Goal: Contribute content

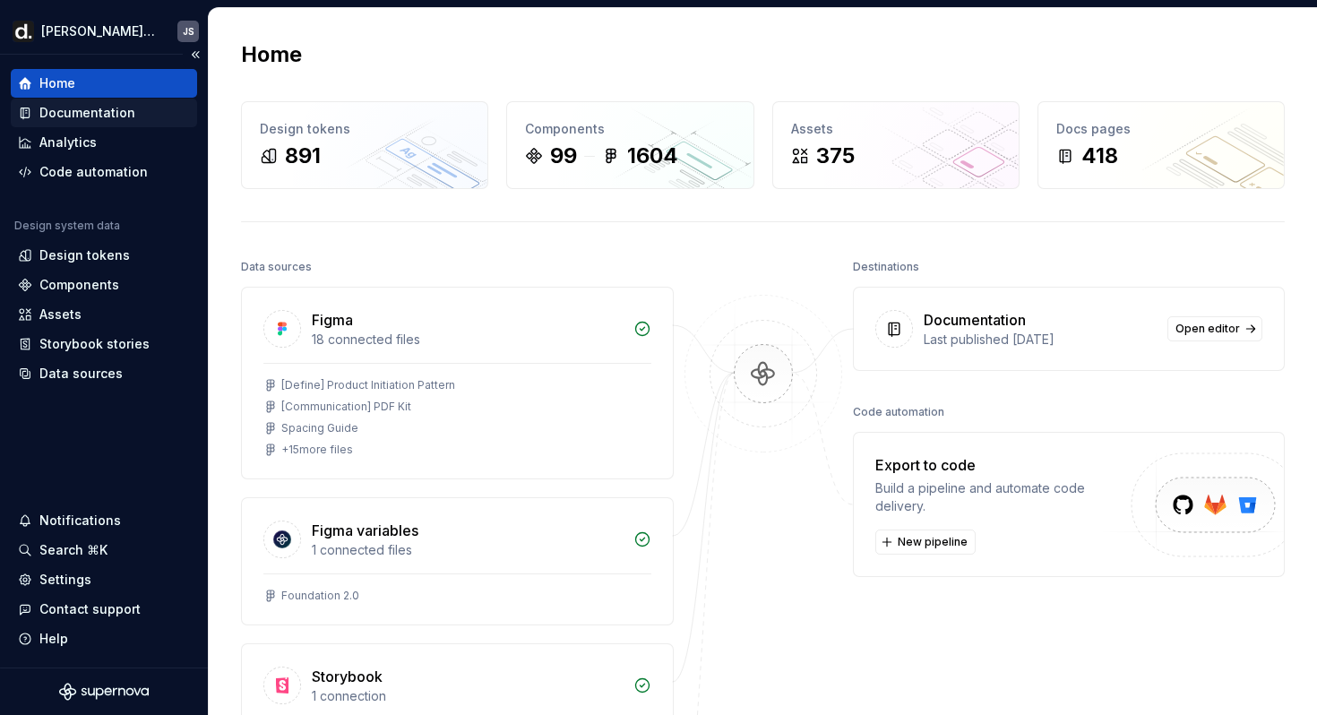
click at [74, 113] on div "Documentation" at bounding box center [87, 113] width 96 height 18
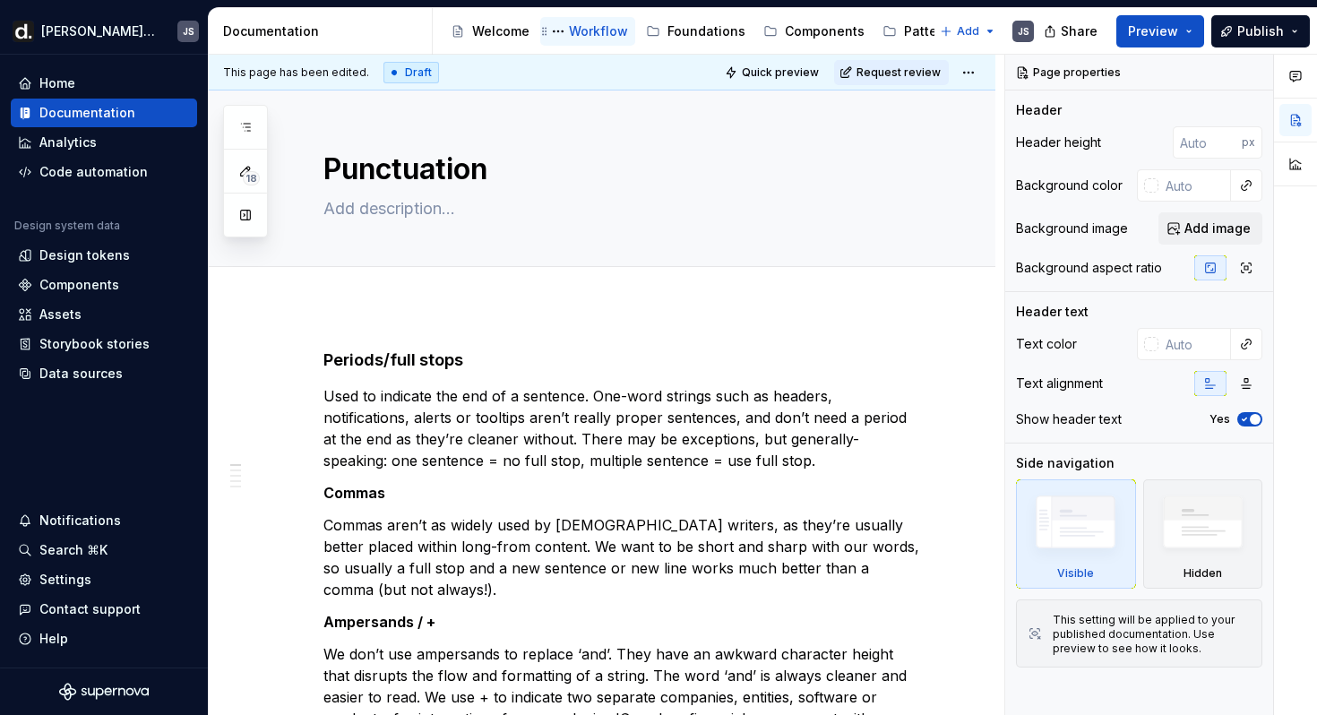
click at [590, 38] on div "Workflow" at bounding box center [598, 31] width 59 height 18
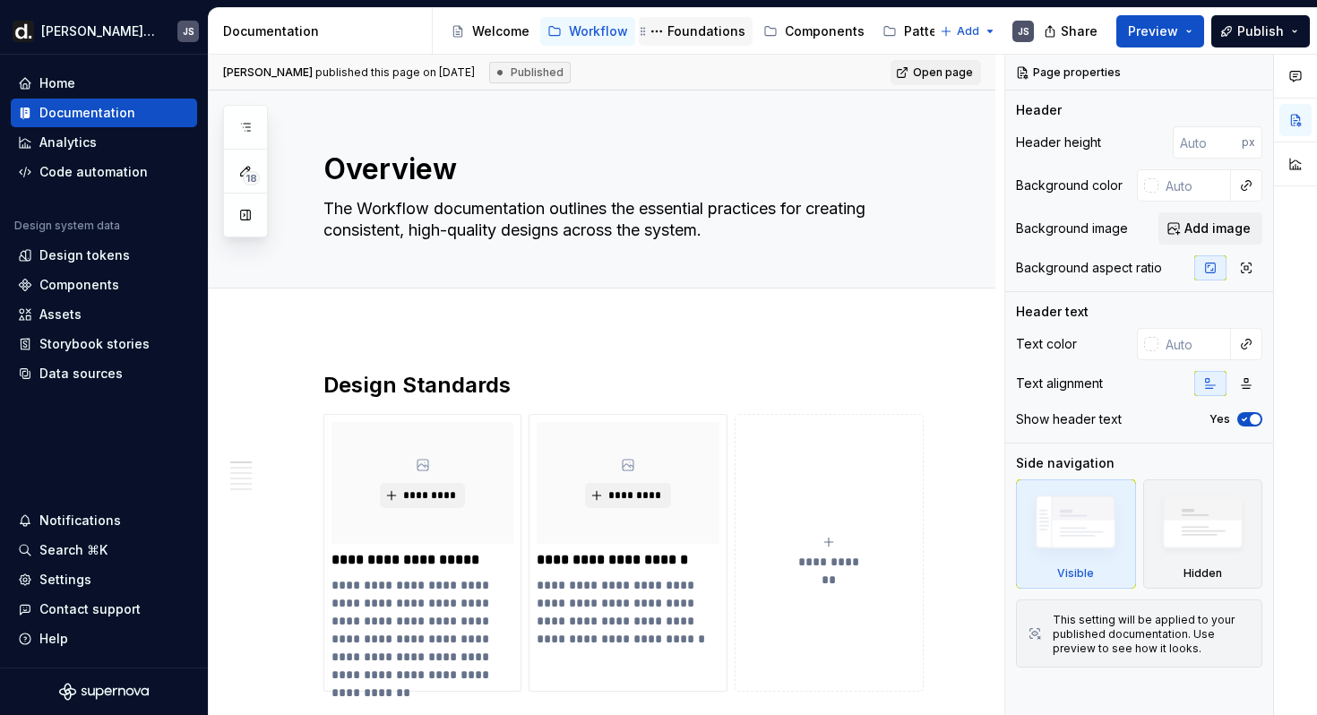
click at [701, 26] on div "Foundations" at bounding box center [706, 31] width 78 height 18
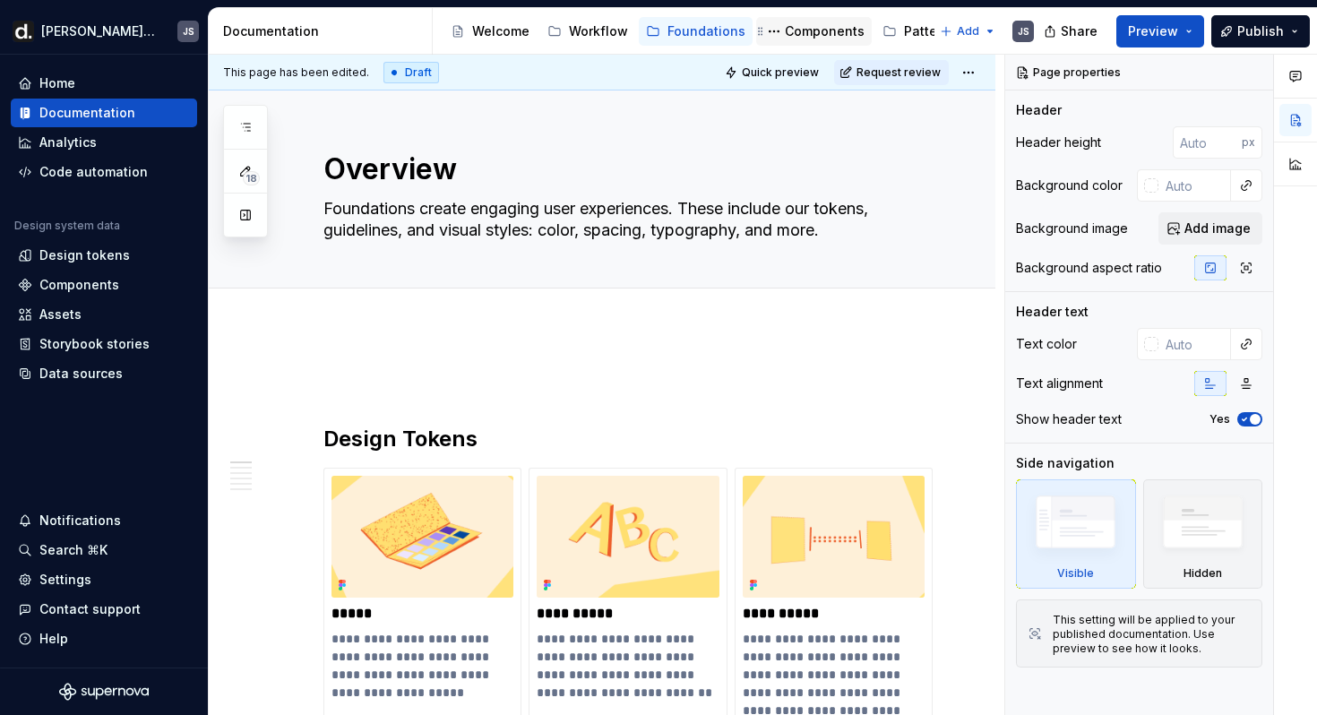
click at [799, 45] on div "Components" at bounding box center [814, 31] width 116 height 29
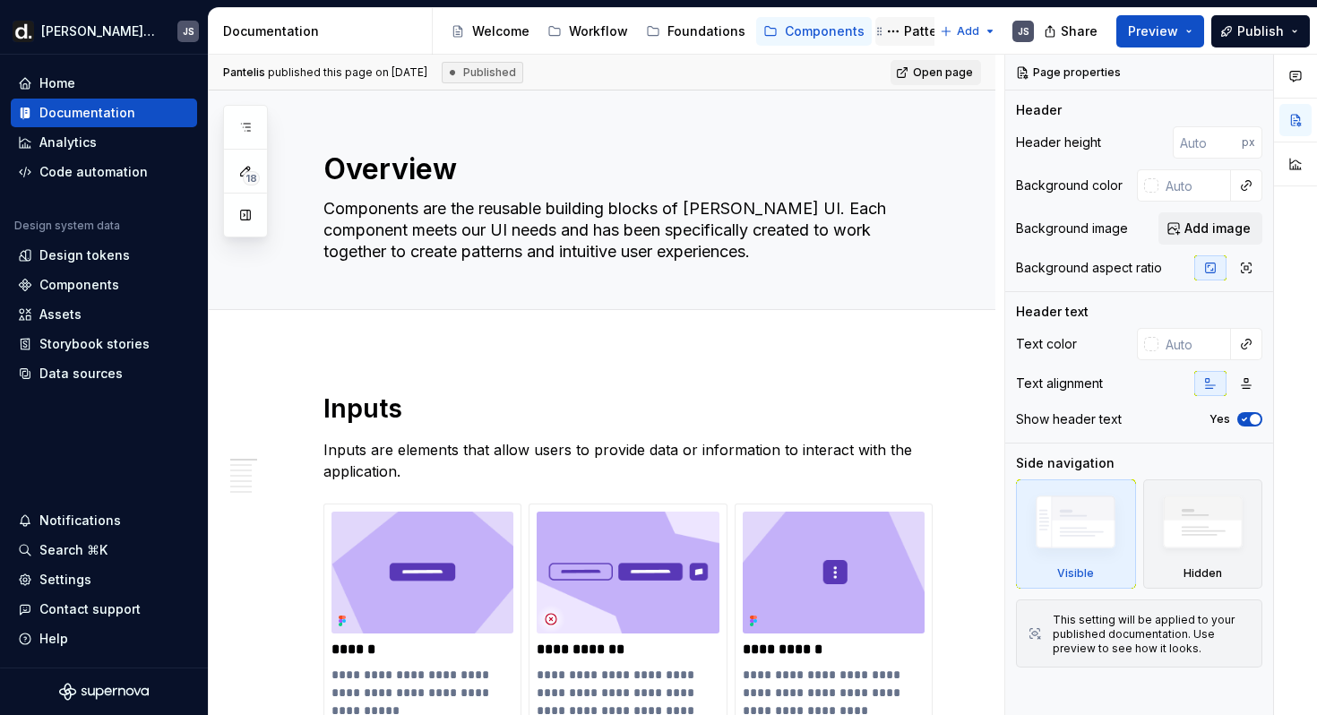
click at [908, 27] on div "Patterns" at bounding box center [930, 31] width 53 height 18
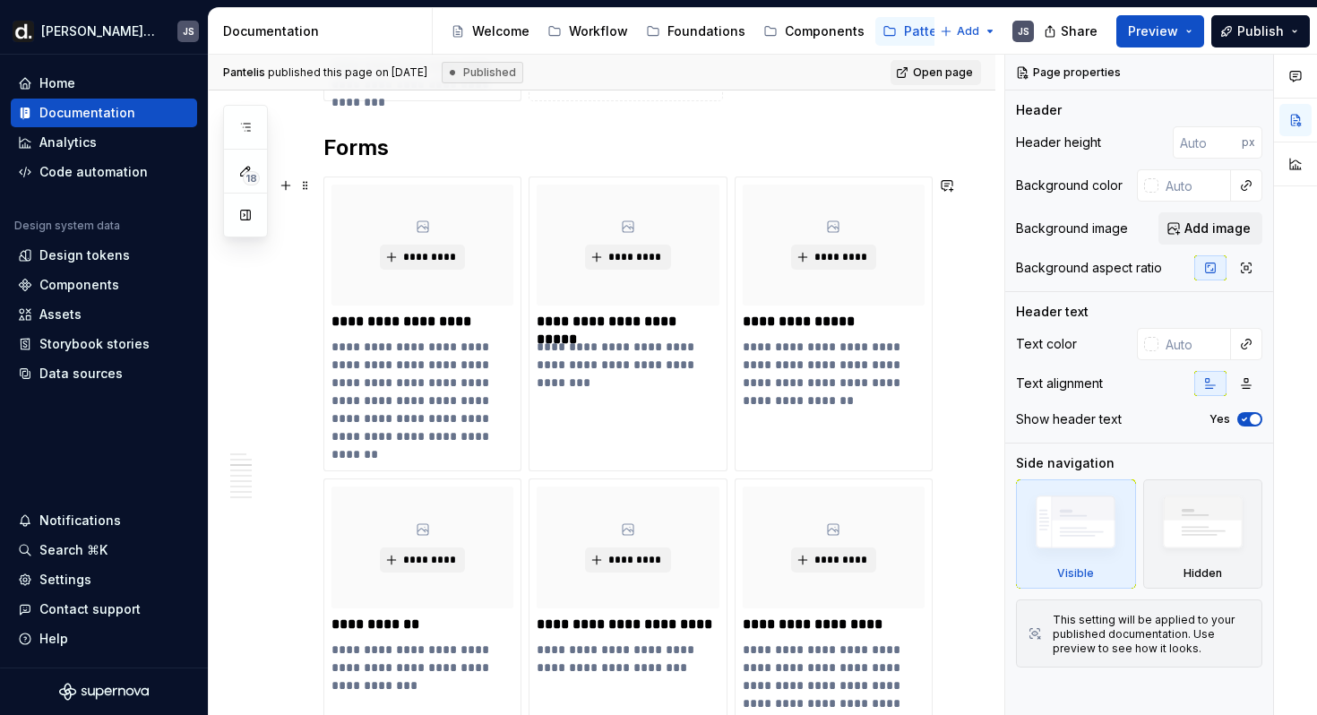
scroll to position [842, 0]
click at [65, 551] on div "Search ⌘K" at bounding box center [73, 550] width 68 height 18
type textarea "*"
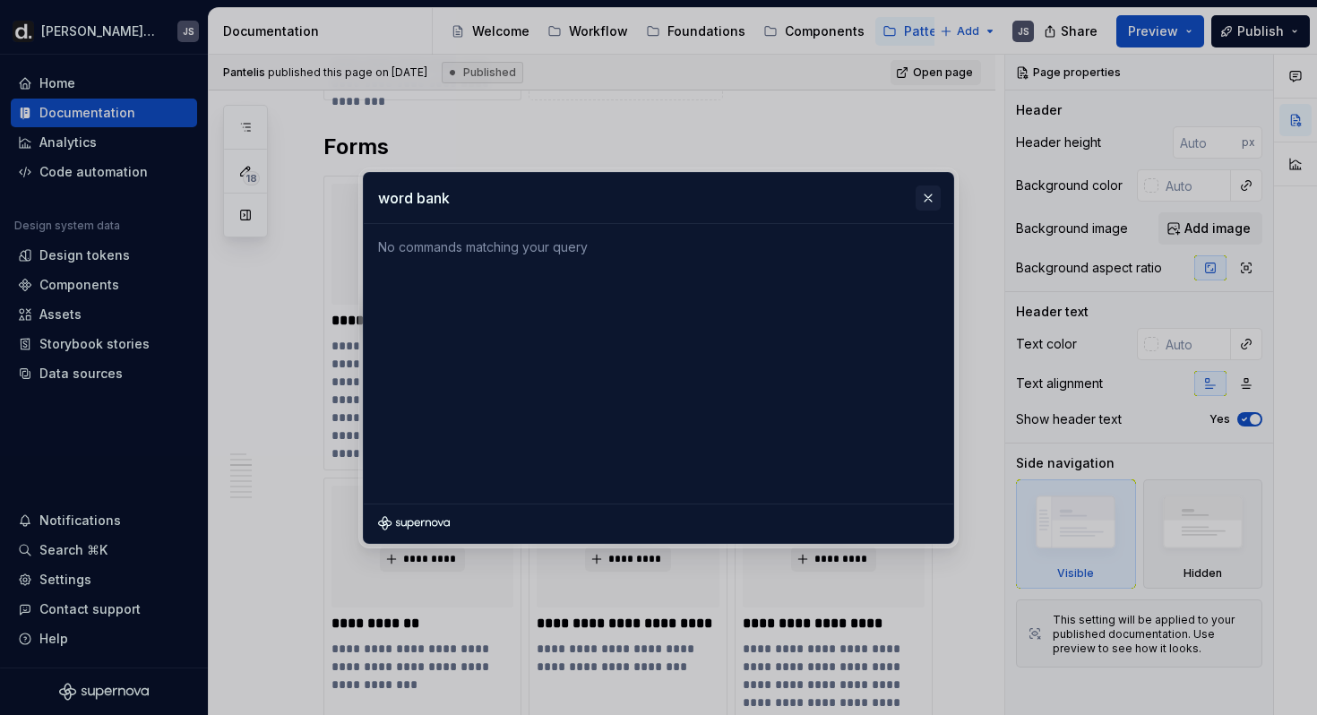
type input "word bank"
click at [929, 199] on button "button" at bounding box center [928, 197] width 25 height 25
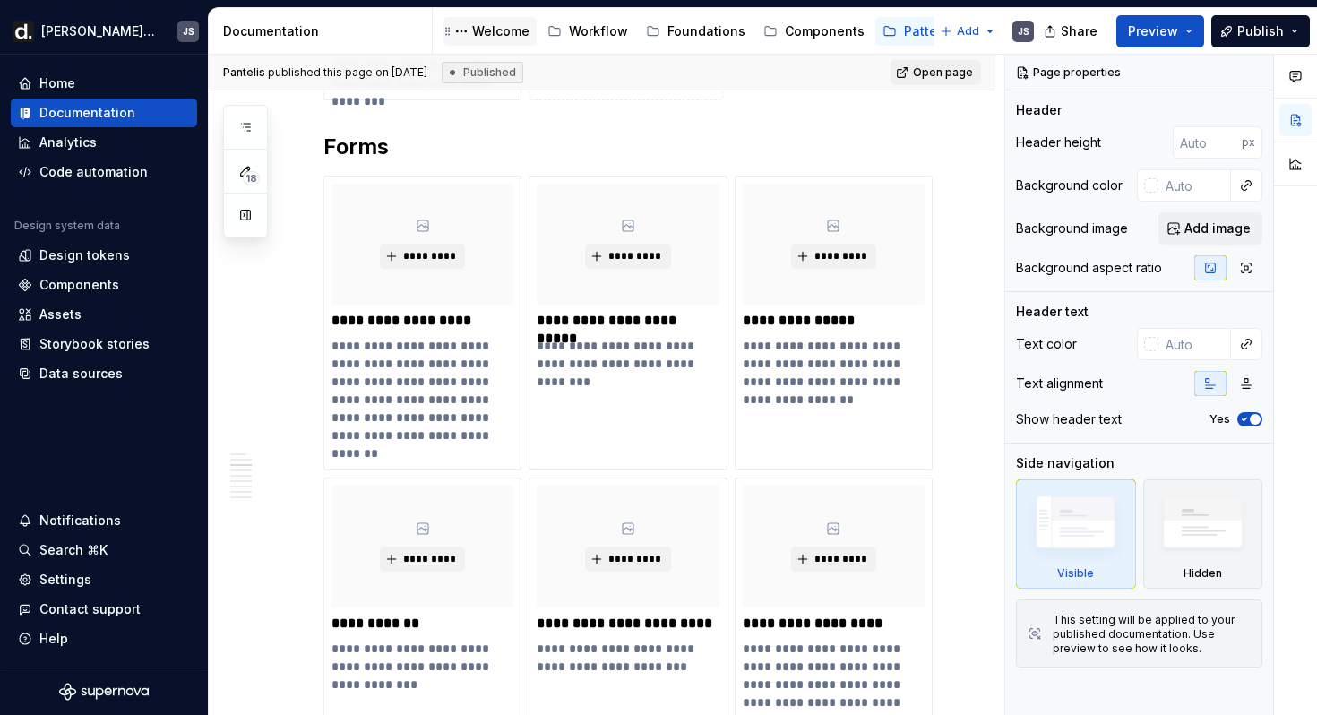
click at [503, 33] on div "Welcome" at bounding box center [500, 31] width 57 height 18
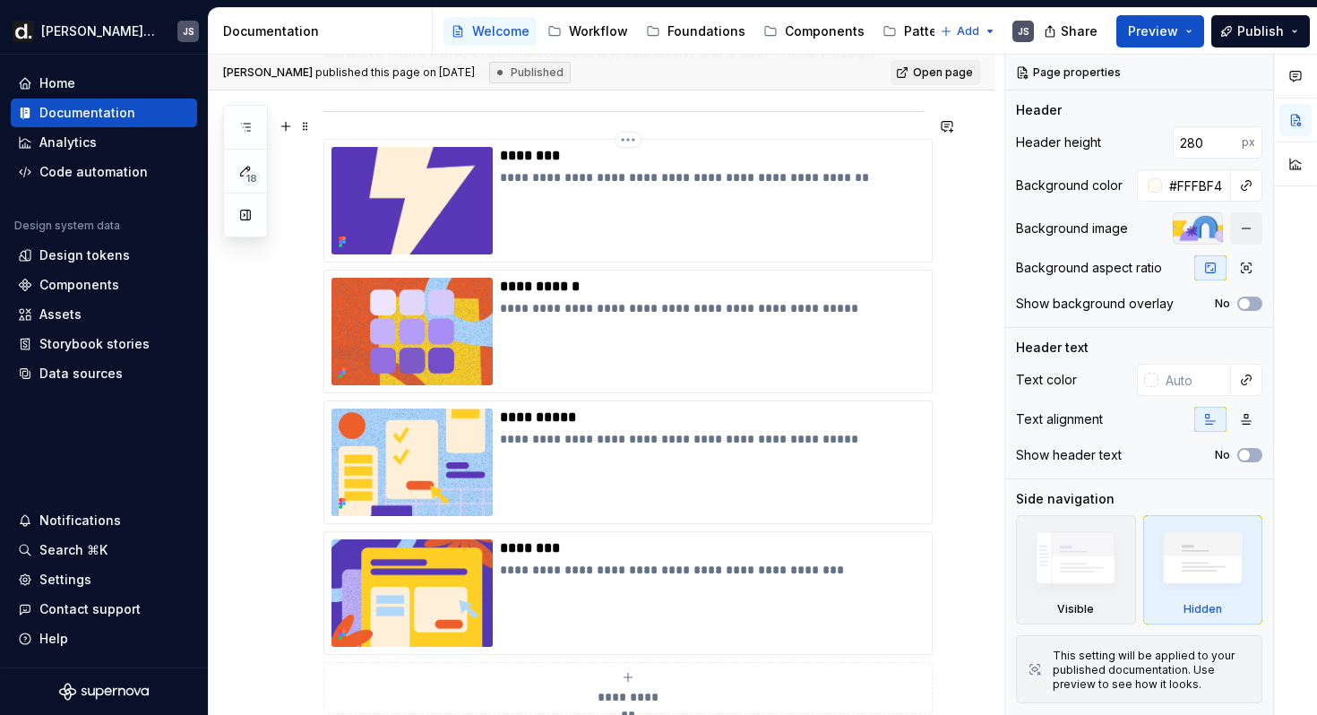
scroll to position [452, 0]
click at [466, 547] on img at bounding box center [411, 592] width 161 height 108
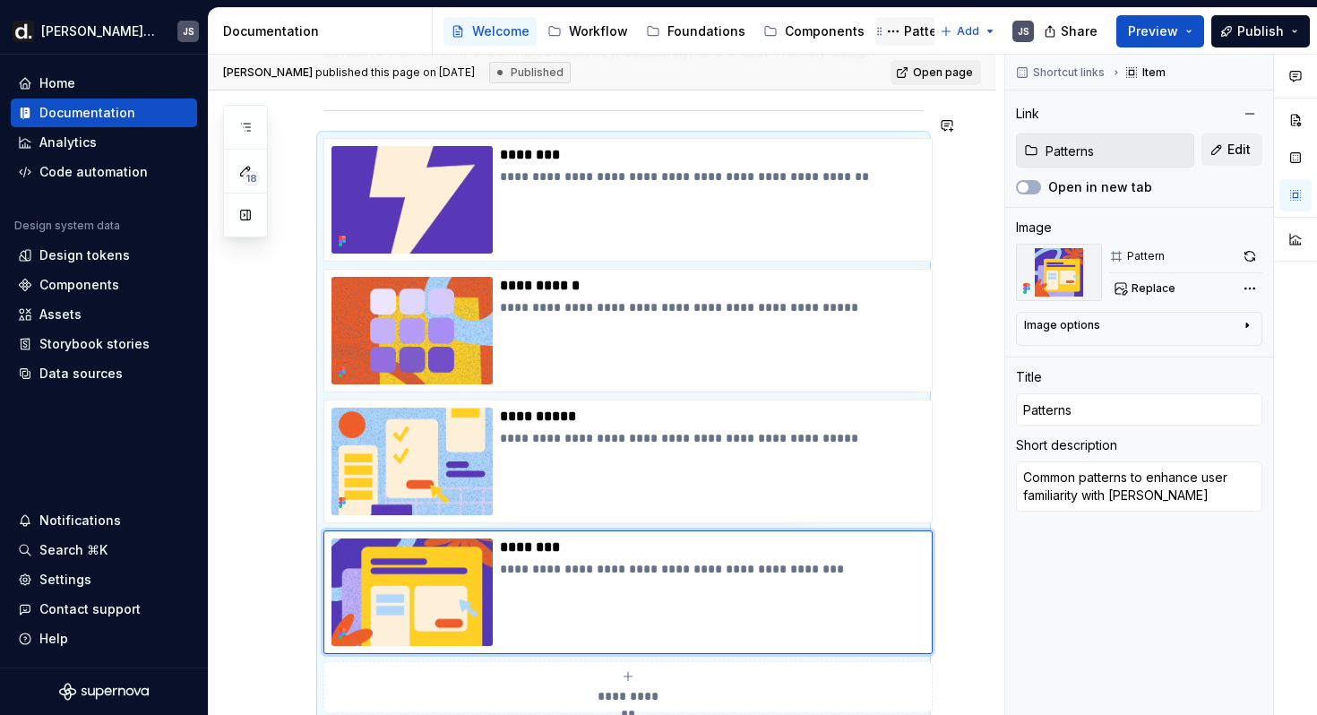
click at [892, 18] on div "Patterns" at bounding box center [919, 31] width 89 height 29
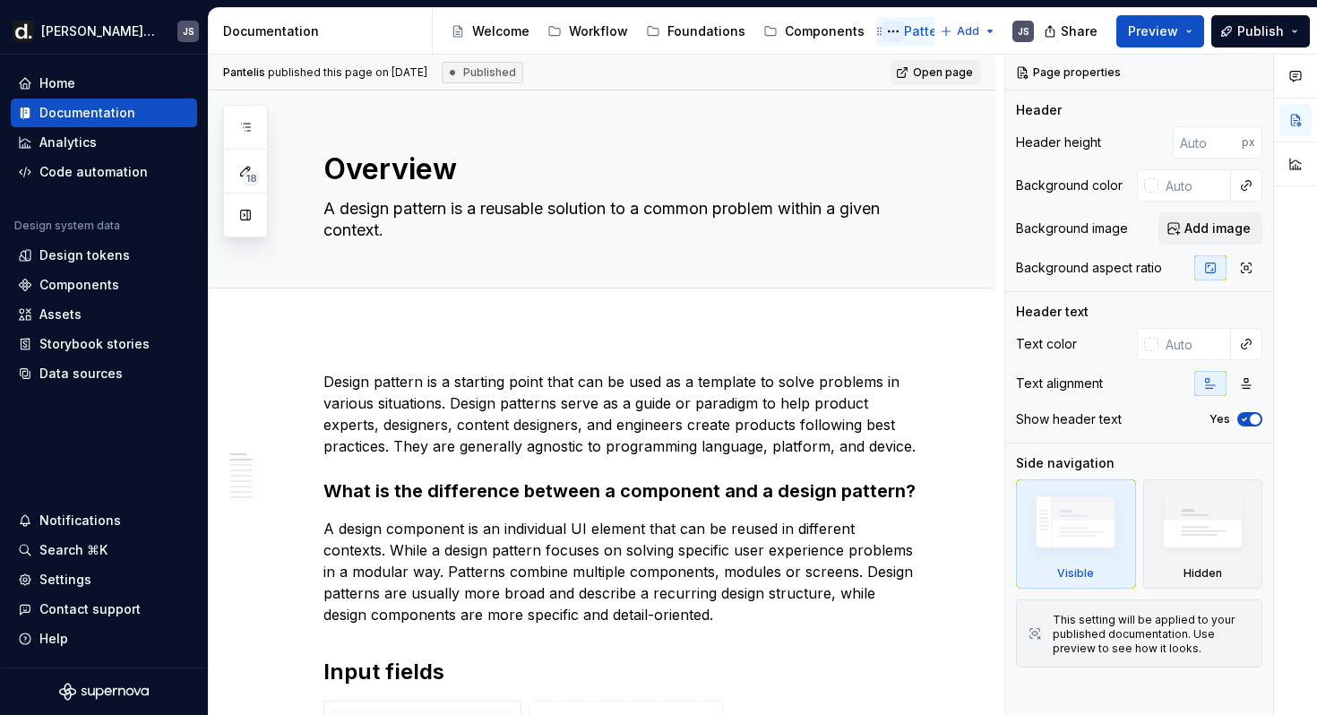
click at [883, 32] on button "Page tree" at bounding box center [894, 32] width 22 height 22
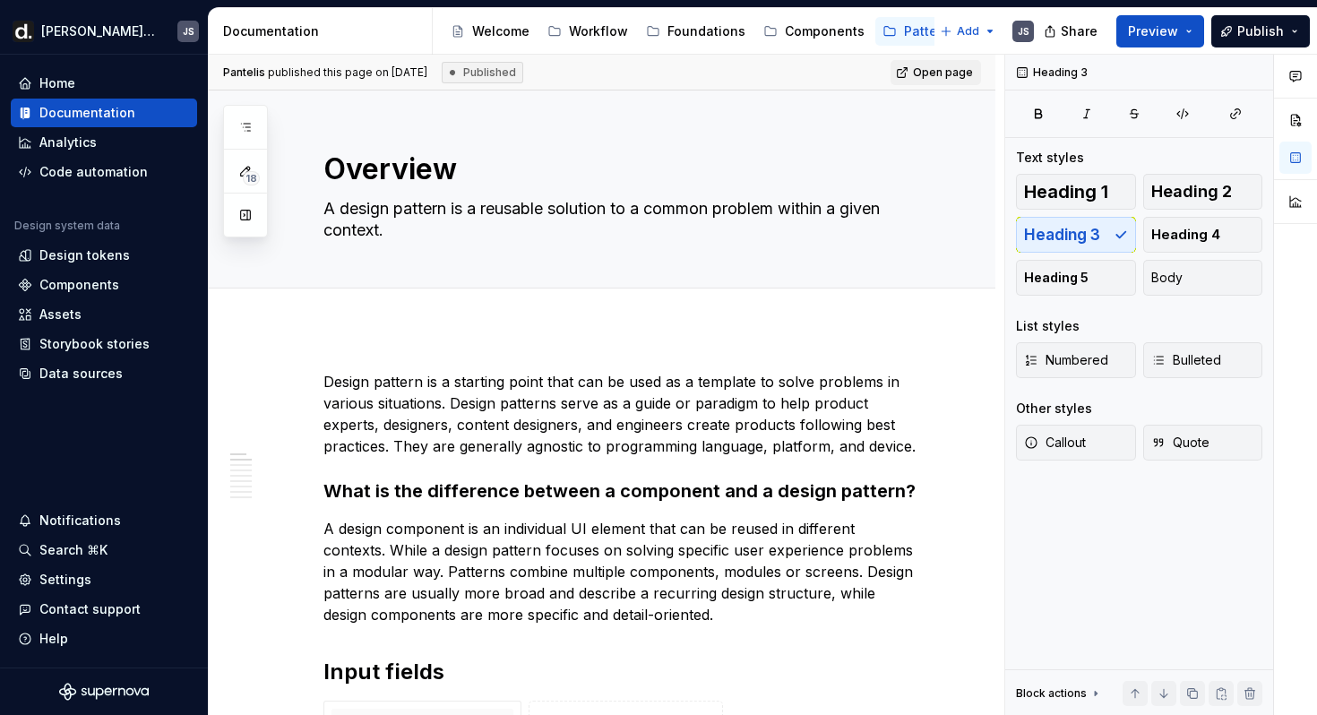
click at [538, 486] on html "[PERSON_NAME] UI JS Home Documentation Analytics Code automation Design system …" at bounding box center [658, 357] width 1317 height 715
click at [507, 23] on div "Welcome" at bounding box center [500, 31] width 57 height 18
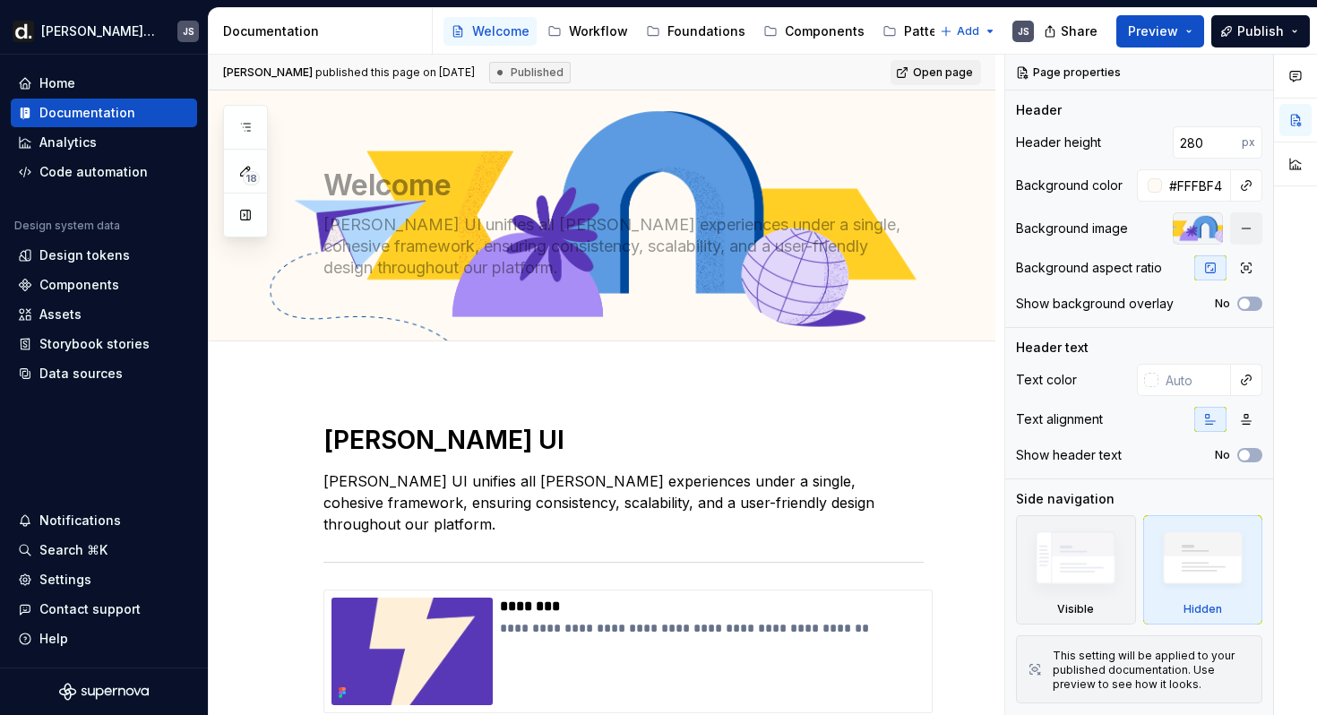
click at [299, 25] on div "Documentation" at bounding box center [324, 31] width 202 height 18
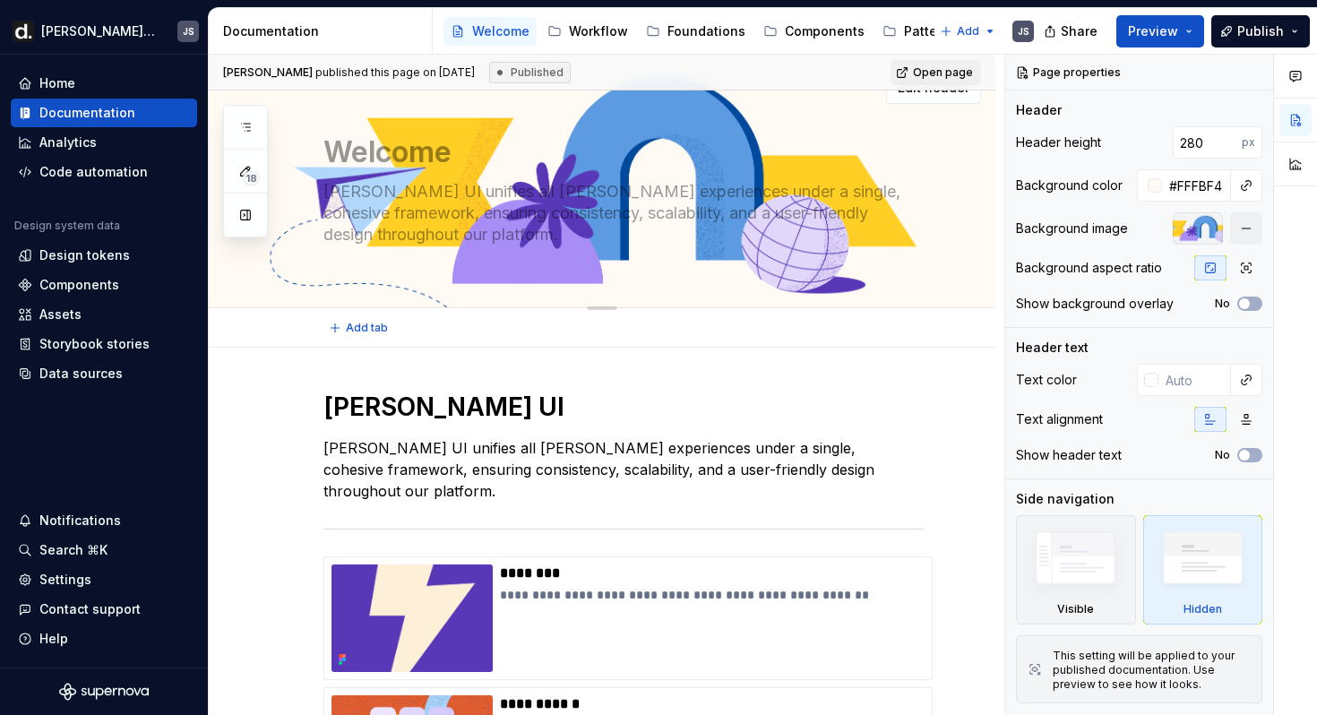
type textarea "*"
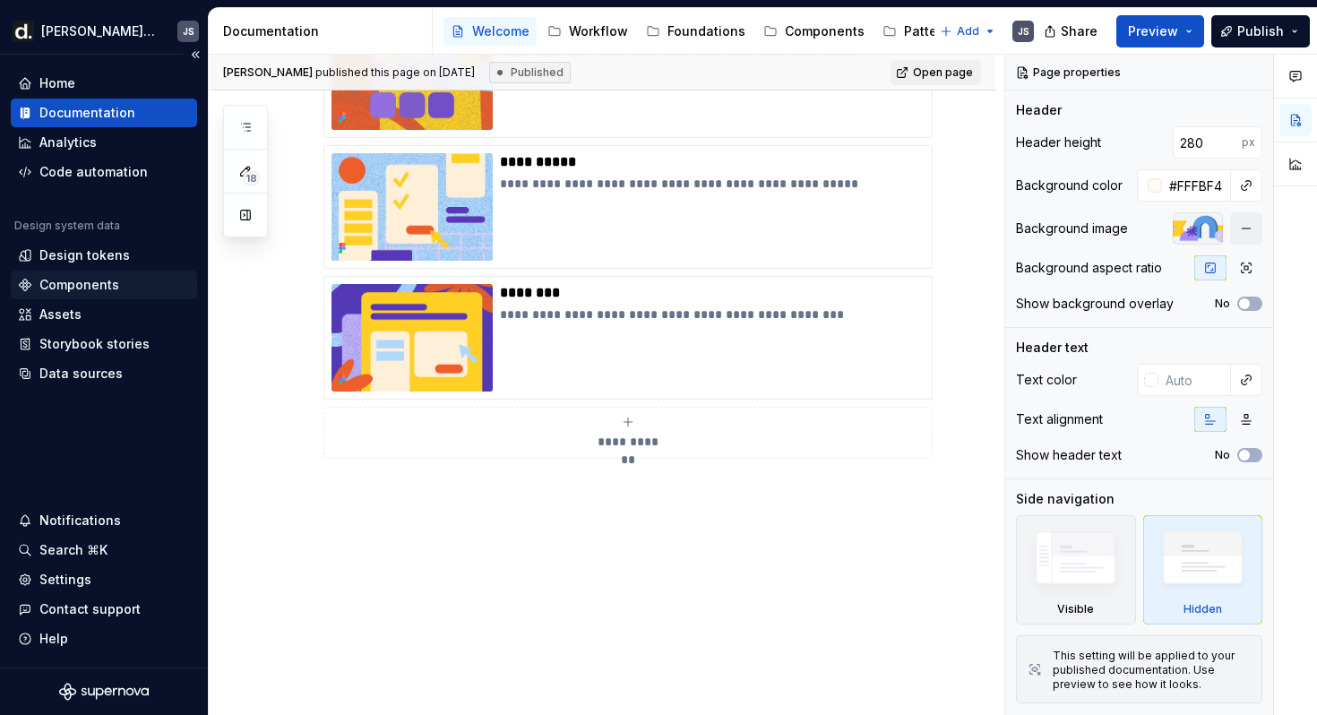
click at [86, 279] on div "Components" at bounding box center [79, 285] width 80 height 18
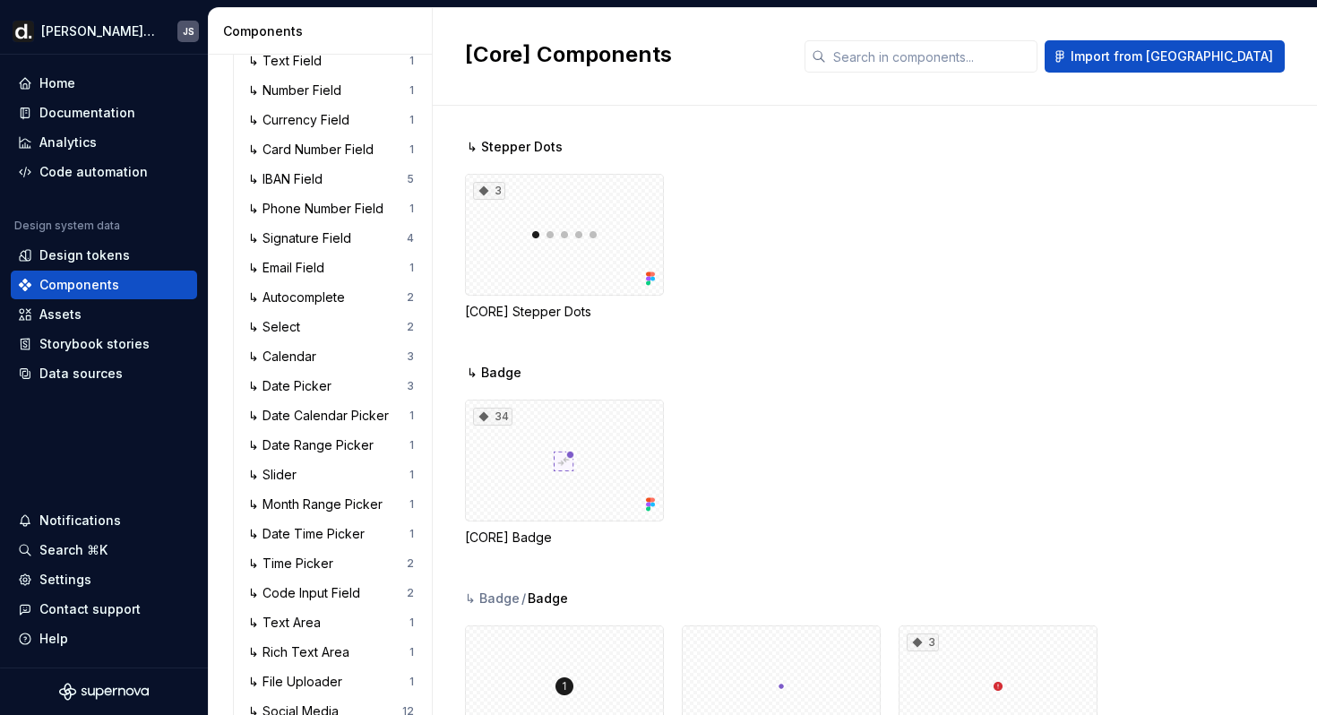
scroll to position [2923, 0]
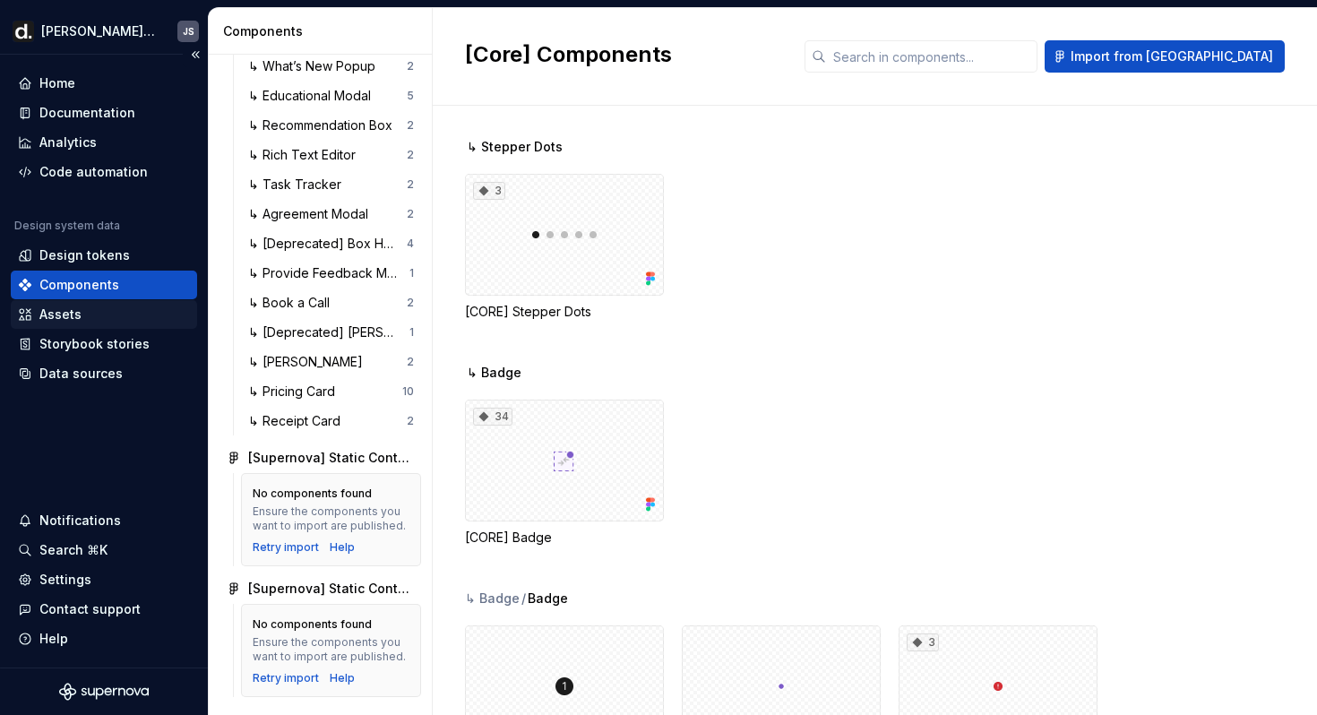
click at [72, 317] on div "Assets" at bounding box center [60, 315] width 42 height 18
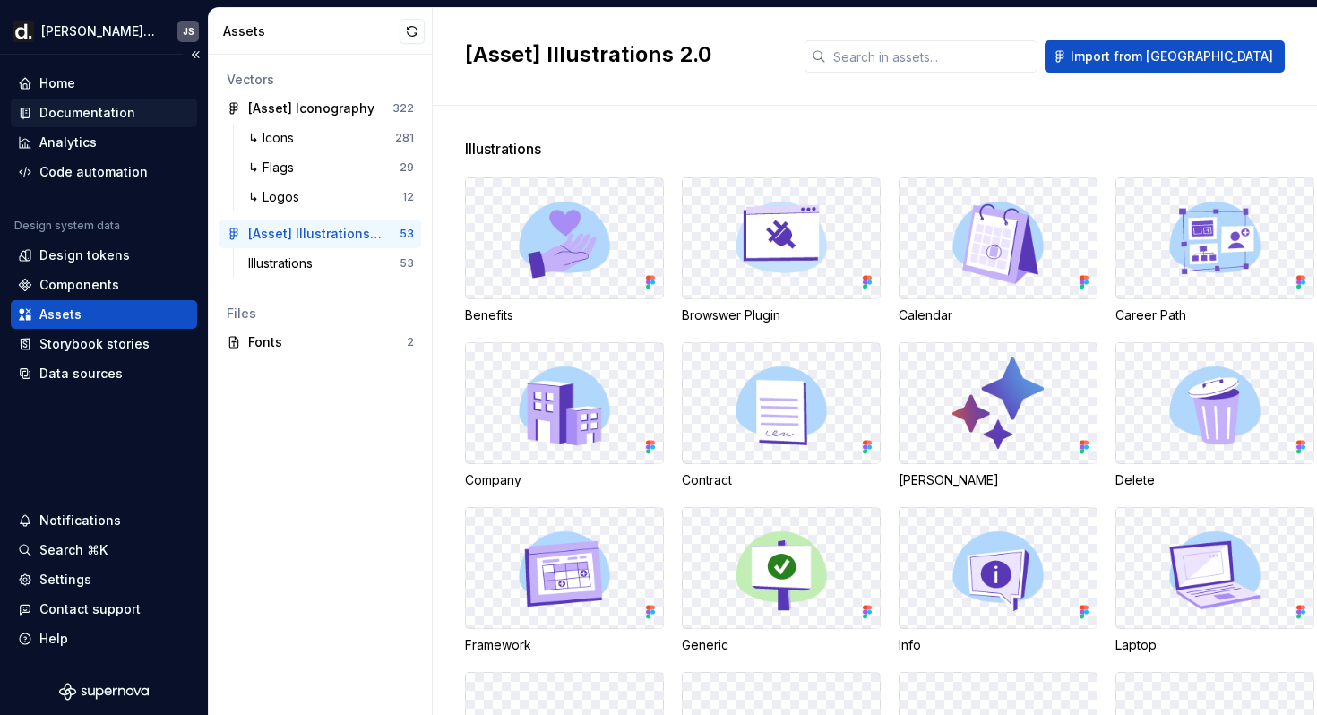
click at [66, 108] on div "Documentation" at bounding box center [87, 113] width 96 height 18
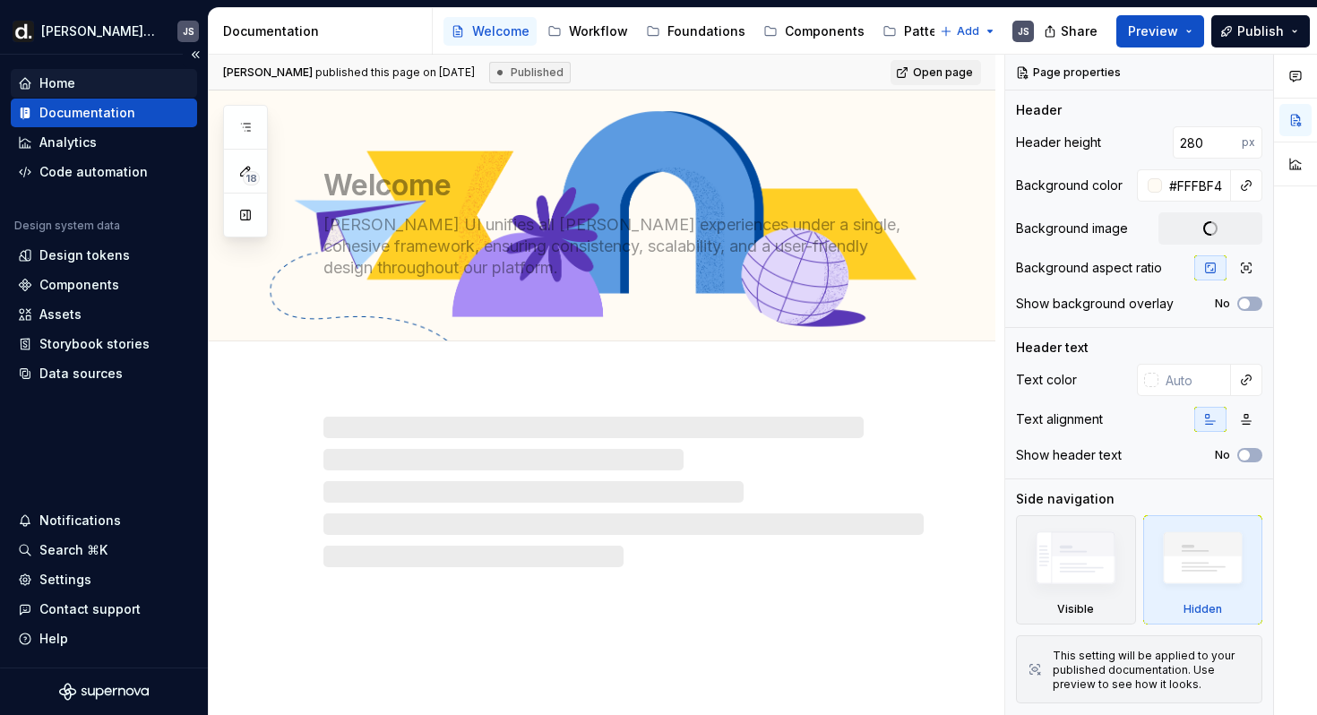
click at [64, 88] on div "Home" at bounding box center [57, 83] width 36 height 18
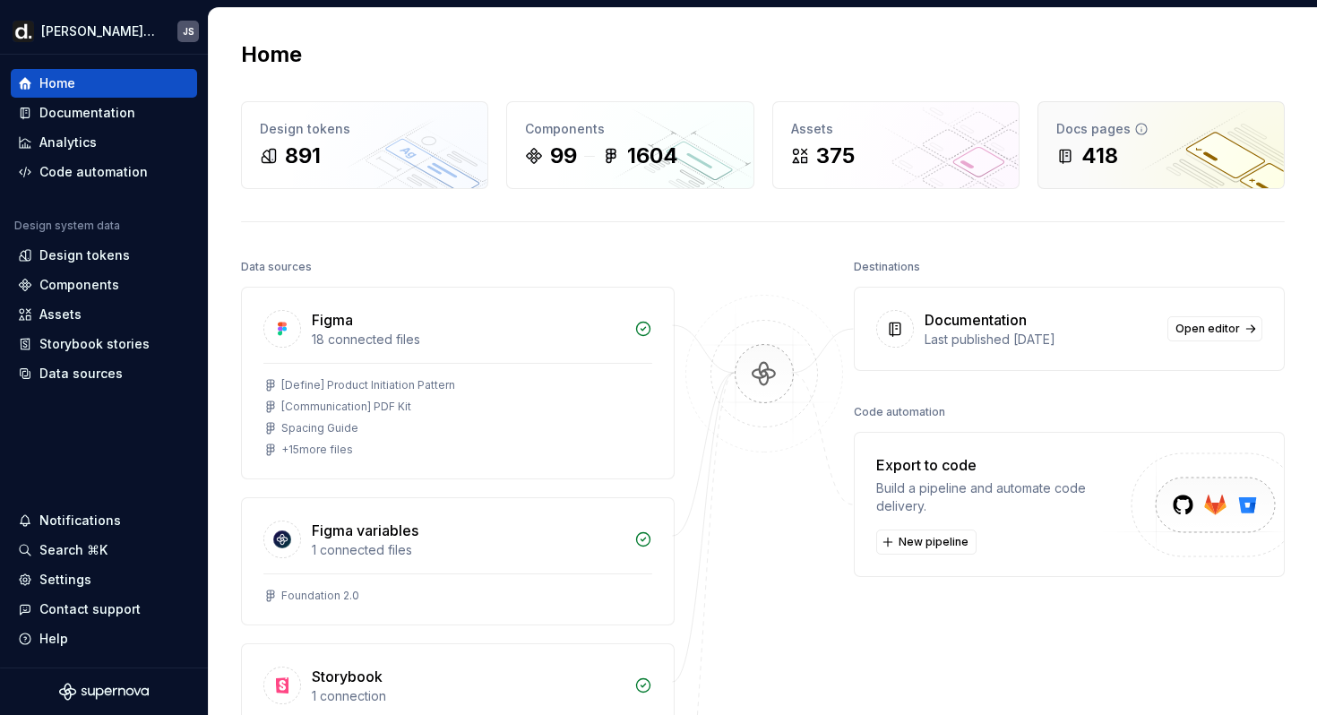
click at [1142, 147] on div "418" at bounding box center [1161, 156] width 210 height 29
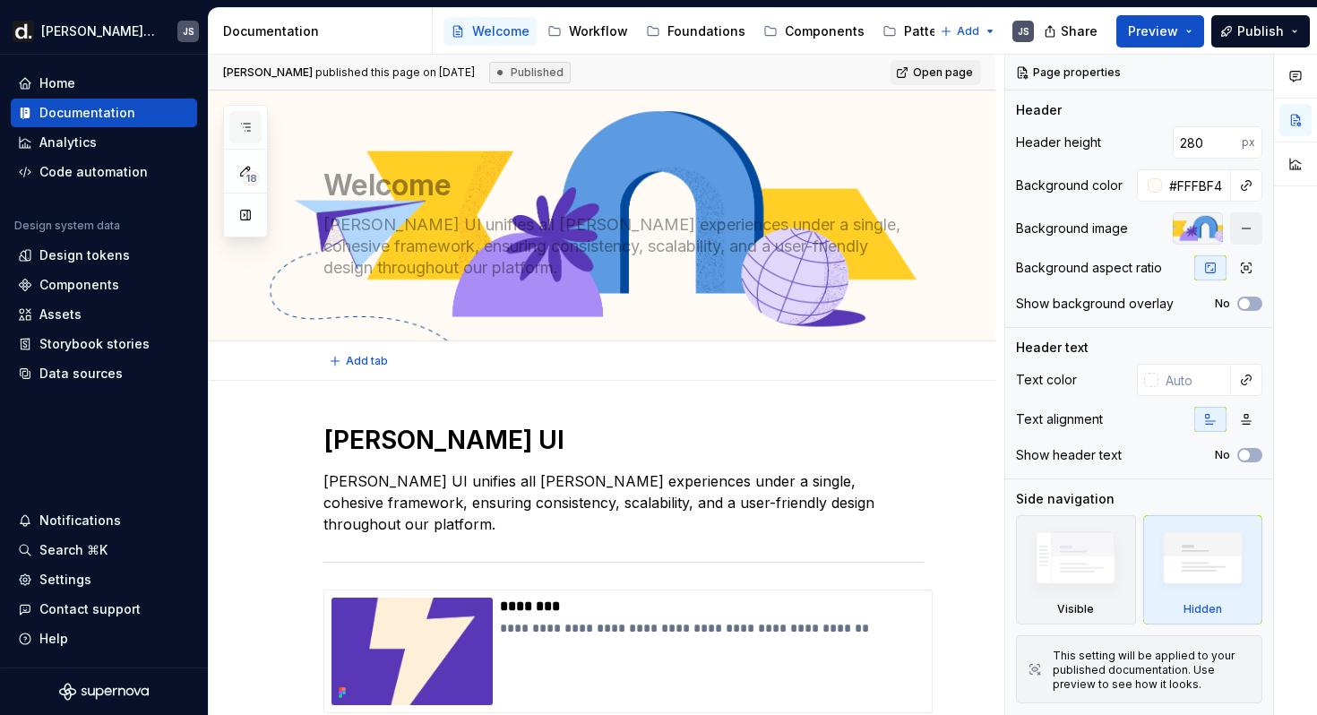
click at [250, 118] on button "button" at bounding box center [245, 127] width 32 height 32
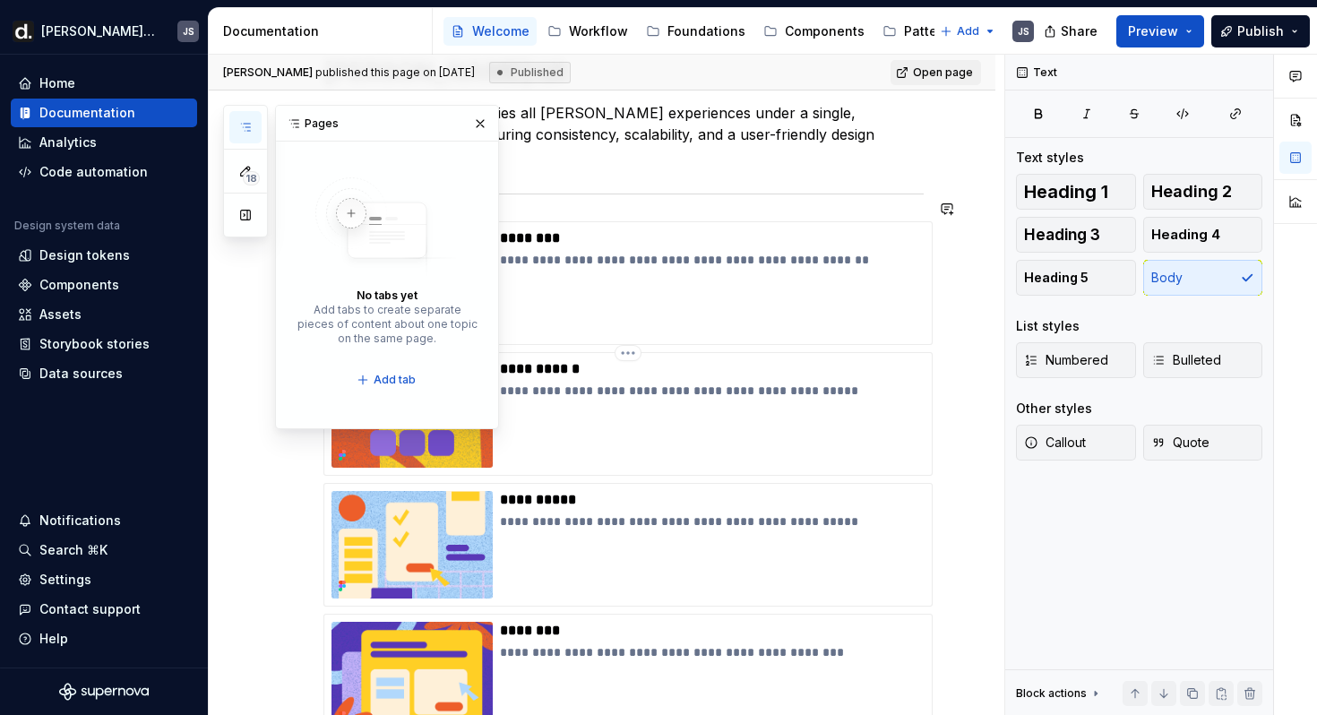
scroll to position [706, 0]
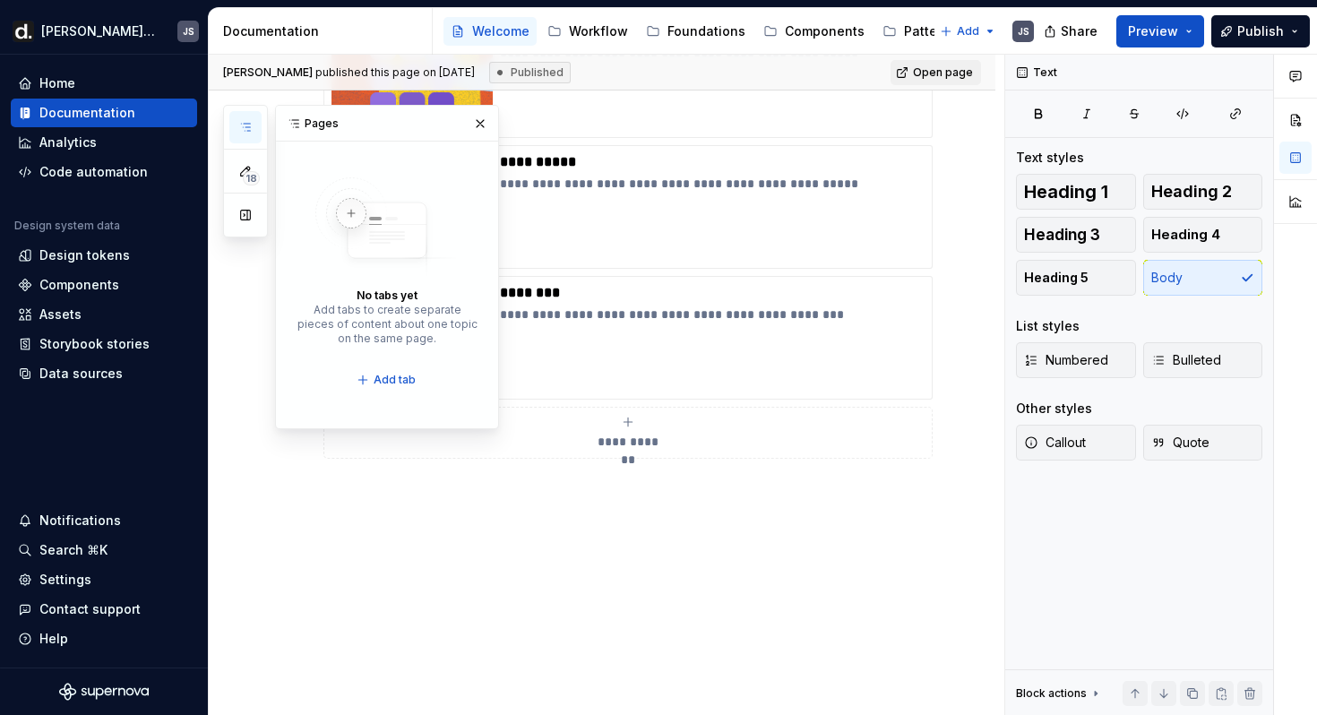
click at [248, 416] on div "18 Pages No tabs yet Add tabs to create separate pieces of content about one to…" at bounding box center [361, 267] width 276 height 324
click at [480, 125] on button "button" at bounding box center [480, 123] width 25 height 25
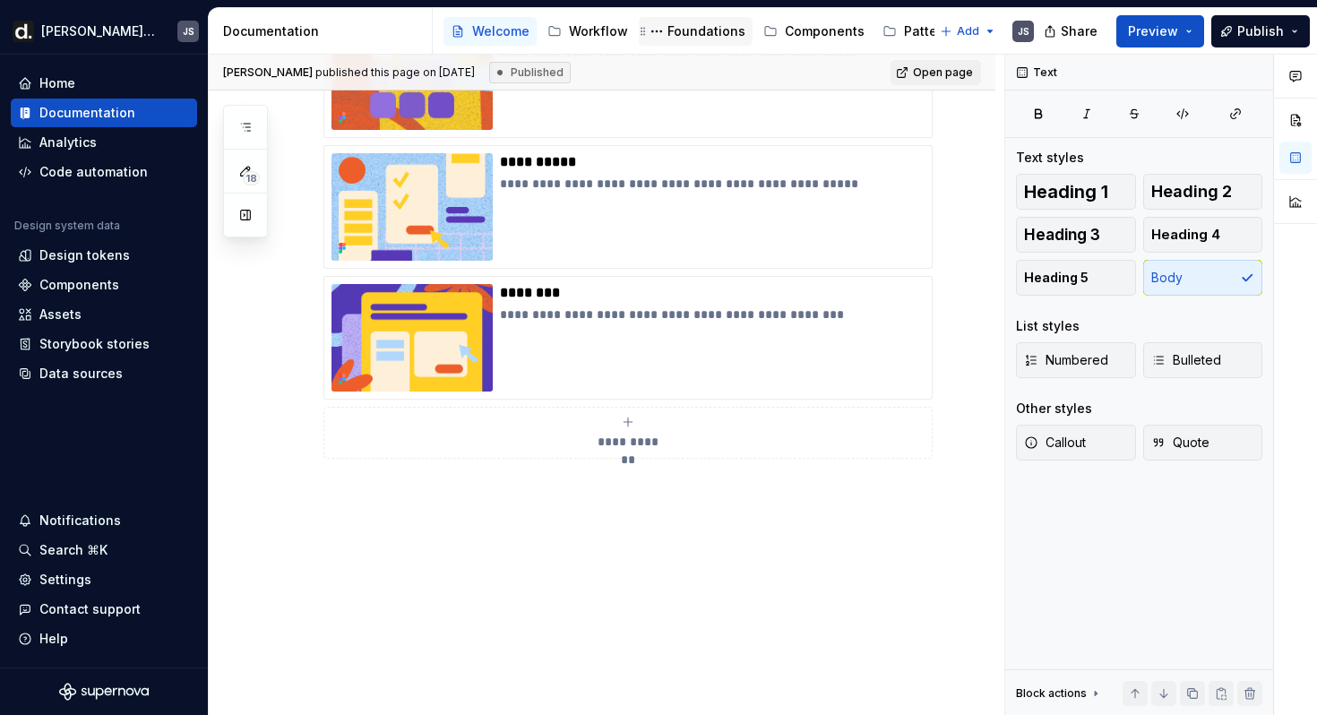
click at [677, 38] on div "Foundations" at bounding box center [706, 31] width 78 height 18
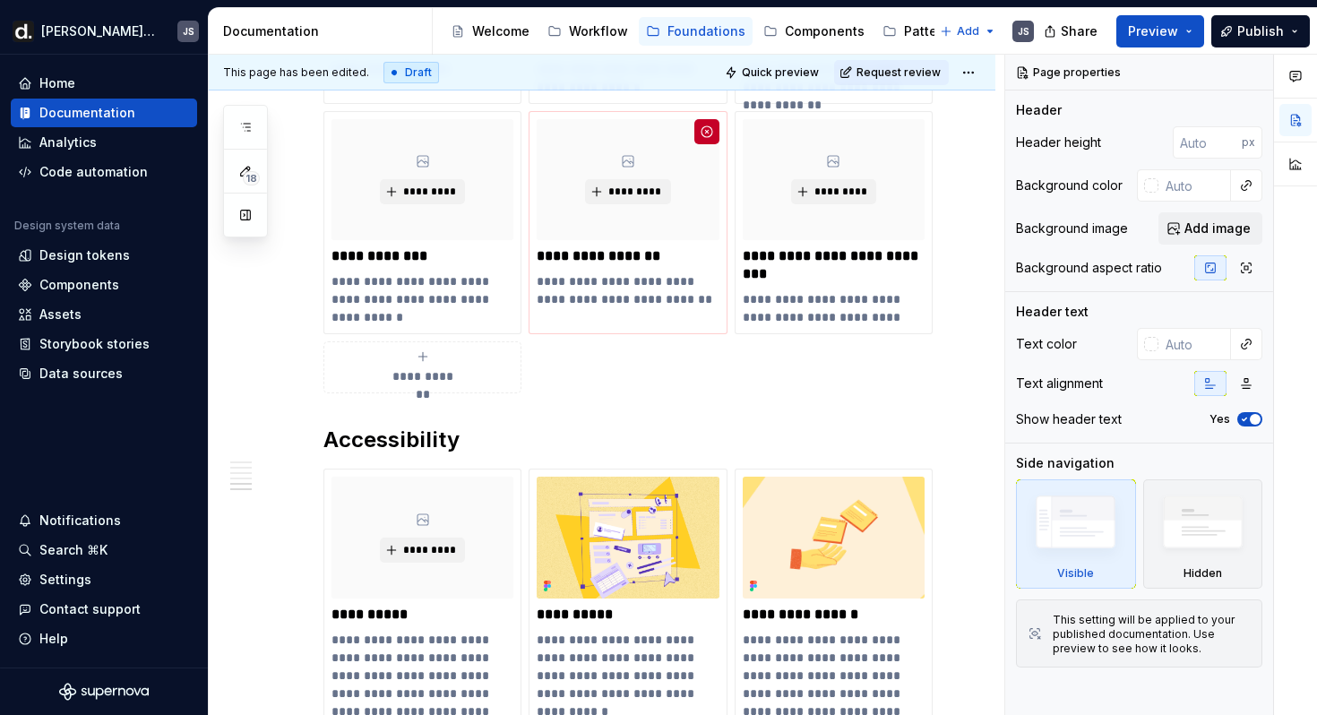
scroll to position [1747, 0]
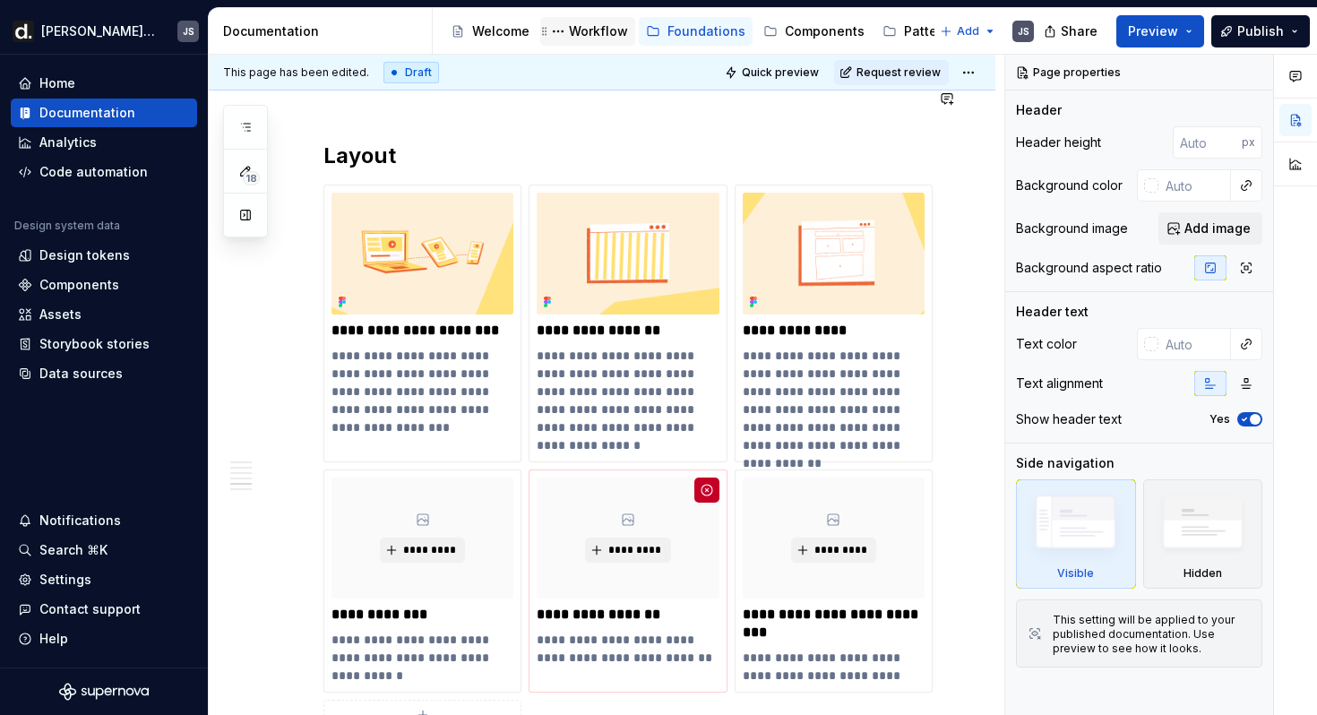
click at [591, 37] on div "Workflow" at bounding box center [598, 31] width 59 height 18
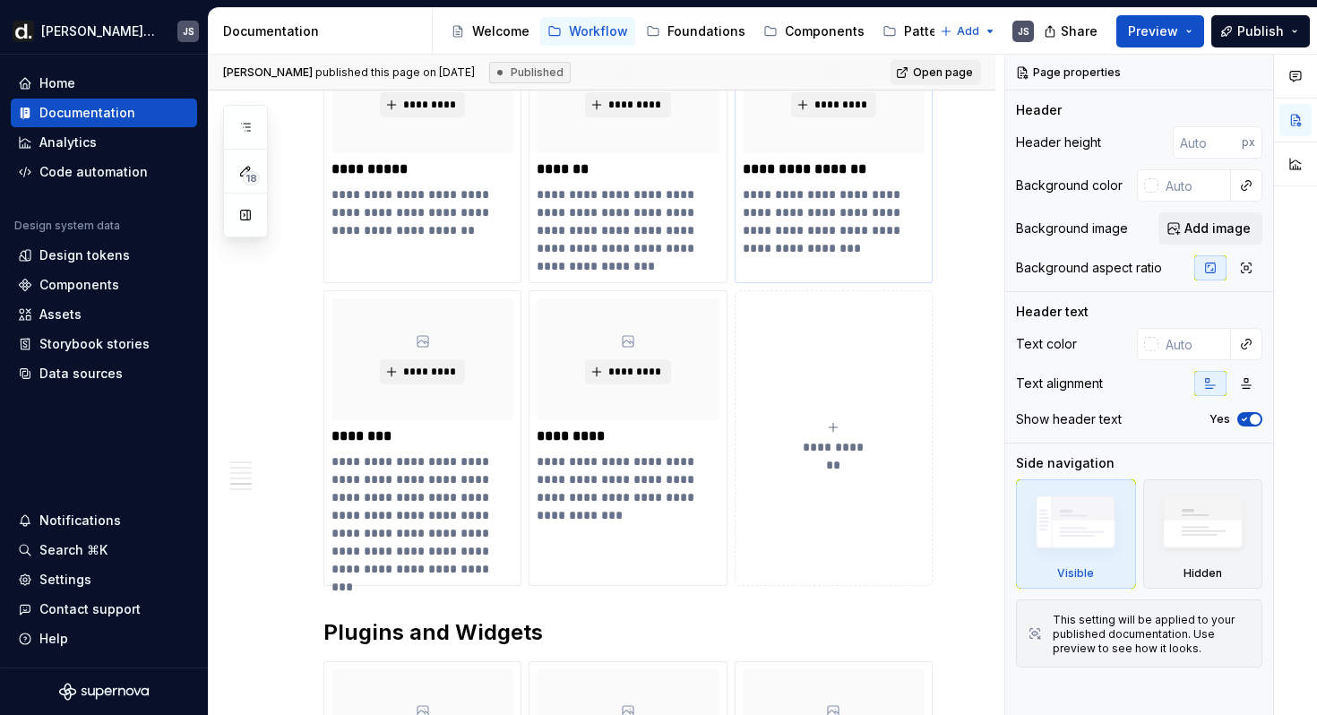
scroll to position [1540, 0]
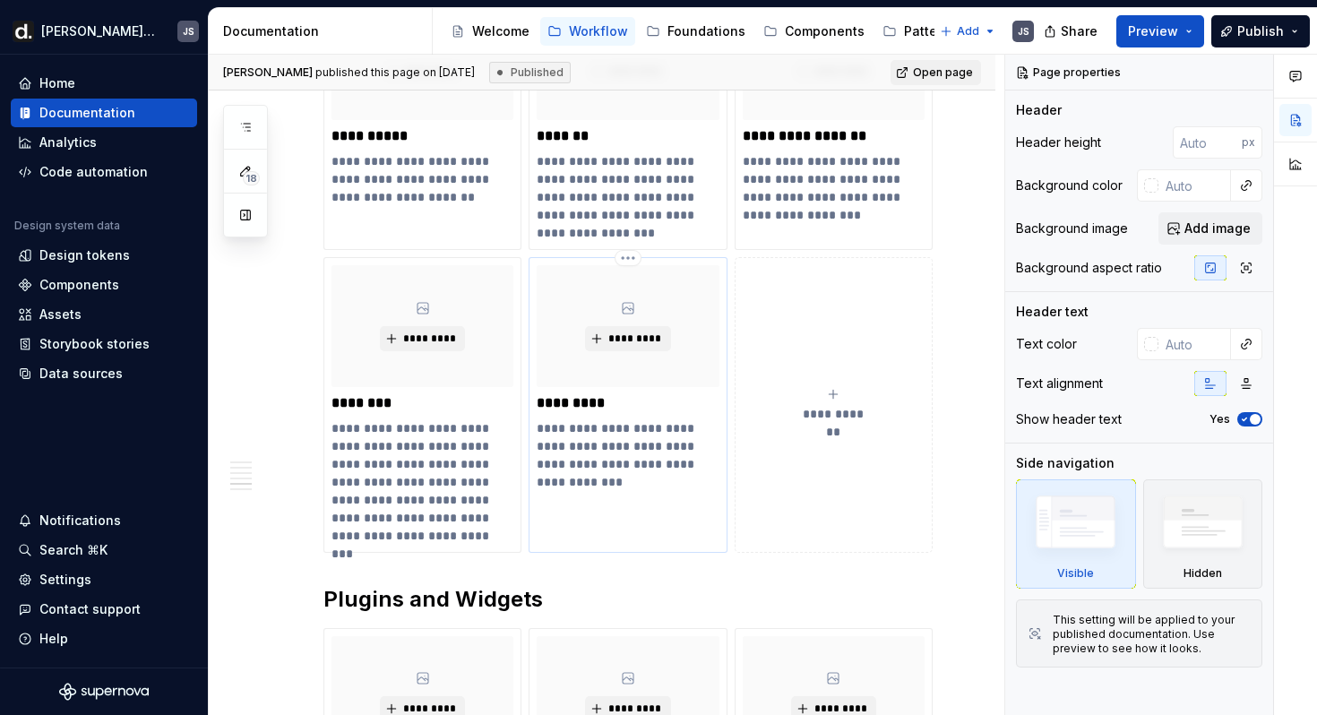
click at [618, 438] on p "**********" at bounding box center [628, 446] width 182 height 54
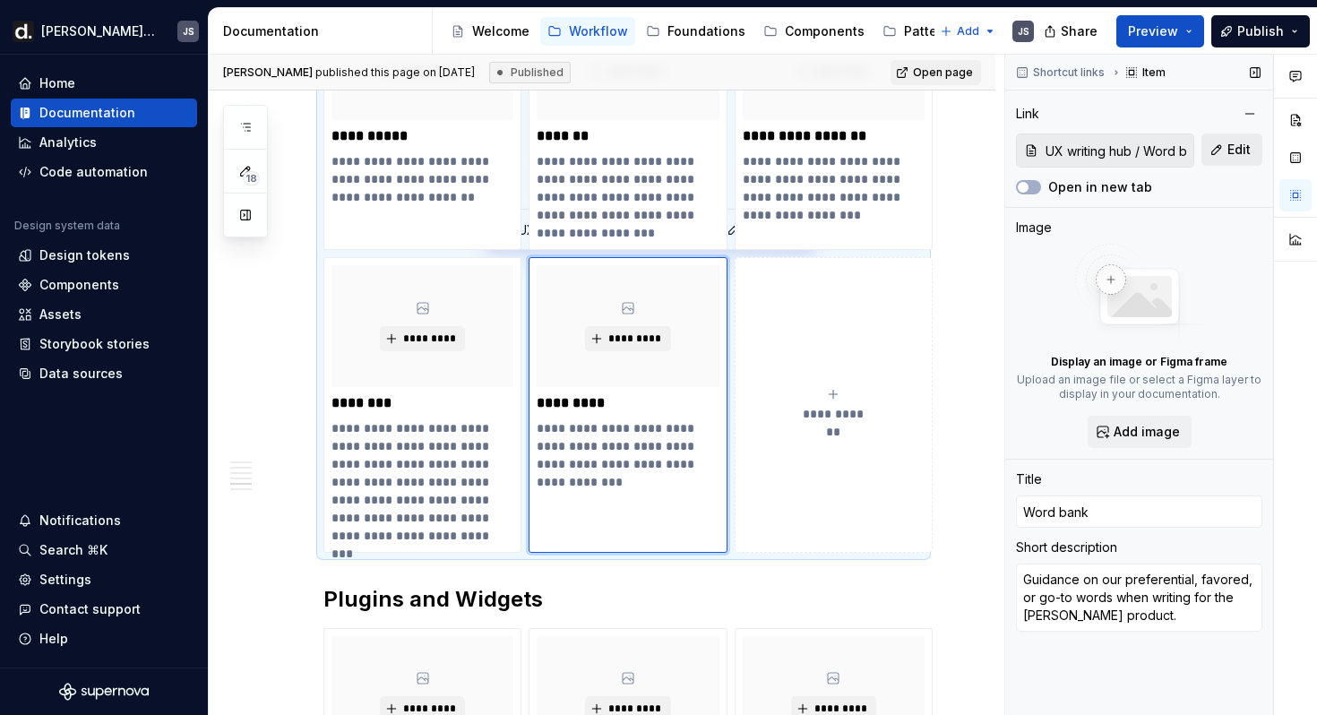
click at [1237, 152] on span "Edit" at bounding box center [1238, 150] width 23 height 18
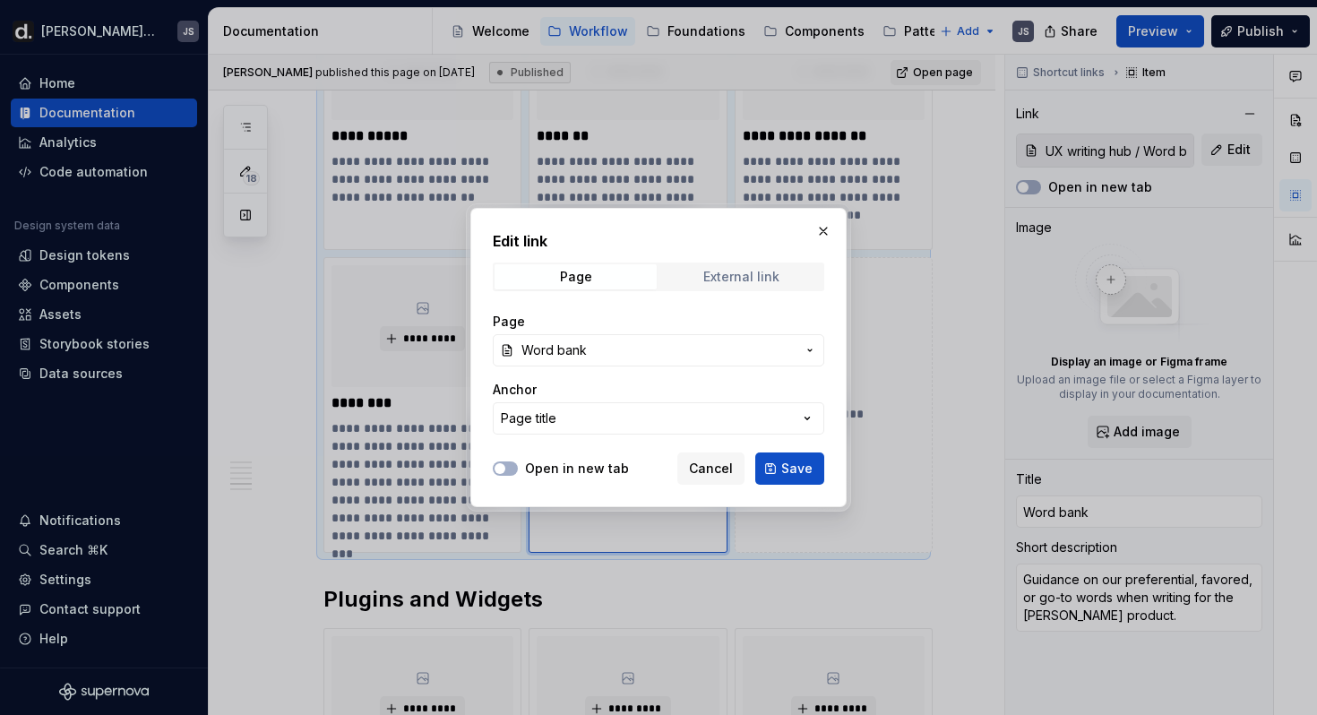
click at [748, 277] on div "External link" at bounding box center [741, 277] width 76 height 14
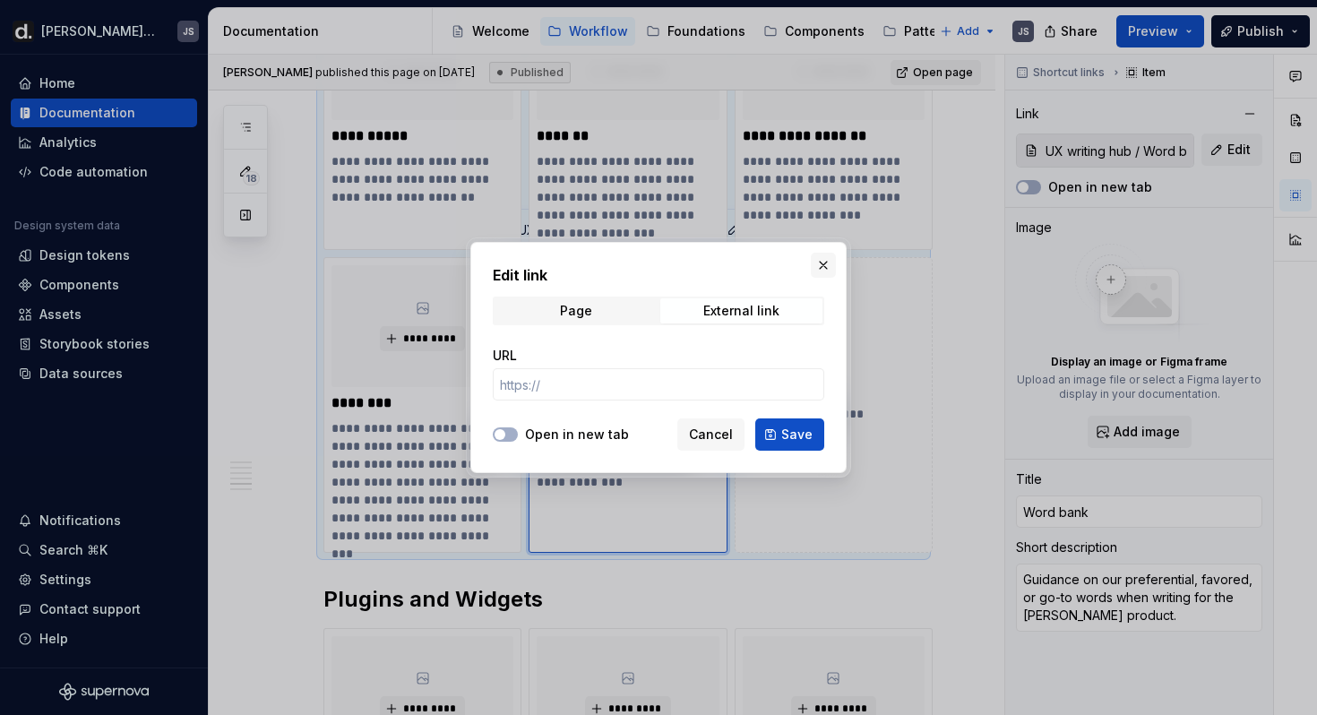
click at [819, 266] on button "button" at bounding box center [823, 265] width 25 height 25
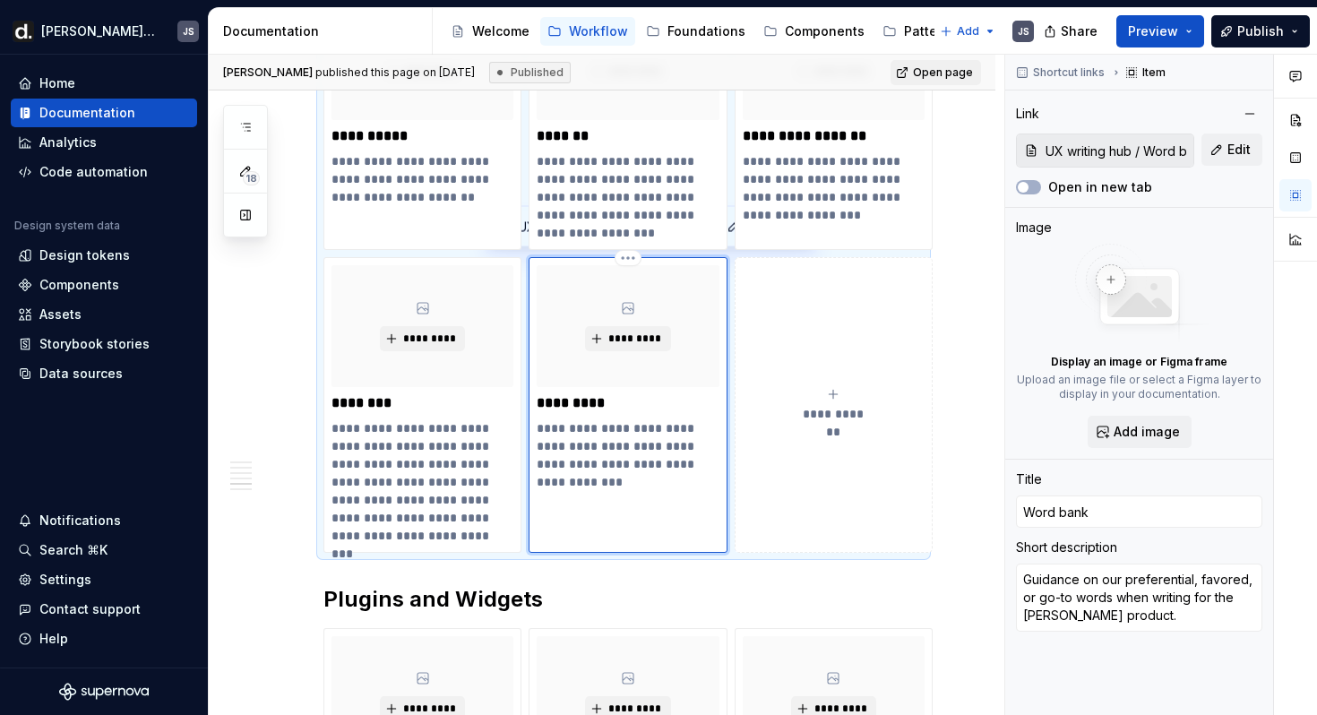
scroll to position [1539, 0]
click at [641, 422] on p "**********" at bounding box center [628, 447] width 182 height 54
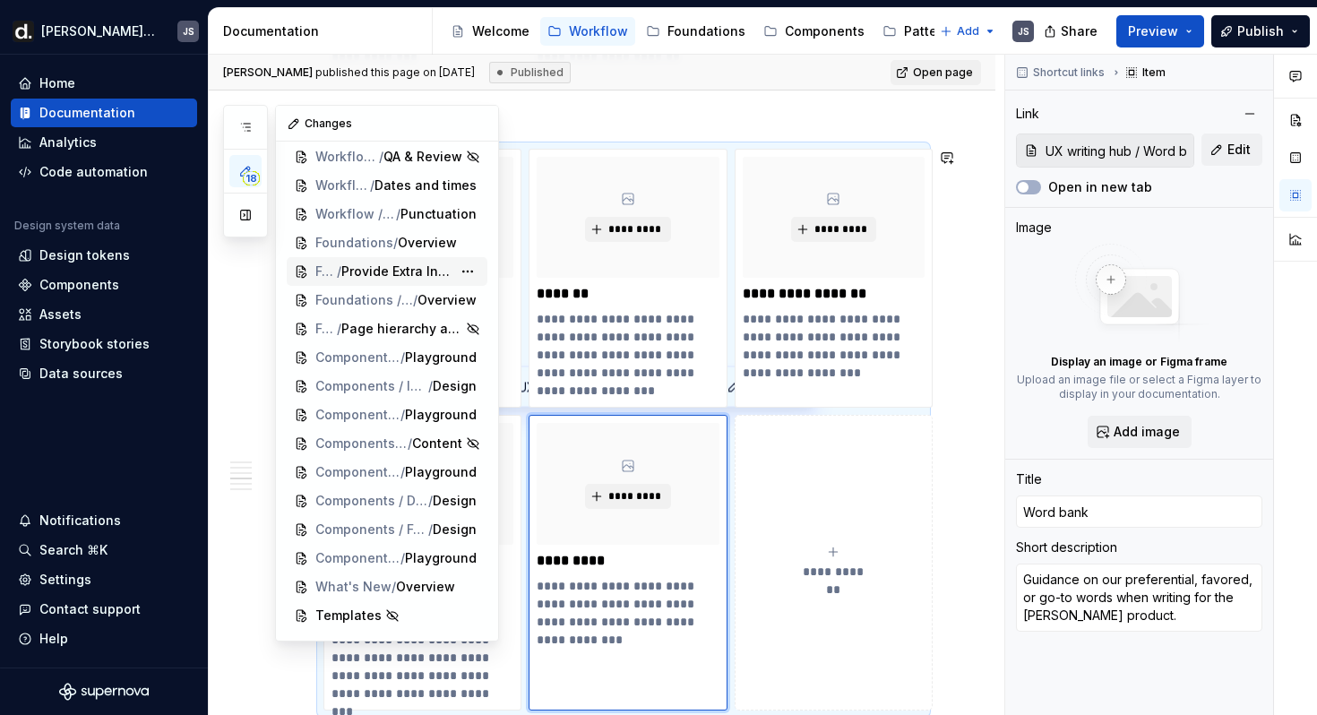
scroll to position [0, 0]
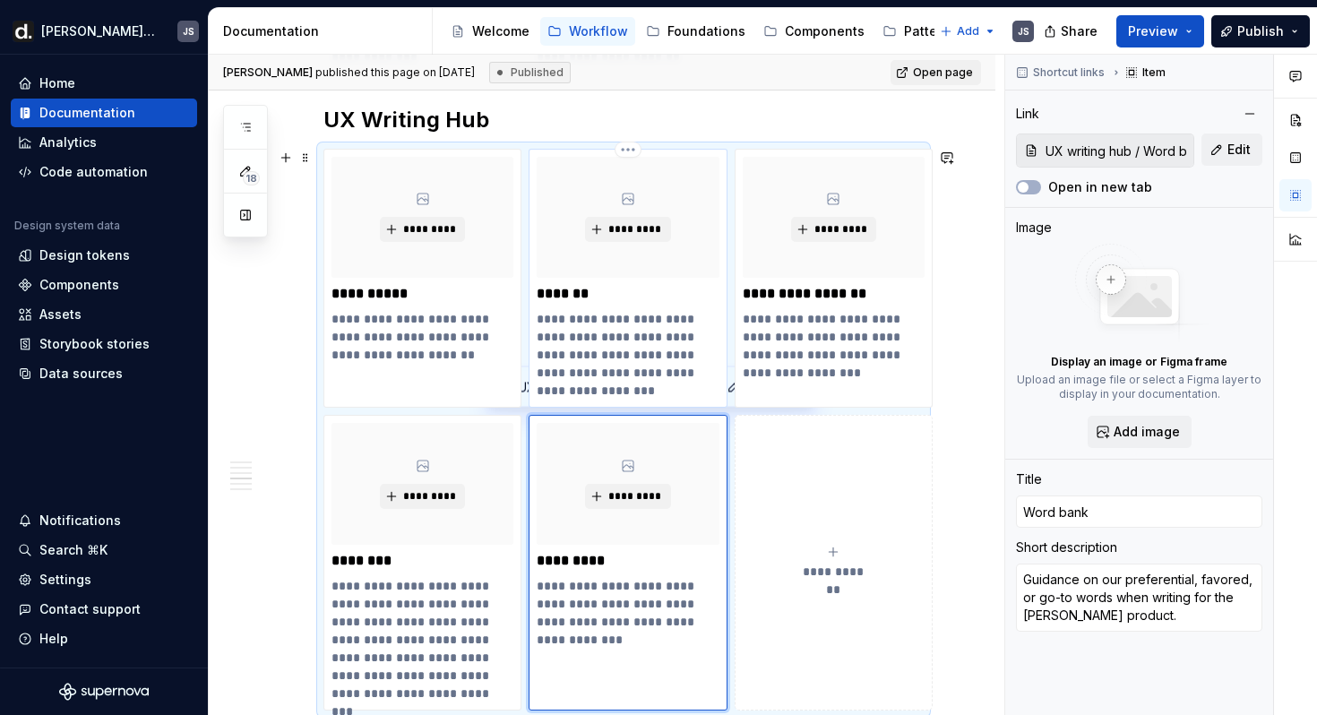
click at [682, 339] on p "**********" at bounding box center [628, 355] width 182 height 90
type textarea "*"
type input "UX writing hub / Process"
type input "Process"
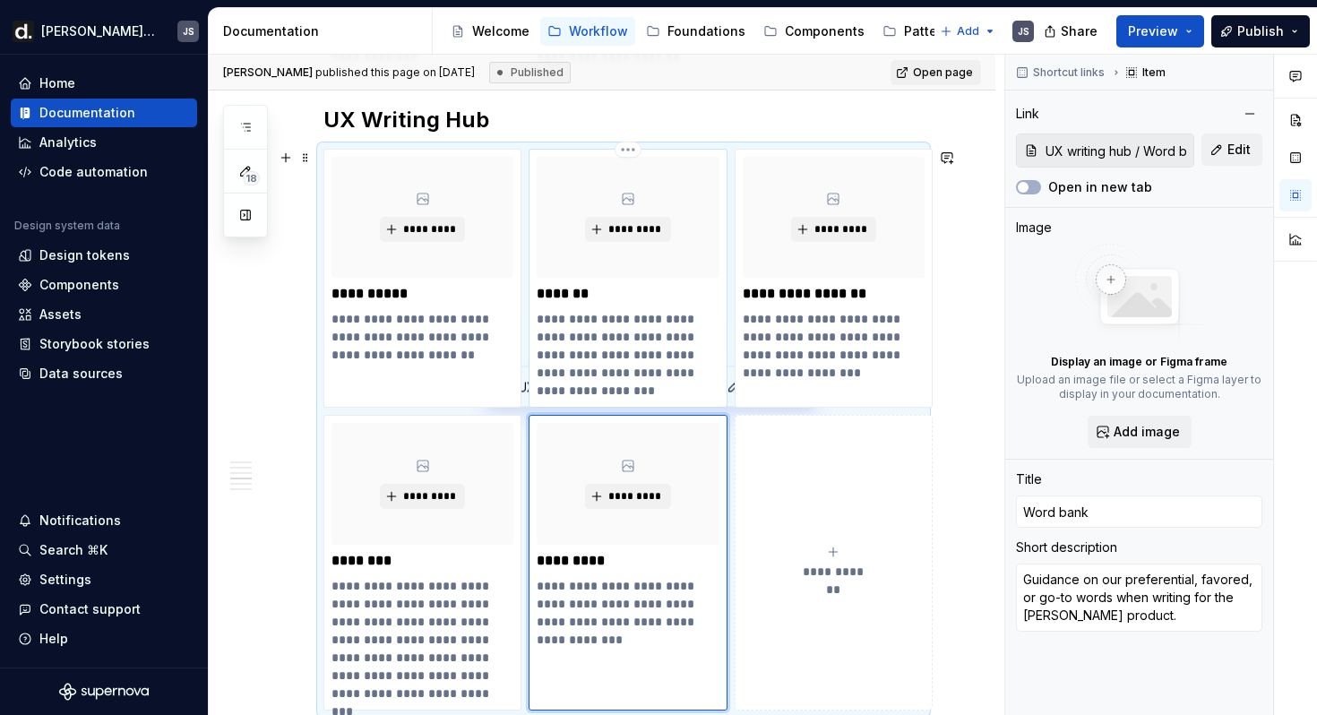
type textarea "This is a guide on how the UX copywriting process works, and how you can reques…"
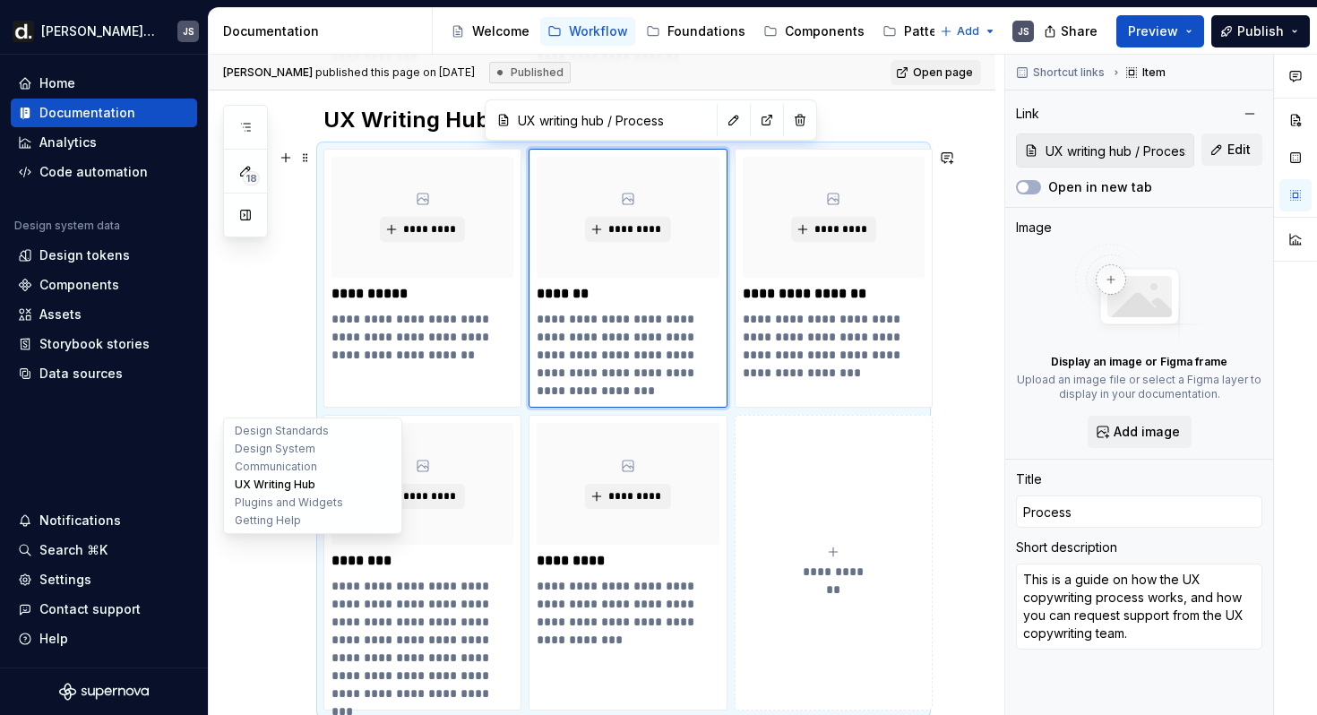
click at [249, 481] on button "UX Writing Hub" at bounding box center [313, 485] width 170 height 18
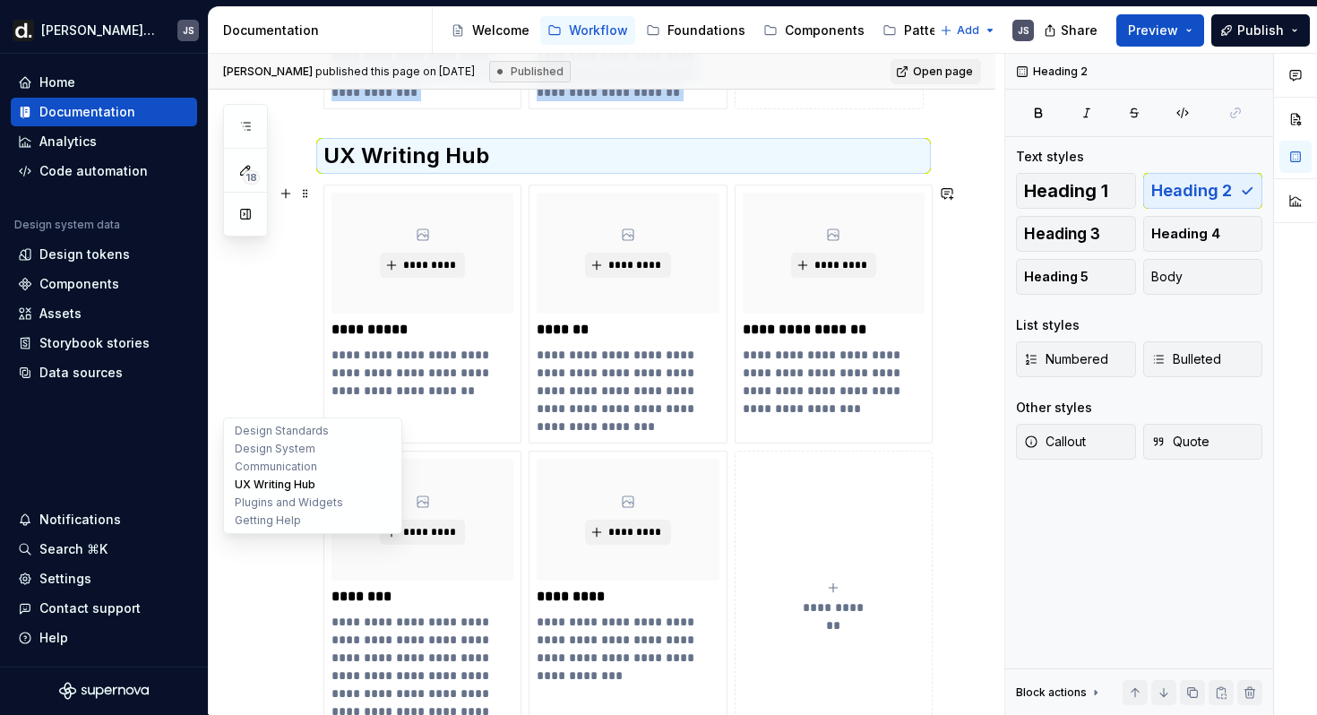
scroll to position [1343, 0]
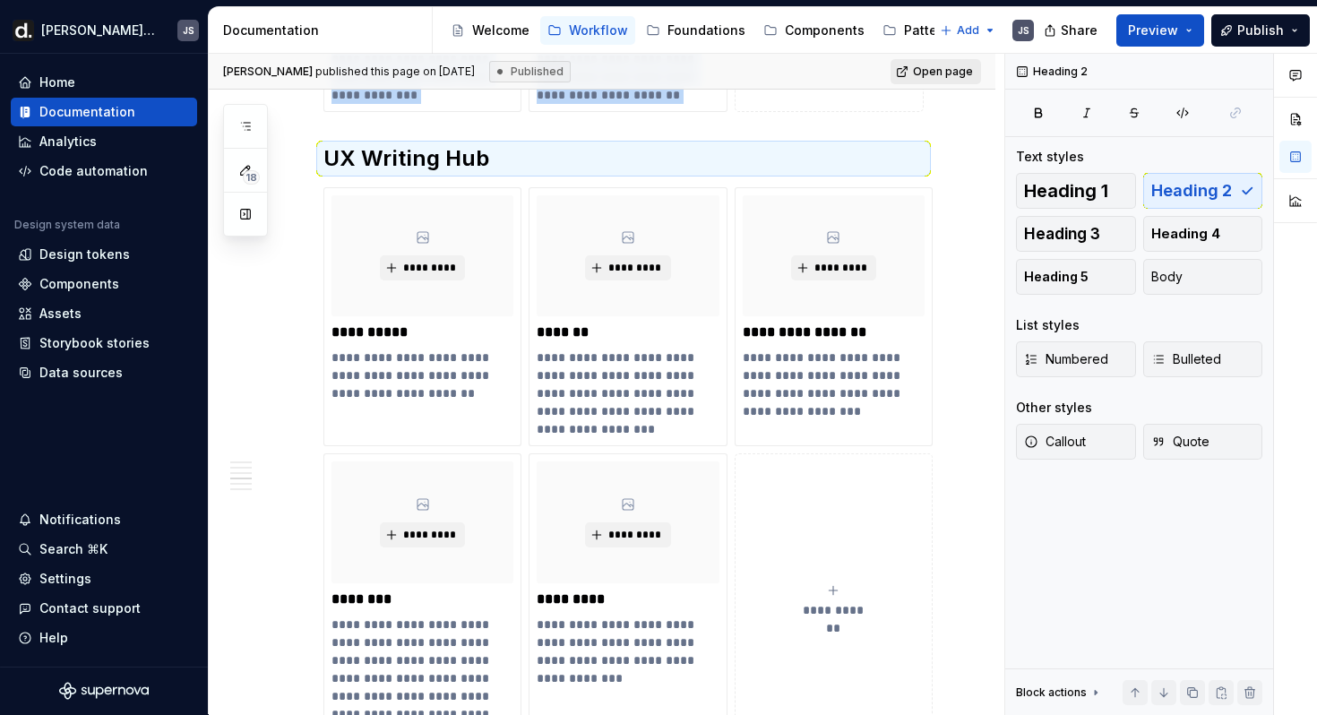
click at [945, 67] on span "Open page" at bounding box center [943, 72] width 60 height 14
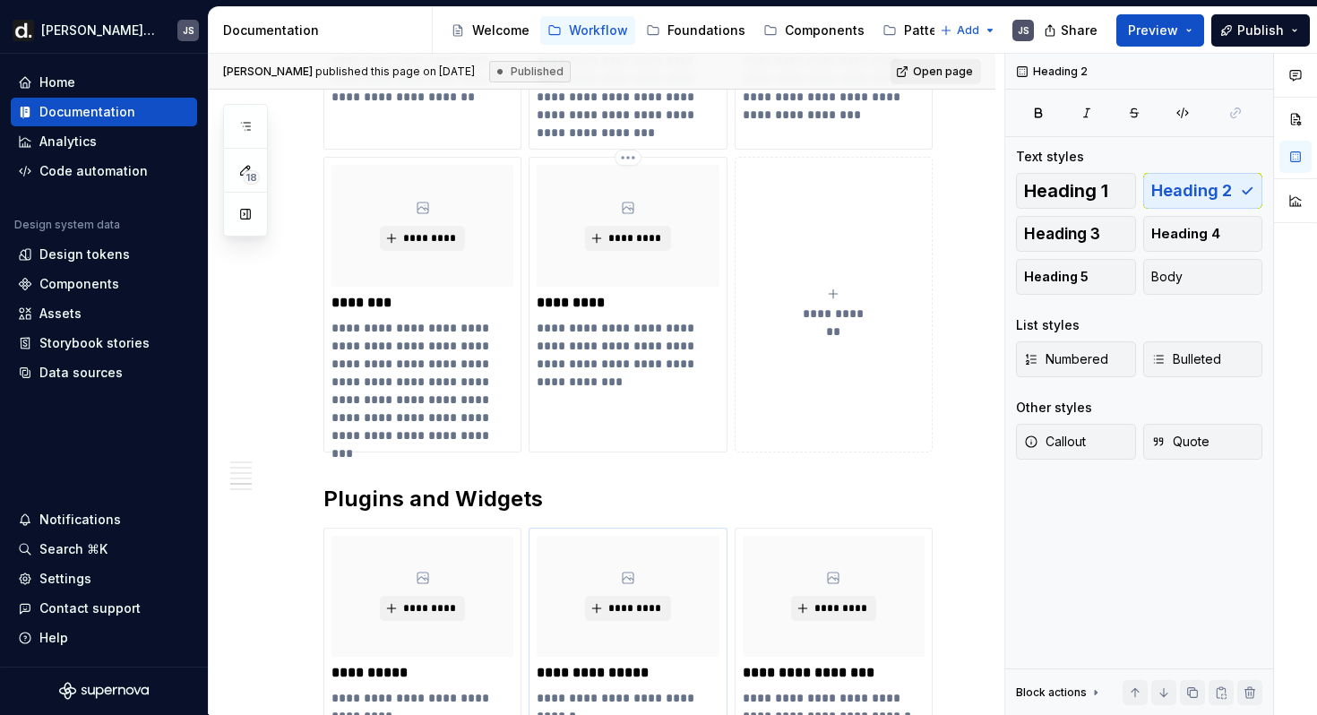
scroll to position [1596, 0]
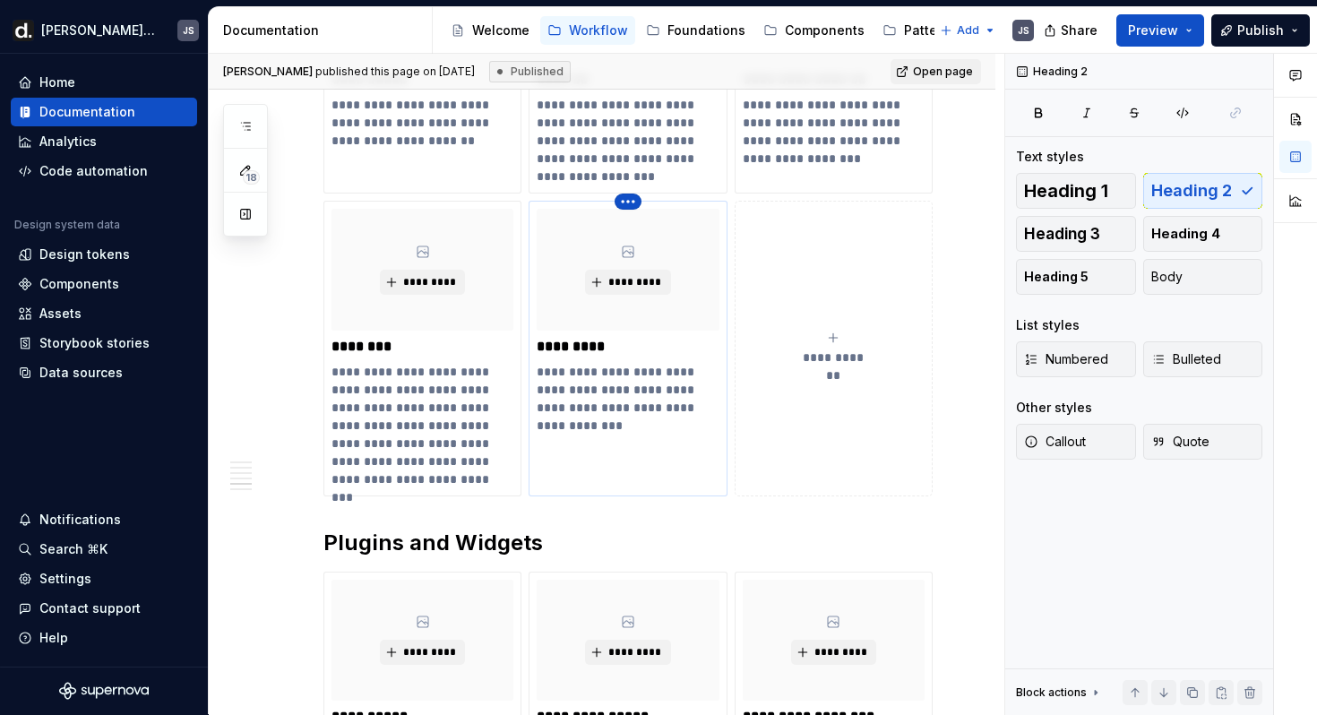
click at [633, 200] on html "[PERSON_NAME] UI JS Home Documentation Analytics Code automation Design system …" at bounding box center [658, 357] width 1317 height 715
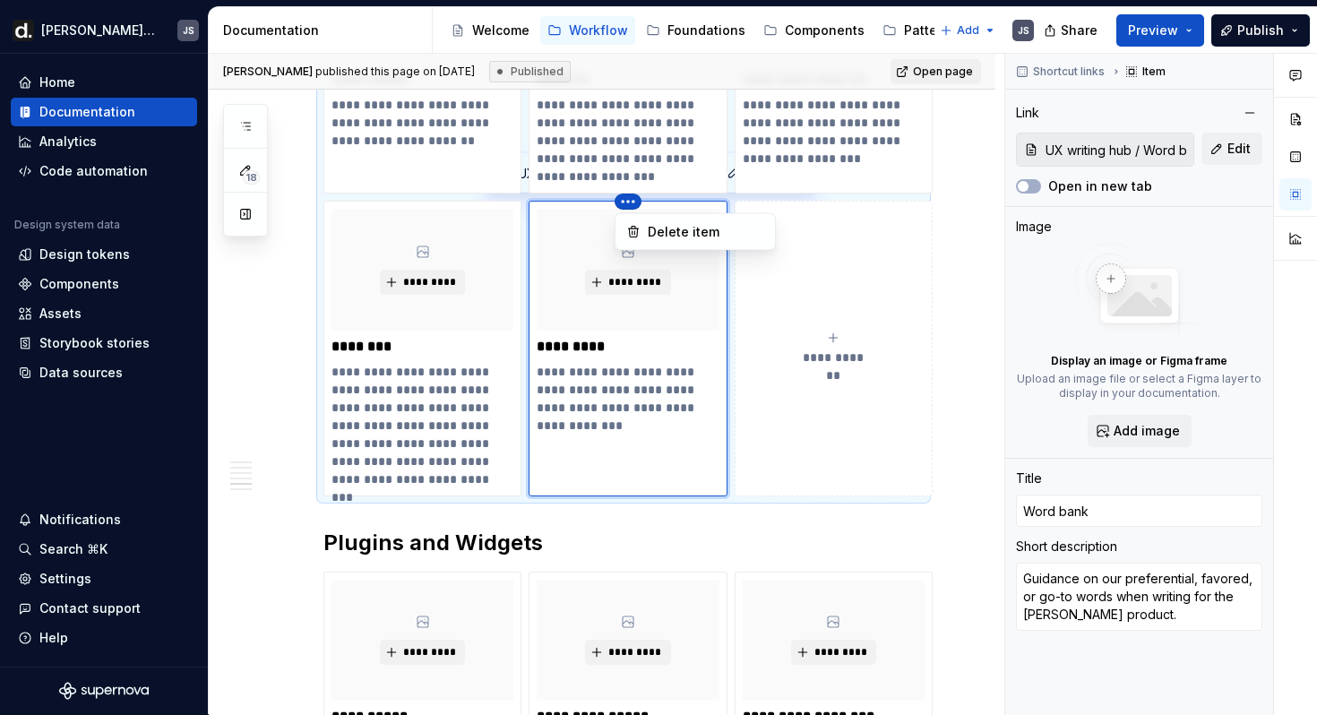
click at [1153, 72] on div "Comments Open comments No comments yet Select ‘Comment’ from the block context …" at bounding box center [1161, 384] width 312 height 661
click at [101, 116] on div "Documentation" at bounding box center [87, 112] width 96 height 18
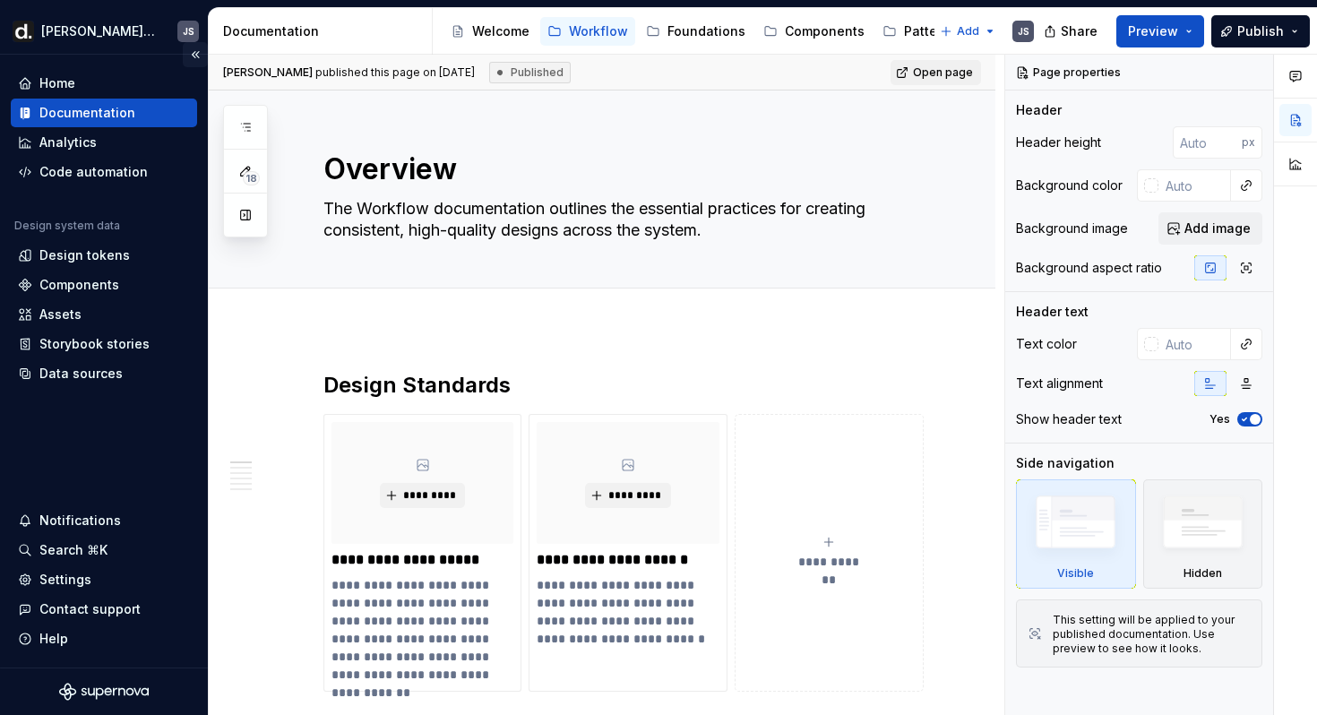
click at [195, 58] on button "Collapse sidebar" at bounding box center [195, 54] width 25 height 25
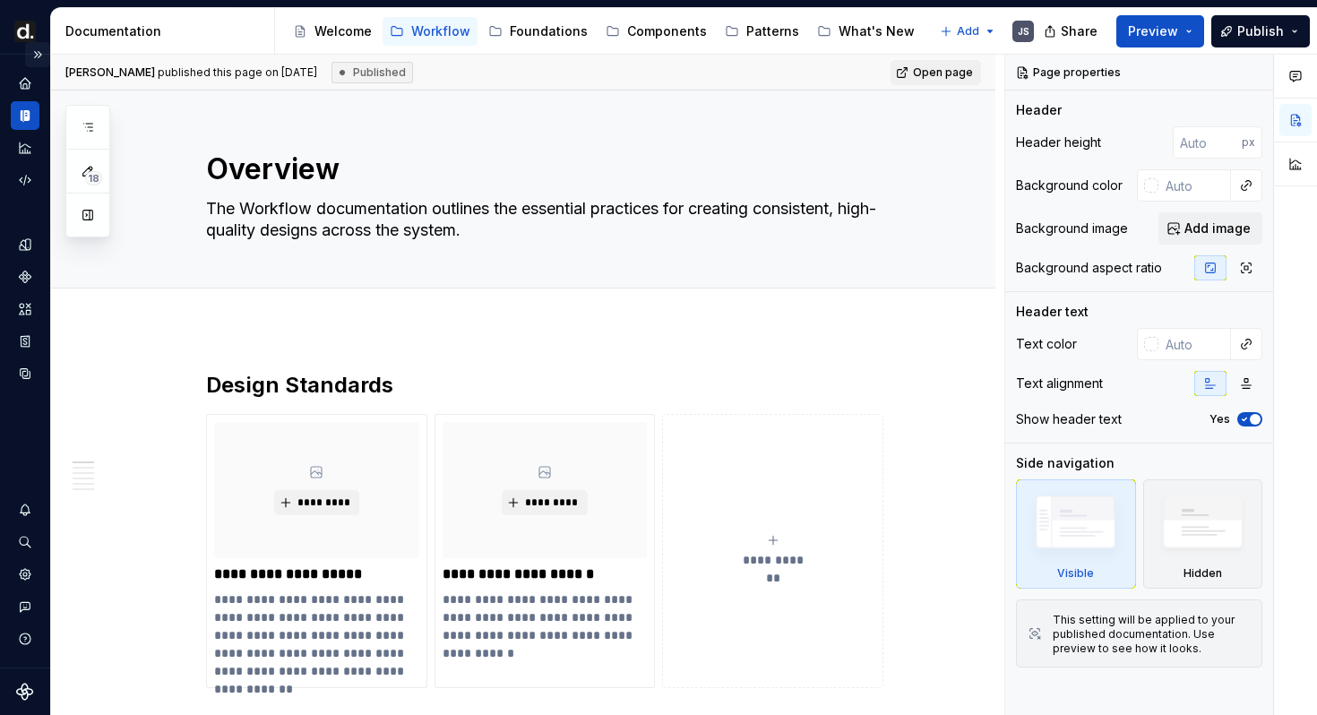
click at [38, 56] on button "Expand sidebar" at bounding box center [37, 54] width 25 height 25
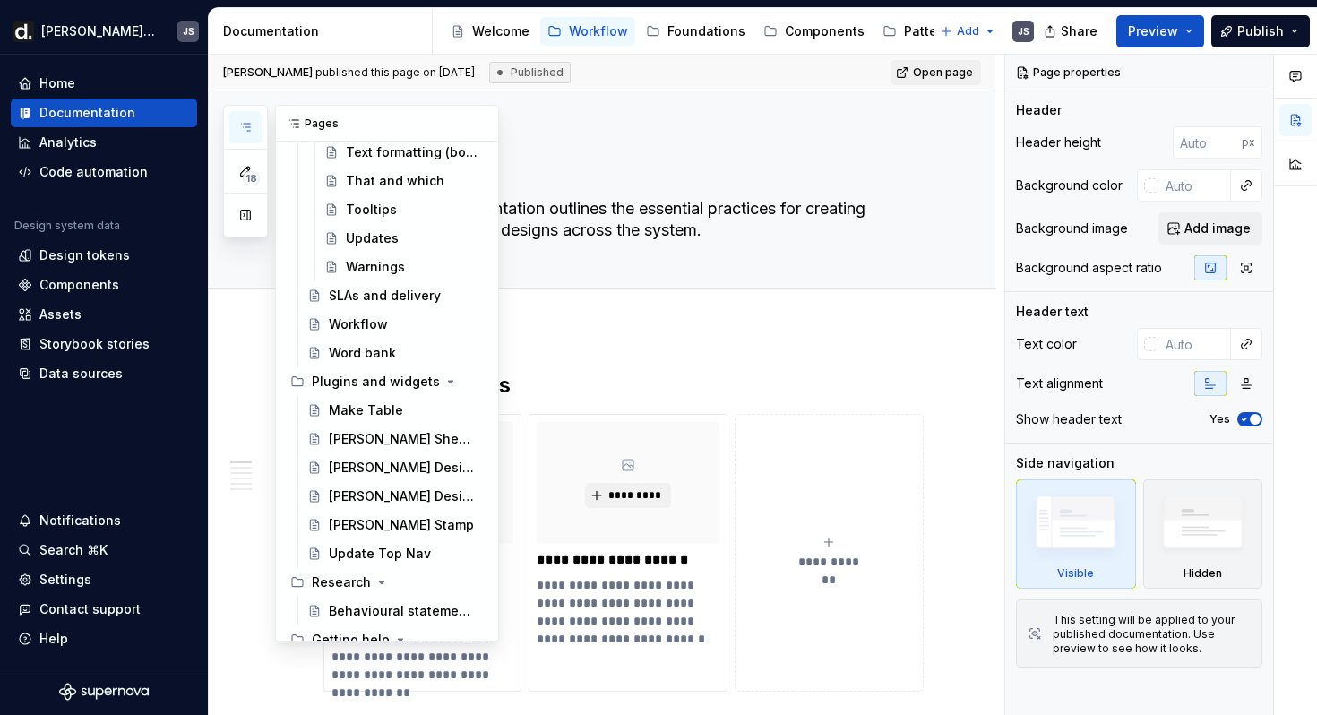
scroll to position [2567, 0]
click at [367, 351] on div "Word bank" at bounding box center [362, 352] width 67 height 18
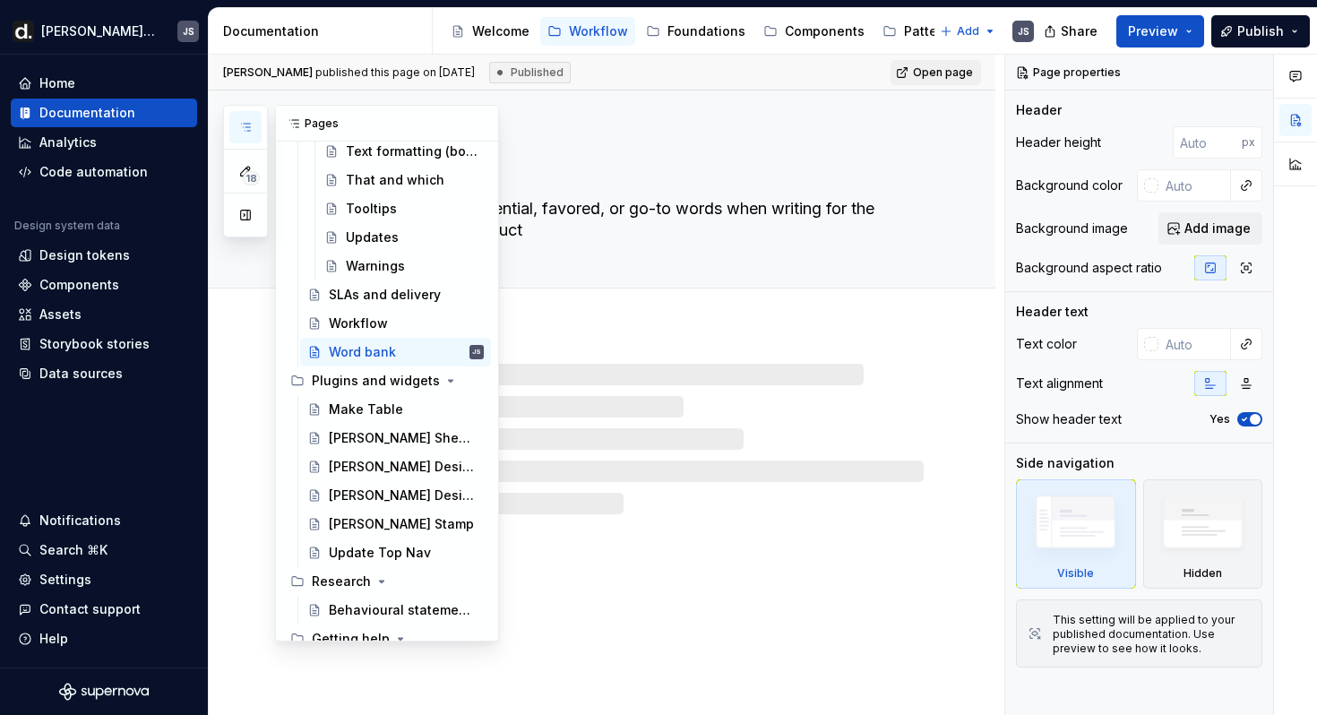
type textarea "*"
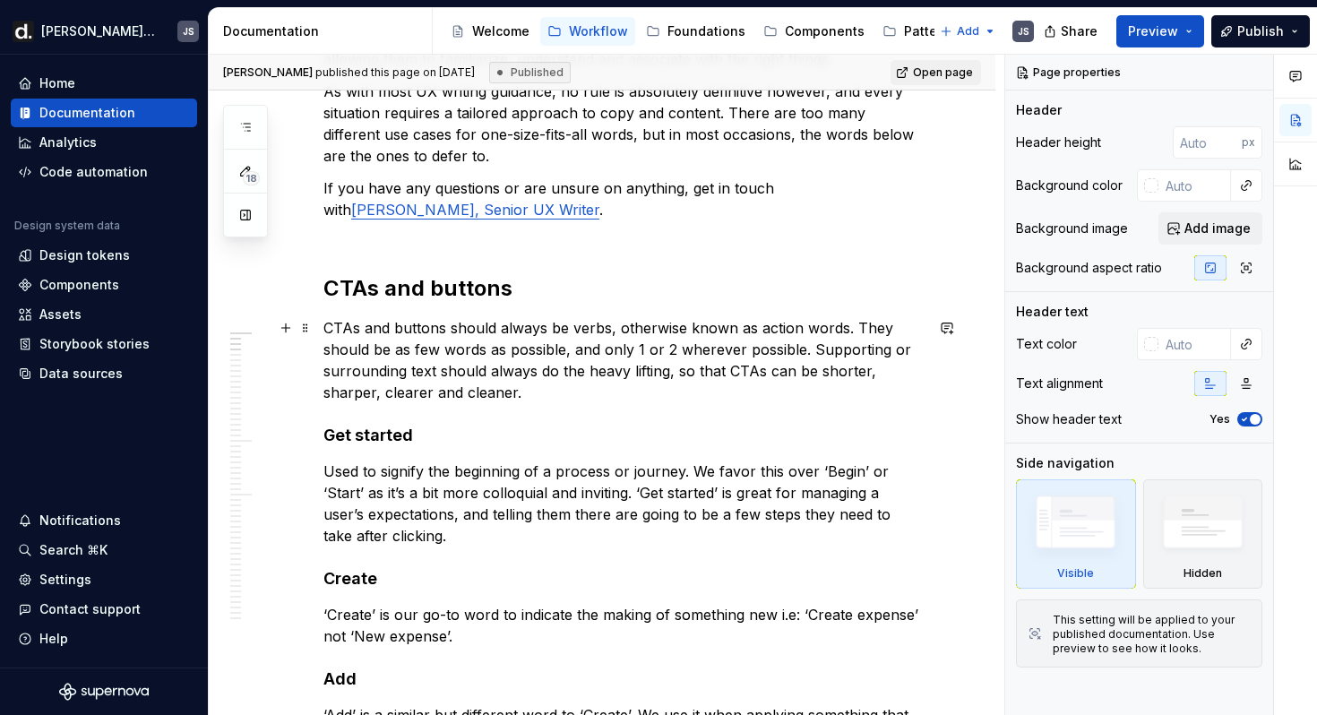
scroll to position [454, 0]
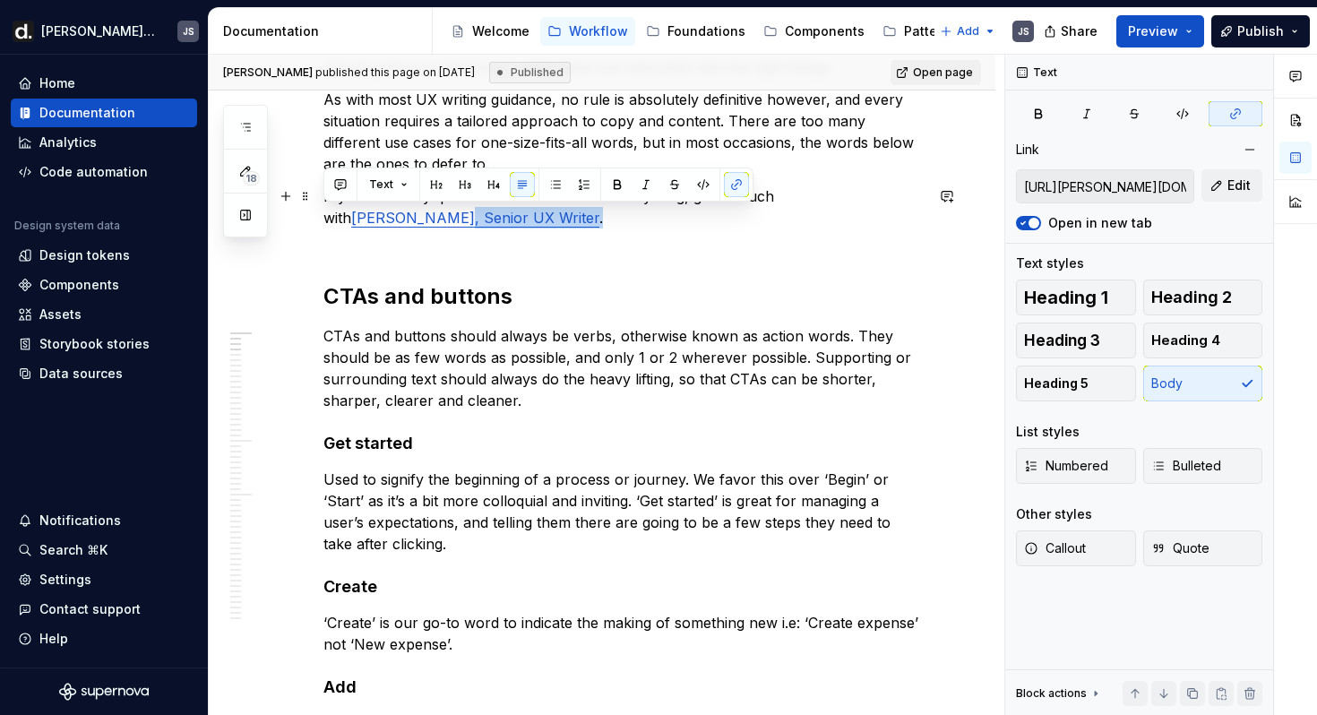
drag, startPoint x: 437, startPoint y: 217, endPoint x: 324, endPoint y: 217, distance: 112.9
click at [324, 217] on p "If you have any questions or are unsure on anything, get in touch with [PERSON_…" at bounding box center [623, 217] width 600 height 65
click at [351, 217] on link "[PERSON_NAME], Senior UX Writer" at bounding box center [475, 218] width 248 height 18
drag, startPoint x: 331, startPoint y: 217, endPoint x: 434, endPoint y: 217, distance: 102.1
click at [434, 217] on link "[PERSON_NAME], Senior UX Writer" at bounding box center [475, 218] width 248 height 18
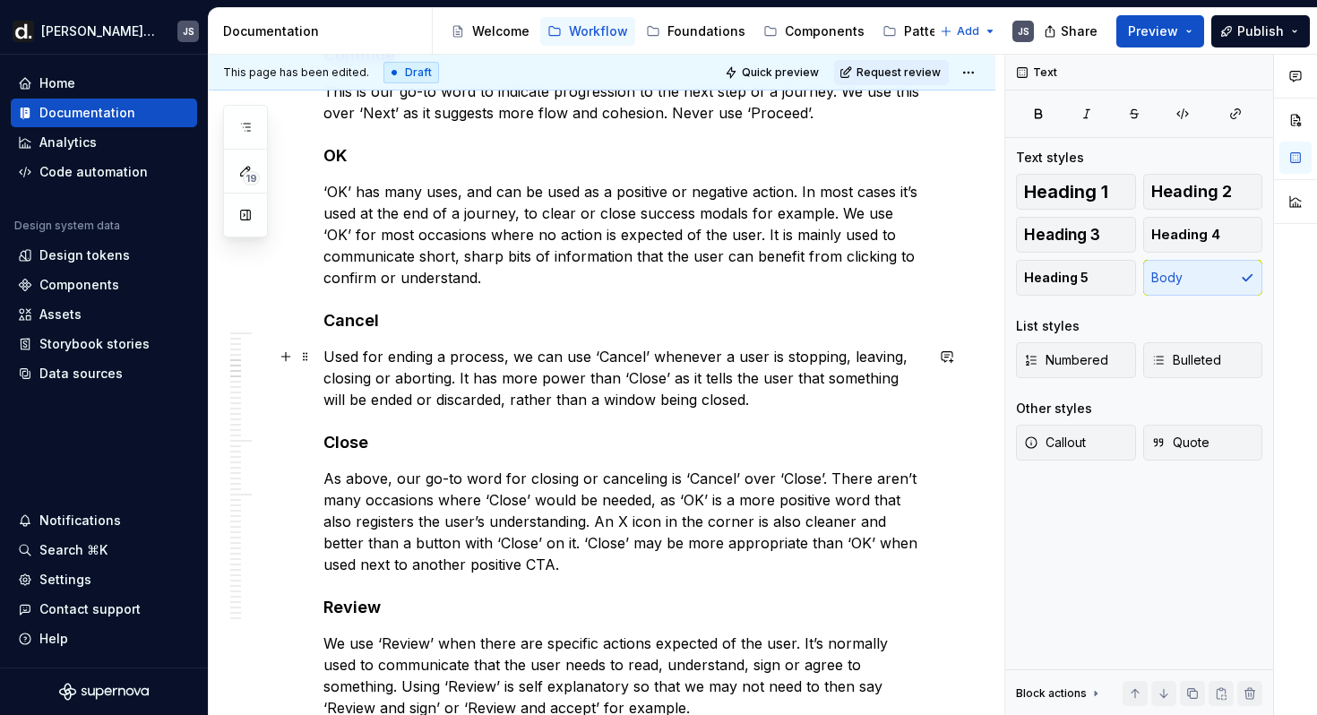
scroll to position [1245, 0]
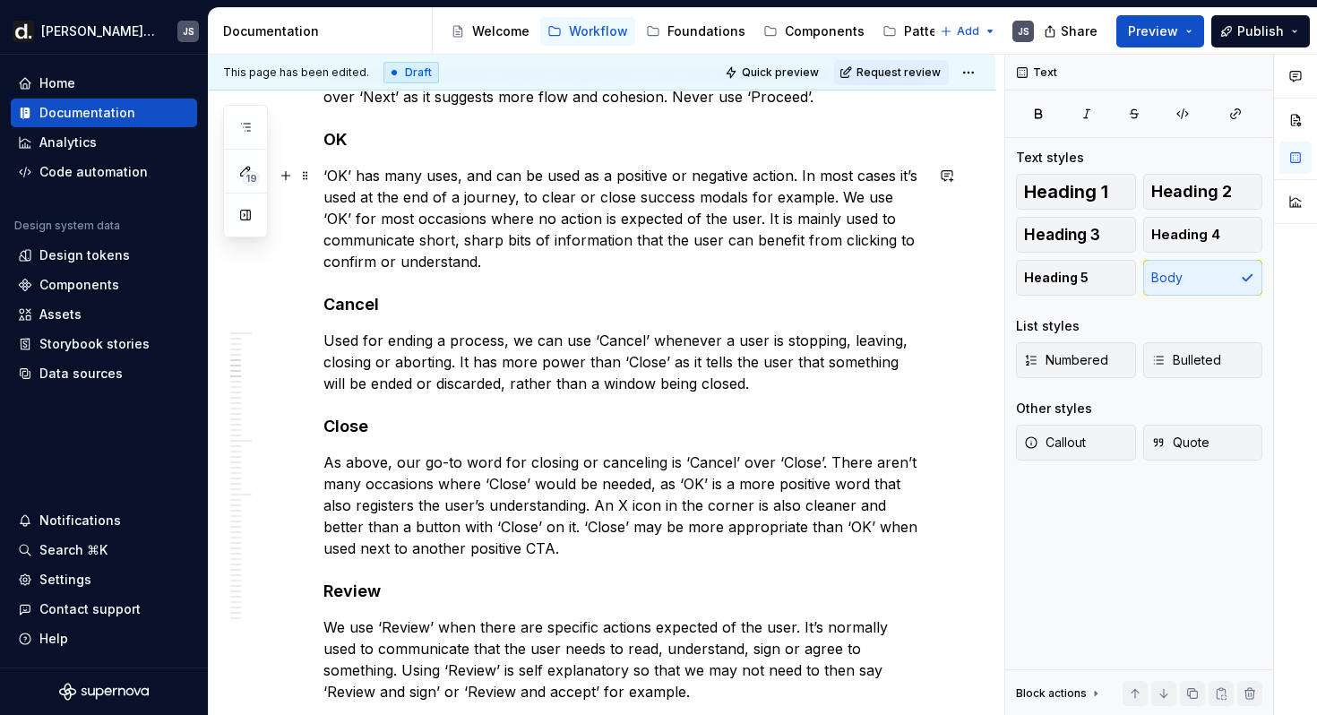
click at [504, 261] on p "‘OK’ has many uses, and can be used as a positive or negative action. In most c…" at bounding box center [623, 219] width 600 height 108
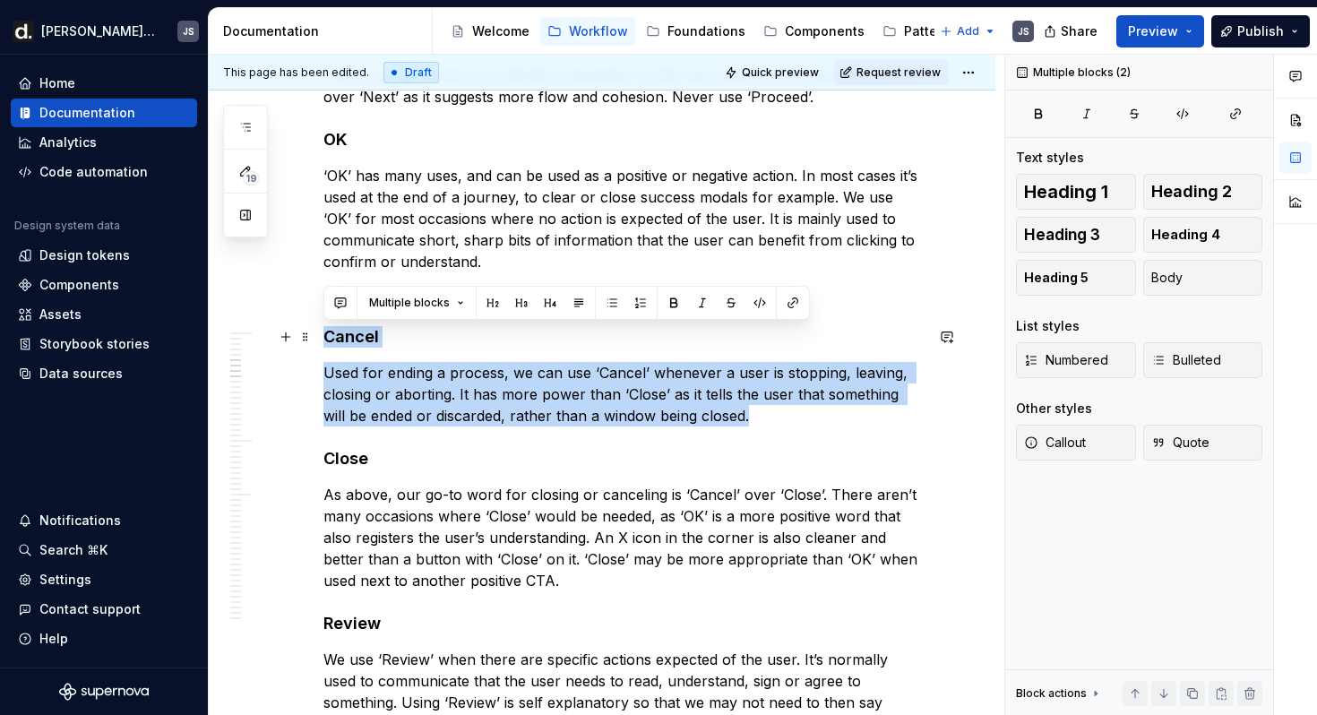
drag, startPoint x: 736, startPoint y: 418, endPoint x: 315, endPoint y: 338, distance: 427.9
copy div "Cancel Used for ending a process, we can use ‘Cancel’ whenever a user is stoppi…"
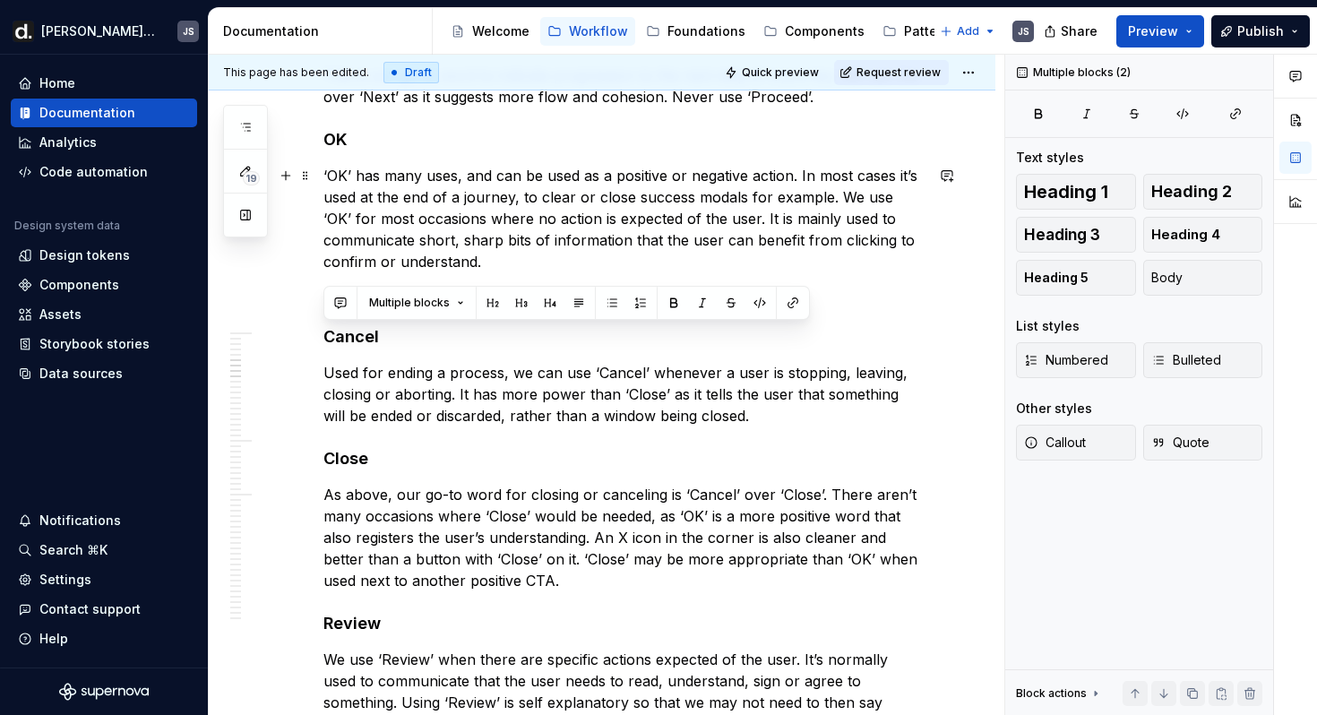
click at [407, 263] on p "‘OK’ has many uses, and can be used as a positive or negative action. In most c…" at bounding box center [623, 219] width 600 height 108
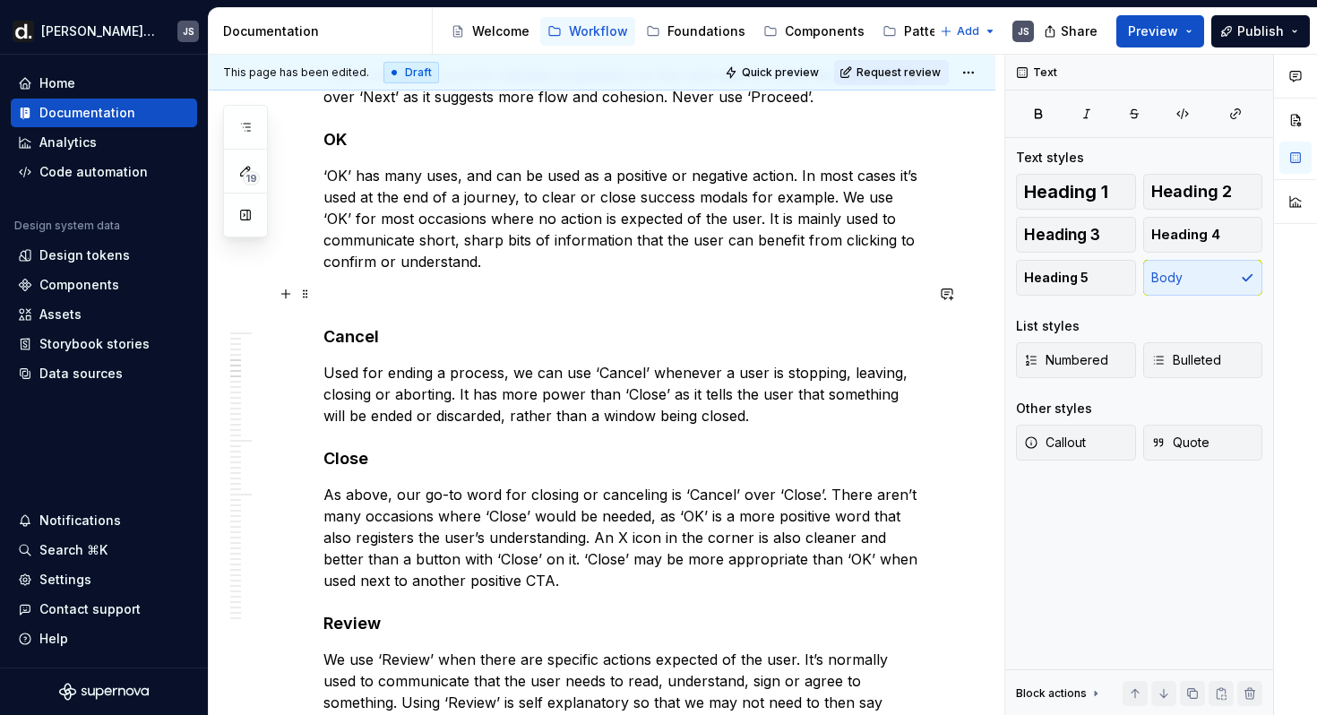
click at [386, 295] on p at bounding box center [623, 294] width 600 height 22
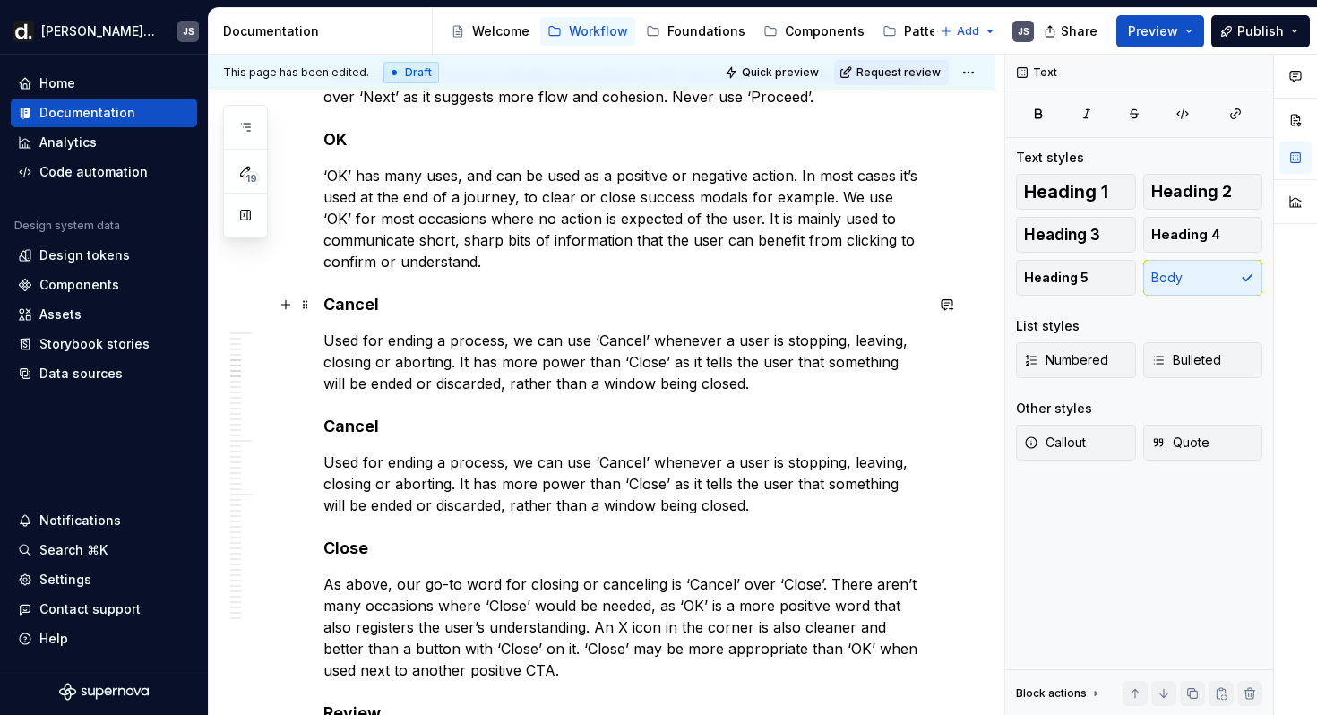
click at [355, 307] on strong "Cancel" at bounding box center [351, 304] width 56 height 19
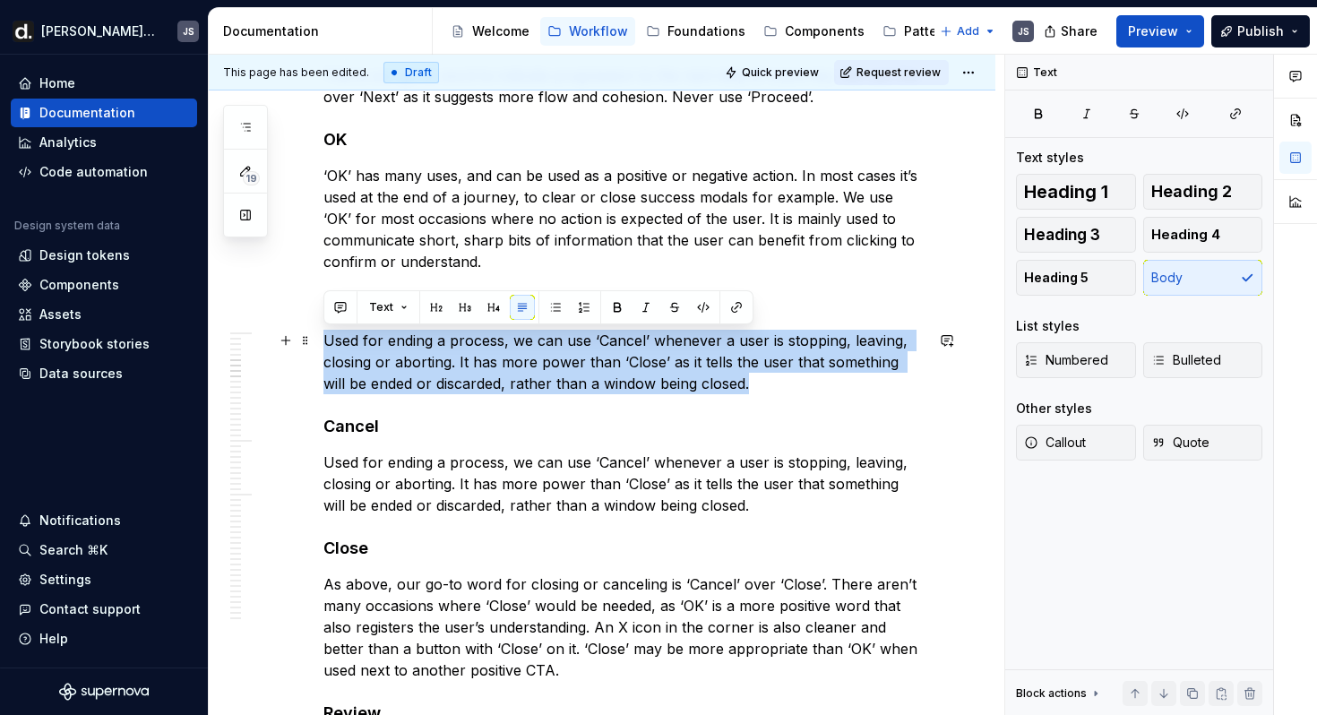
drag, startPoint x: 727, startPoint y: 375, endPoint x: 319, endPoint y: 340, distance: 409.2
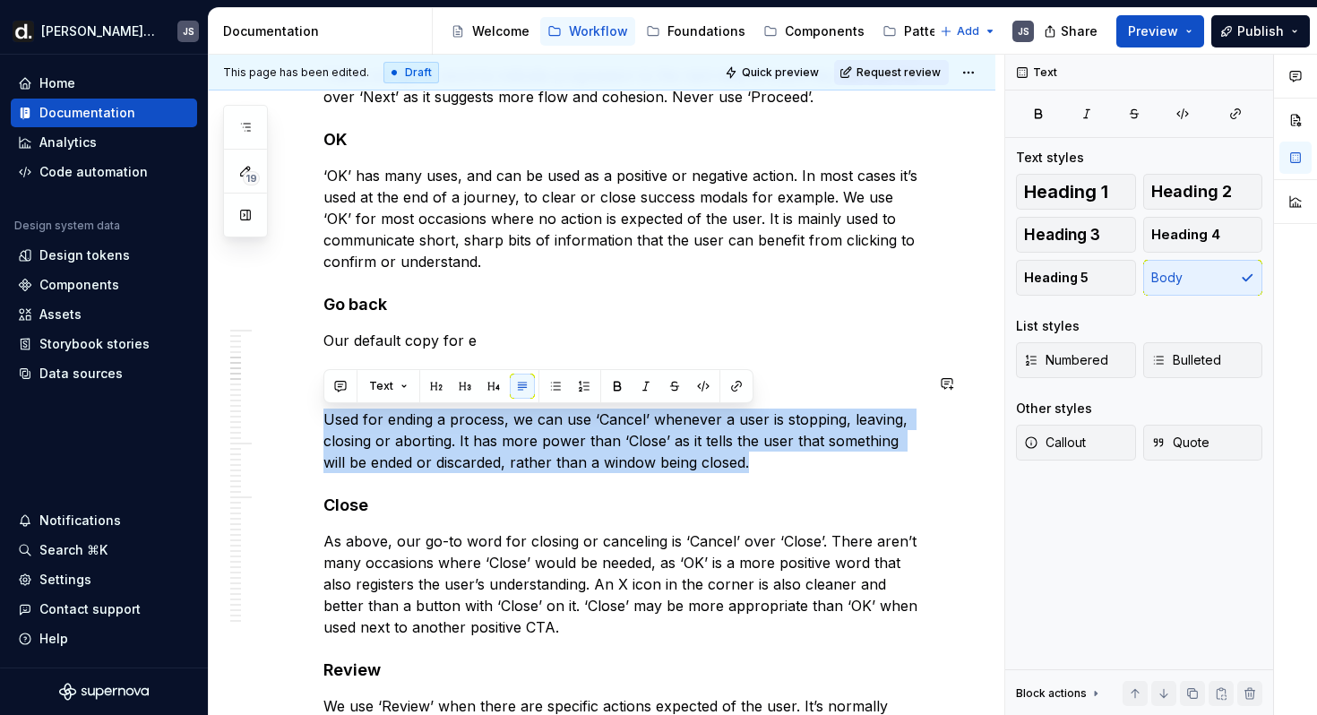
drag, startPoint x: 727, startPoint y: 457, endPoint x: 336, endPoint y: 404, distance: 394.2
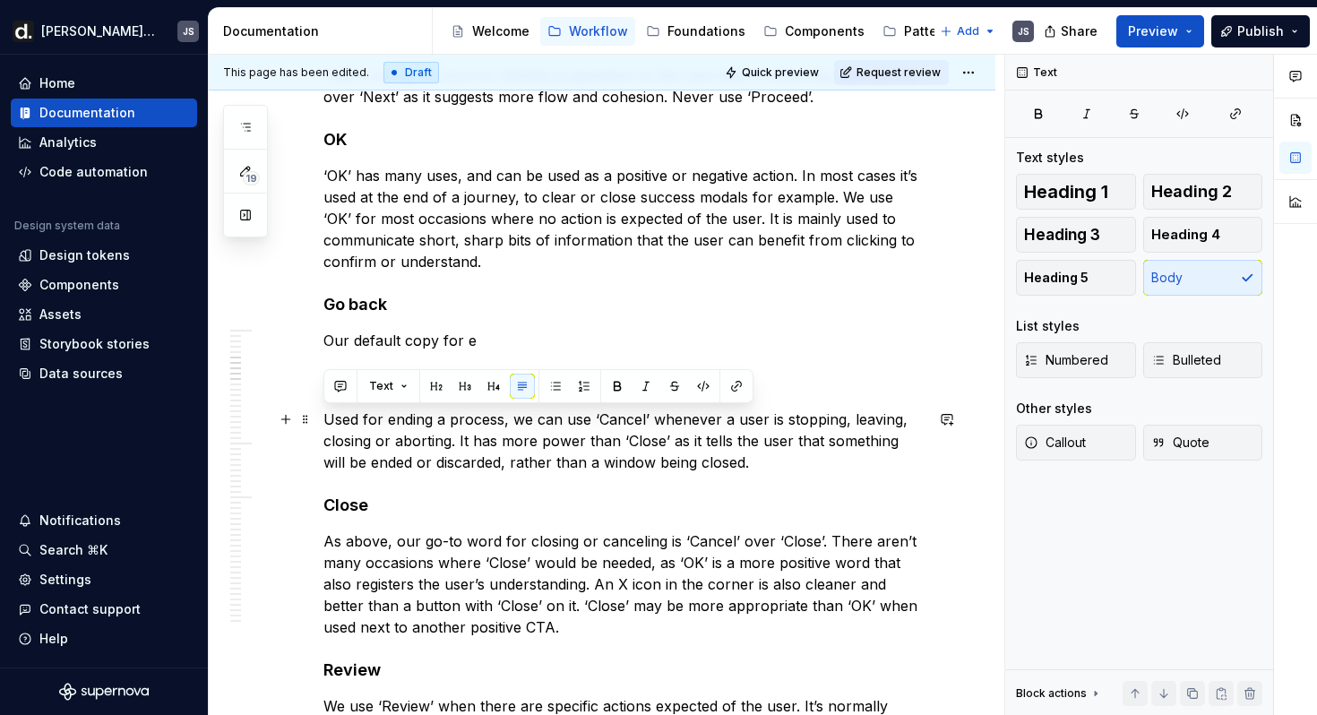
click at [405, 433] on p "Used for ending a process, we can use ‘Cancel’ whenever a user is stopping, lea…" at bounding box center [623, 441] width 600 height 65
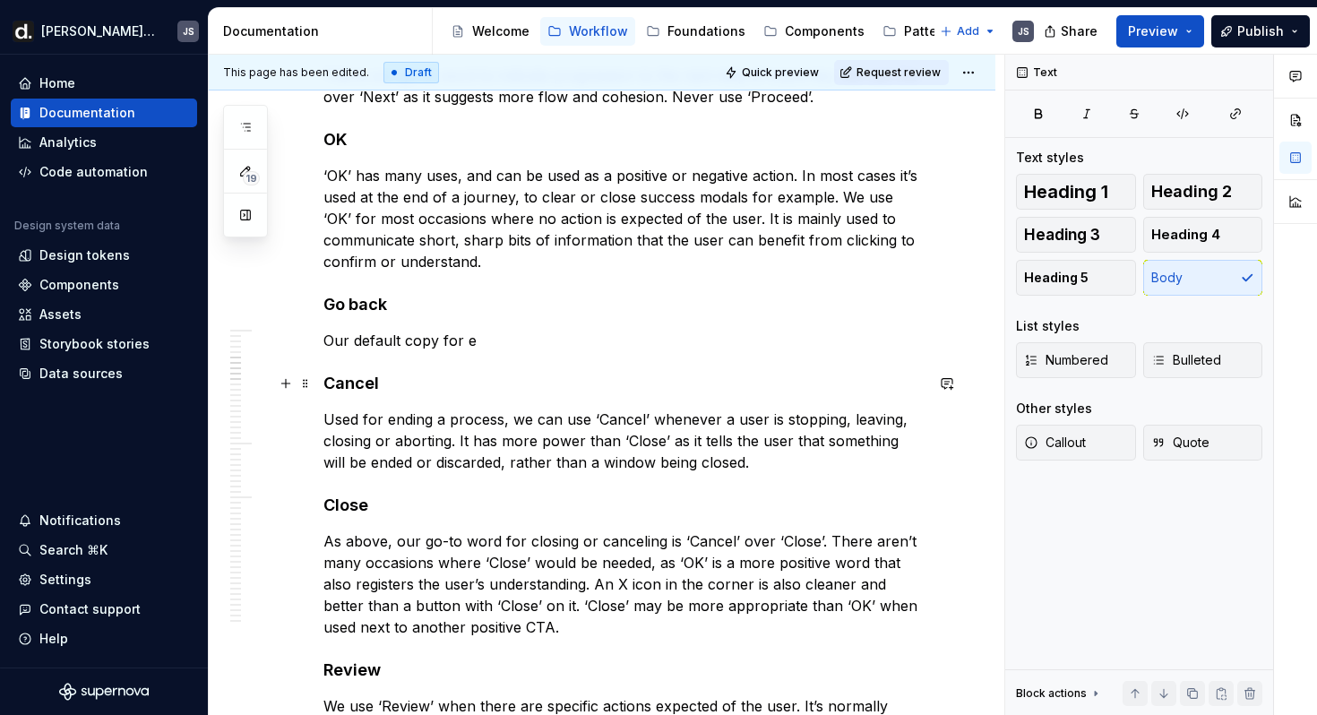
click at [357, 382] on strong "Cancel" at bounding box center [351, 383] width 56 height 19
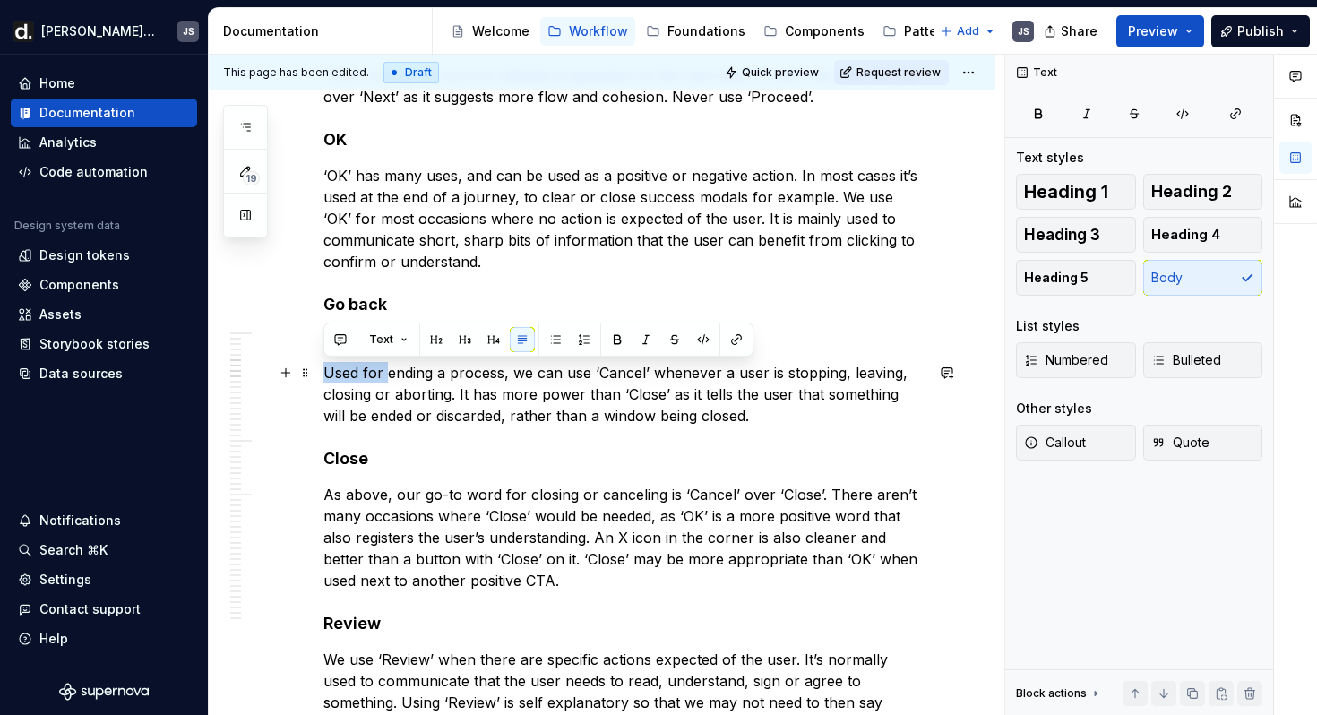
drag, startPoint x: 386, startPoint y: 375, endPoint x: 319, endPoint y: 375, distance: 67.2
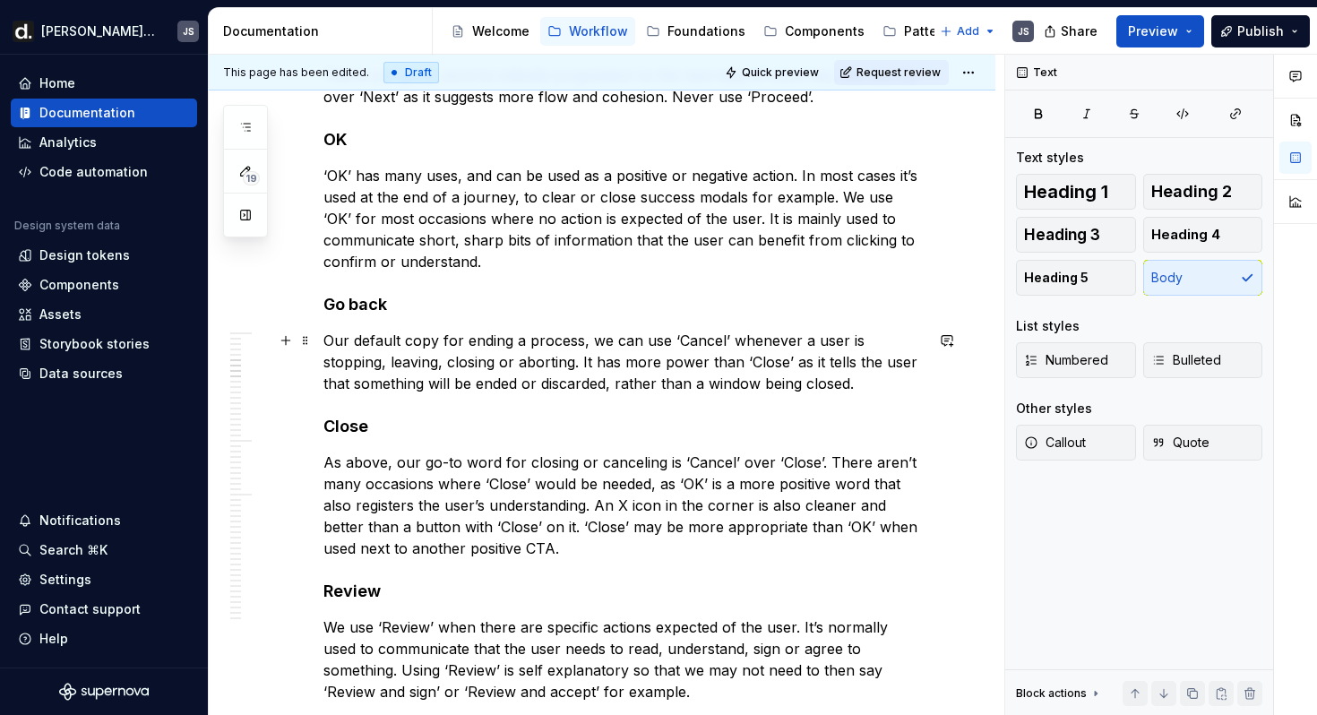
click at [704, 339] on p "Our default copy for ending a process, we can use ‘Cancel’ whenever a user is s…" at bounding box center [623, 362] width 600 height 65
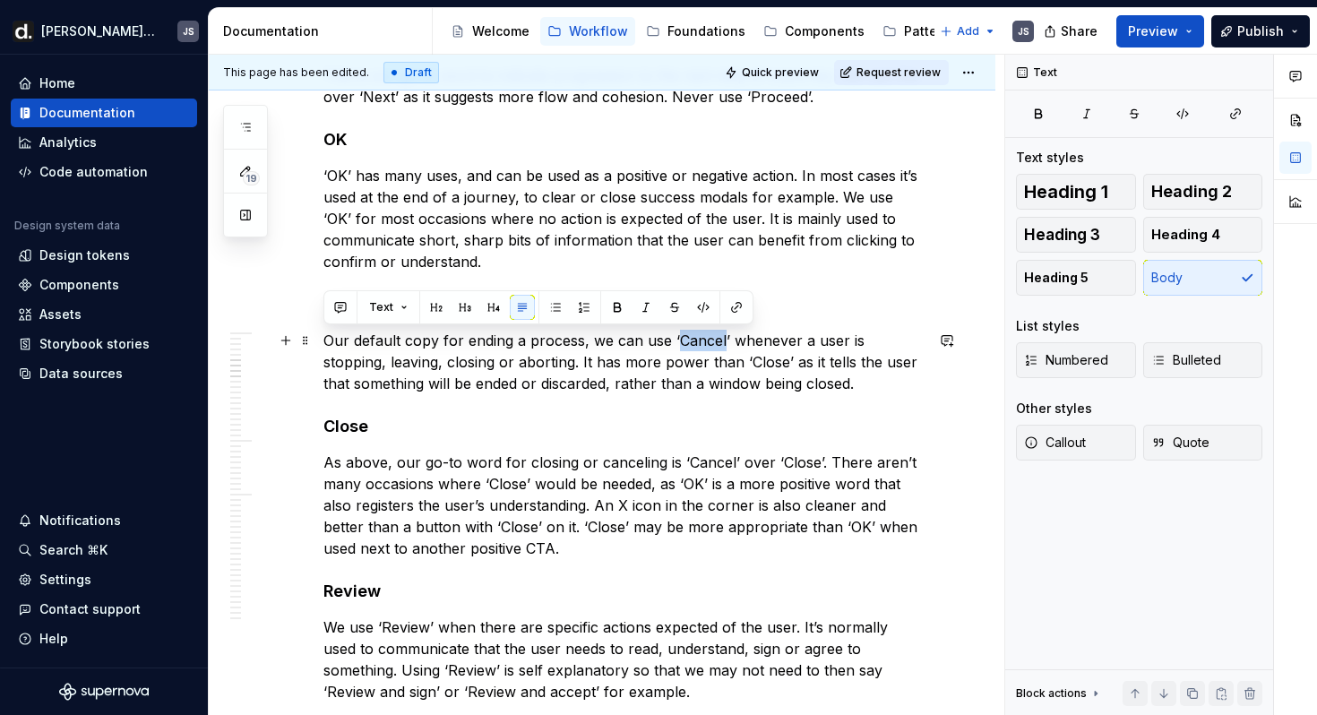
click at [704, 339] on p "Our default copy for ending a process, we can use ‘Cancel’ whenever a user is s…" at bounding box center [623, 362] width 600 height 65
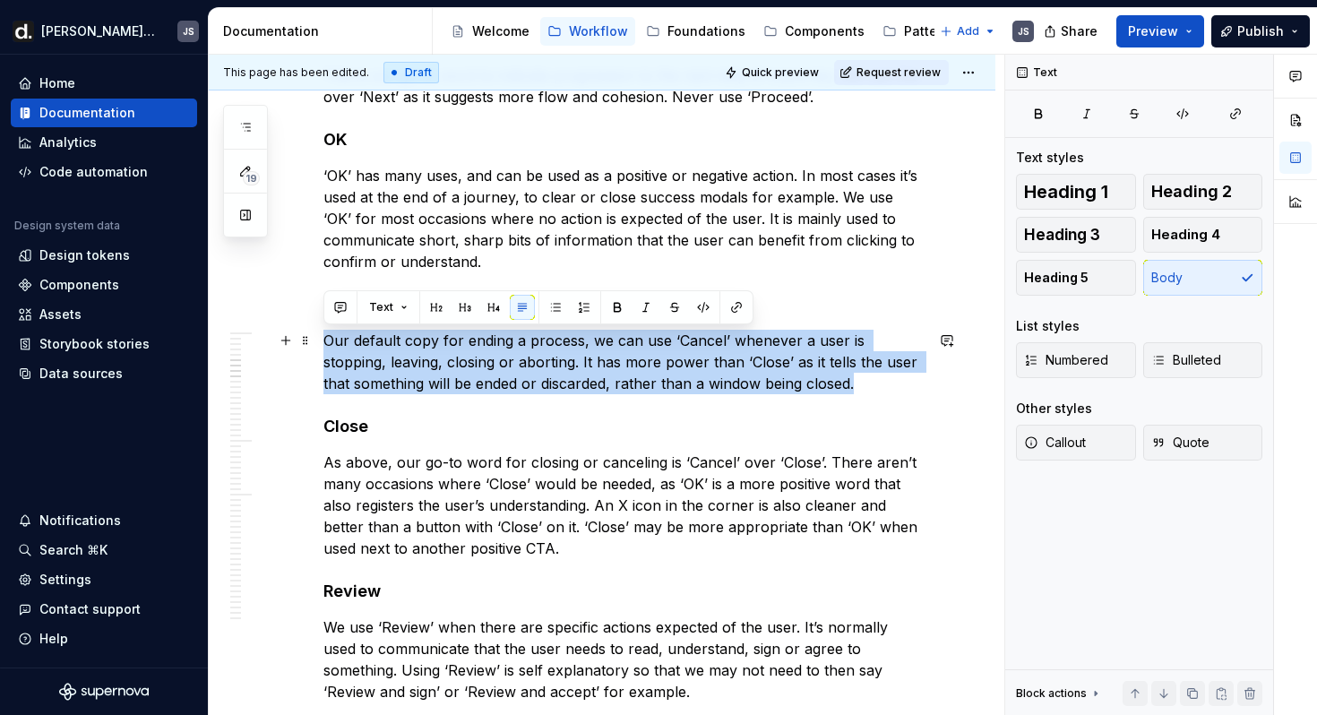
click at [704, 339] on p "Our default copy for ending a process, we can use ‘Cancel’ whenever a user is s…" at bounding box center [623, 362] width 600 height 65
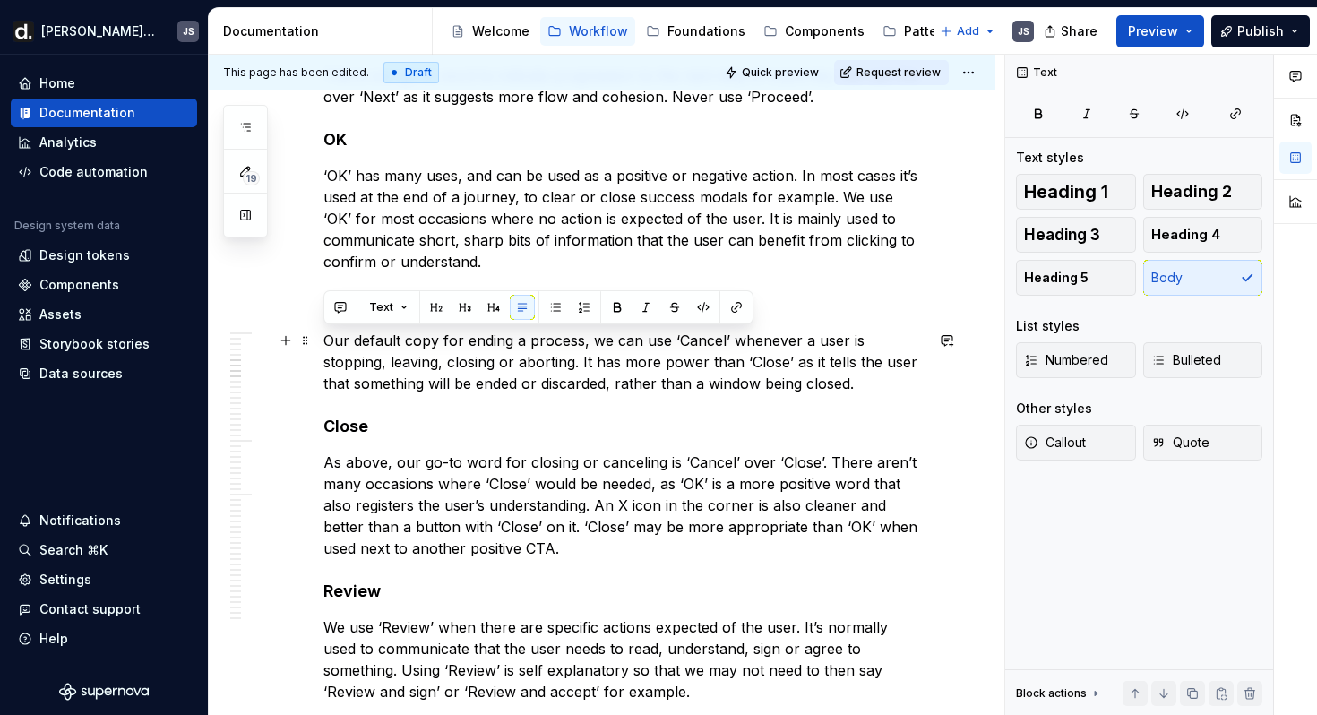
click at [704, 339] on p "Our default copy for ending a process, we can use ‘Cancel’ whenever a user is s…" at bounding box center [623, 362] width 600 height 65
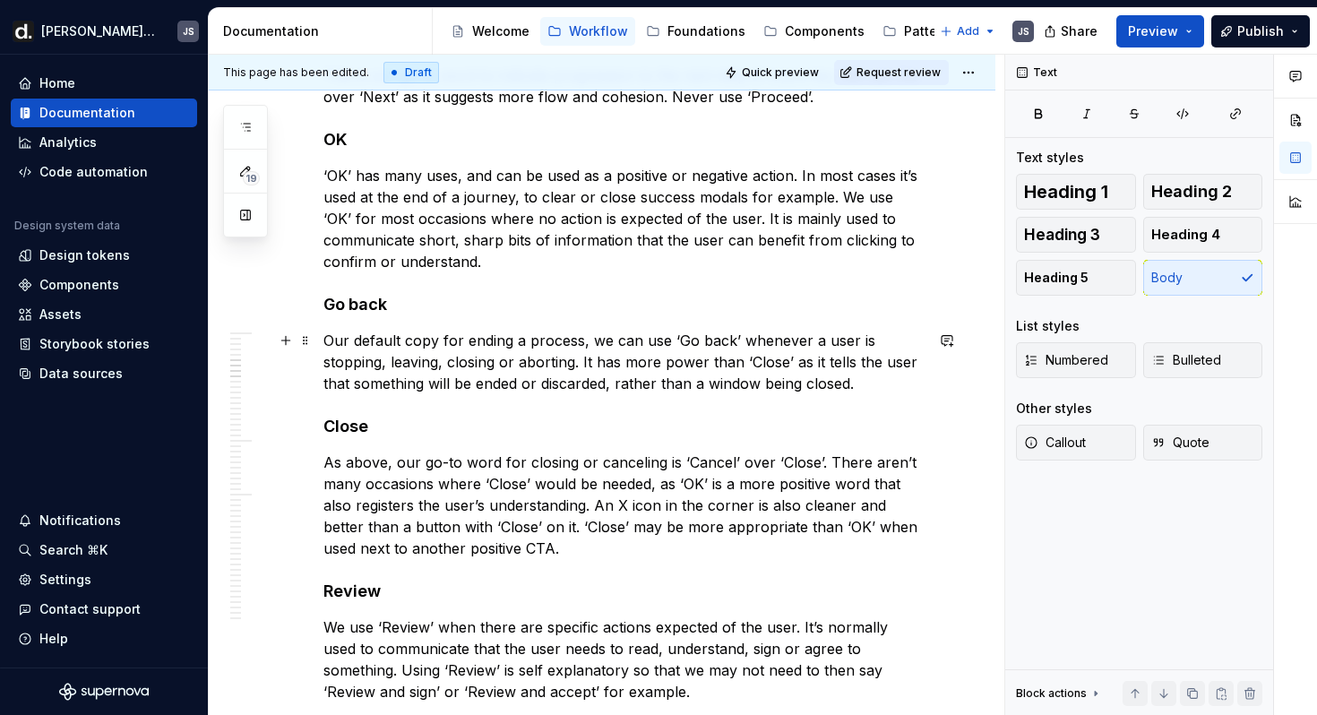
click at [510, 338] on p "Our default copy for ending a process, we can use ‘Go back’ whenever a user is …" at bounding box center [623, 362] width 600 height 65
click at [623, 345] on p "Our default copy for ending a process, we can use ‘Go back’ whenever a user is …" at bounding box center [623, 362] width 600 height 65
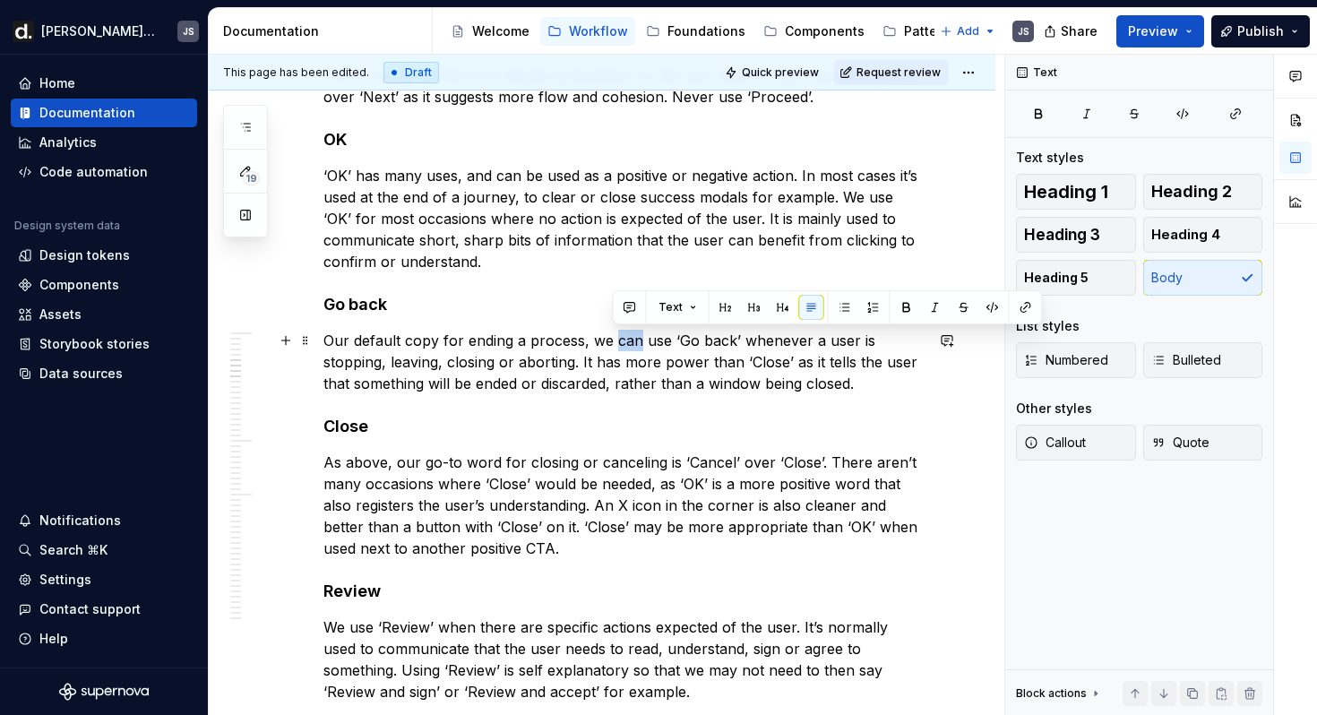
click at [623, 345] on p "Our default copy for ending a process, we can use ‘Go back’ whenever a user is …" at bounding box center [623, 362] width 600 height 65
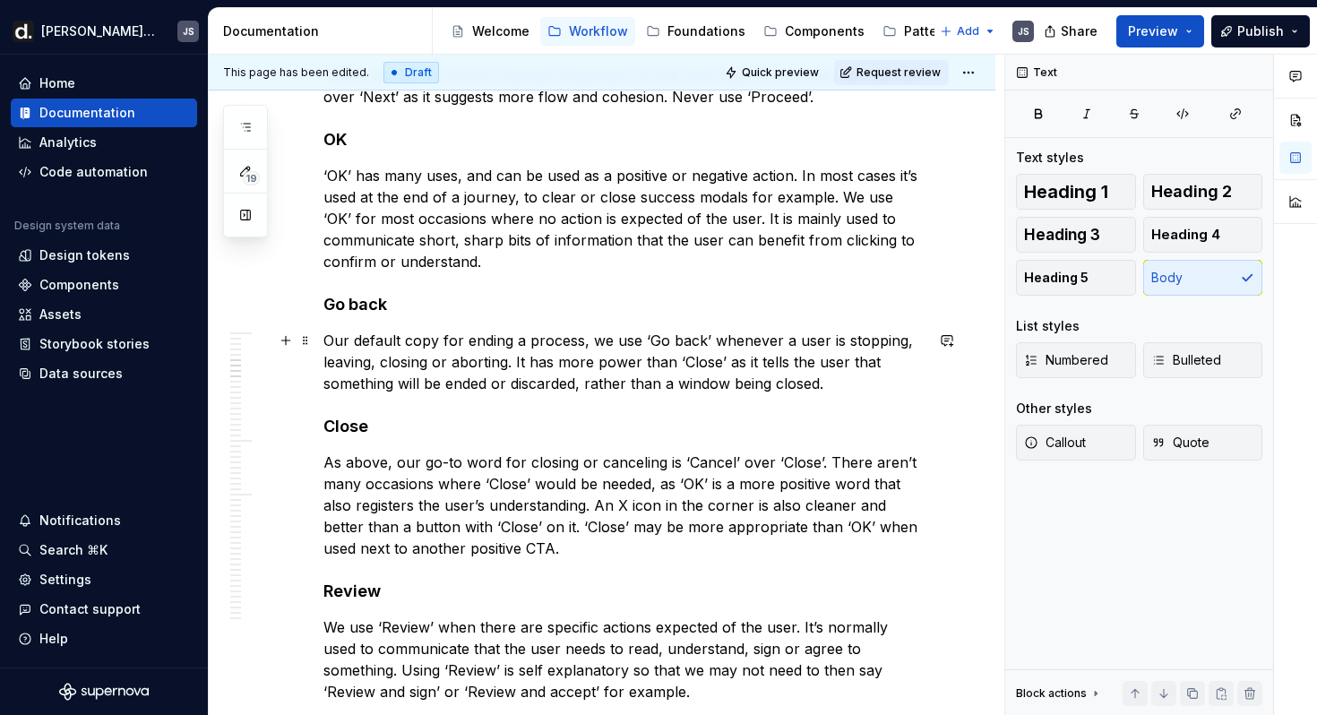
click at [508, 362] on p "Our default copy for ending a process, we use ‘Go back’ whenever a user is stop…" at bounding box center [623, 362] width 600 height 65
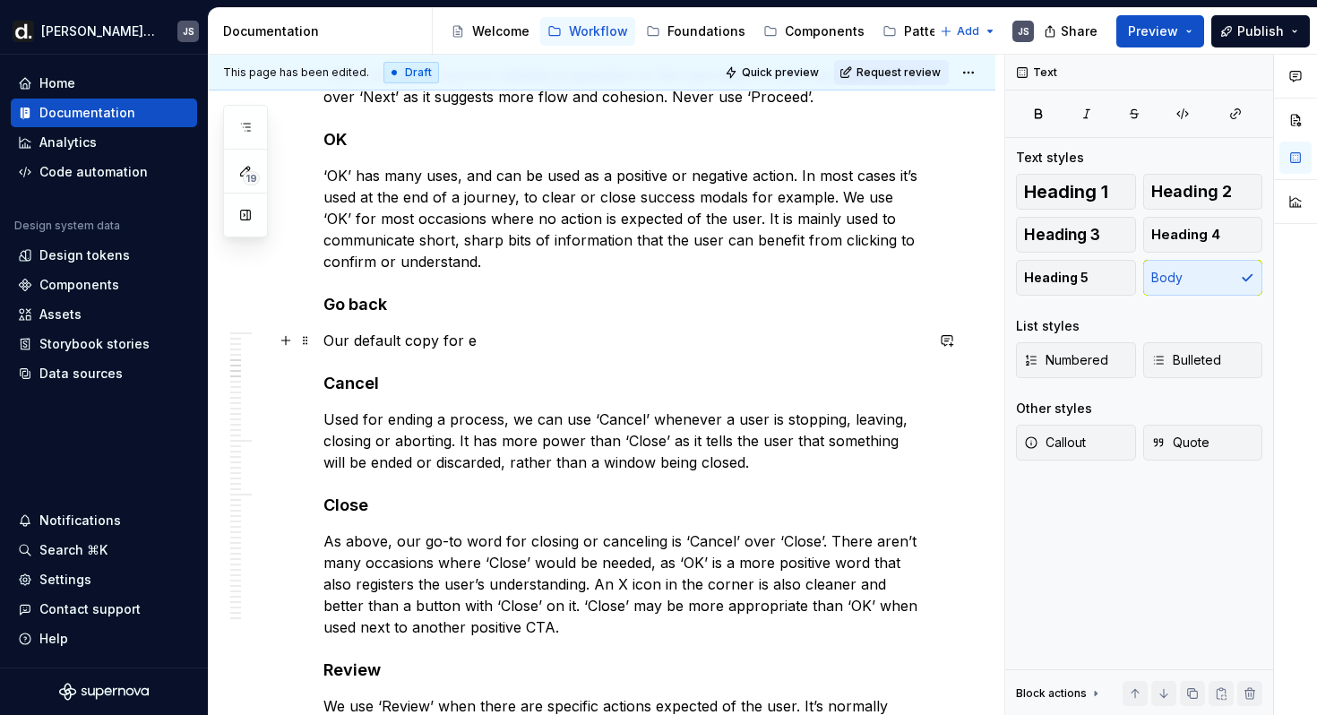
click at [496, 341] on p "Our default copy for e" at bounding box center [623, 341] width 600 height 22
click at [726, 344] on p "Our default copy used specifically for confirmation modals, when the primary CTA" at bounding box center [623, 341] width 600 height 22
click at [888, 339] on p "Our default copy used specifically for confirmation modals. When the primary CTA" at bounding box center [623, 341] width 600 height 22
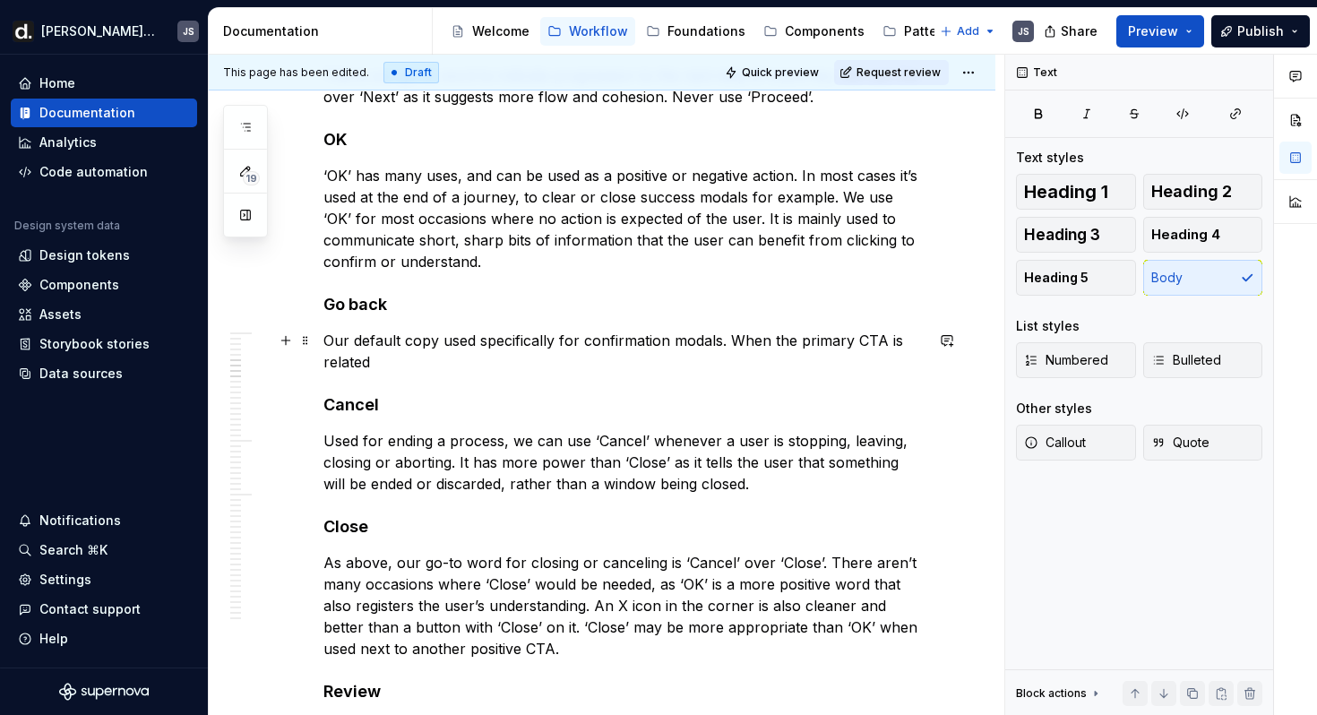
click at [730, 340] on p "Our default copy used specifically for confirmation modals. When the primary CT…" at bounding box center [623, 351] width 600 height 43
click at [564, 364] on p "Our default copy used specifically for confirmation modals. For example, when t…" at bounding box center [623, 351] width 600 height 43
drag, startPoint x: 502, startPoint y: 363, endPoint x: 326, endPoint y: 363, distance: 175.6
click at [326, 363] on p "Our default copy used specifically for confirmation modals. For example, when t…" at bounding box center [623, 351] width 600 height 43
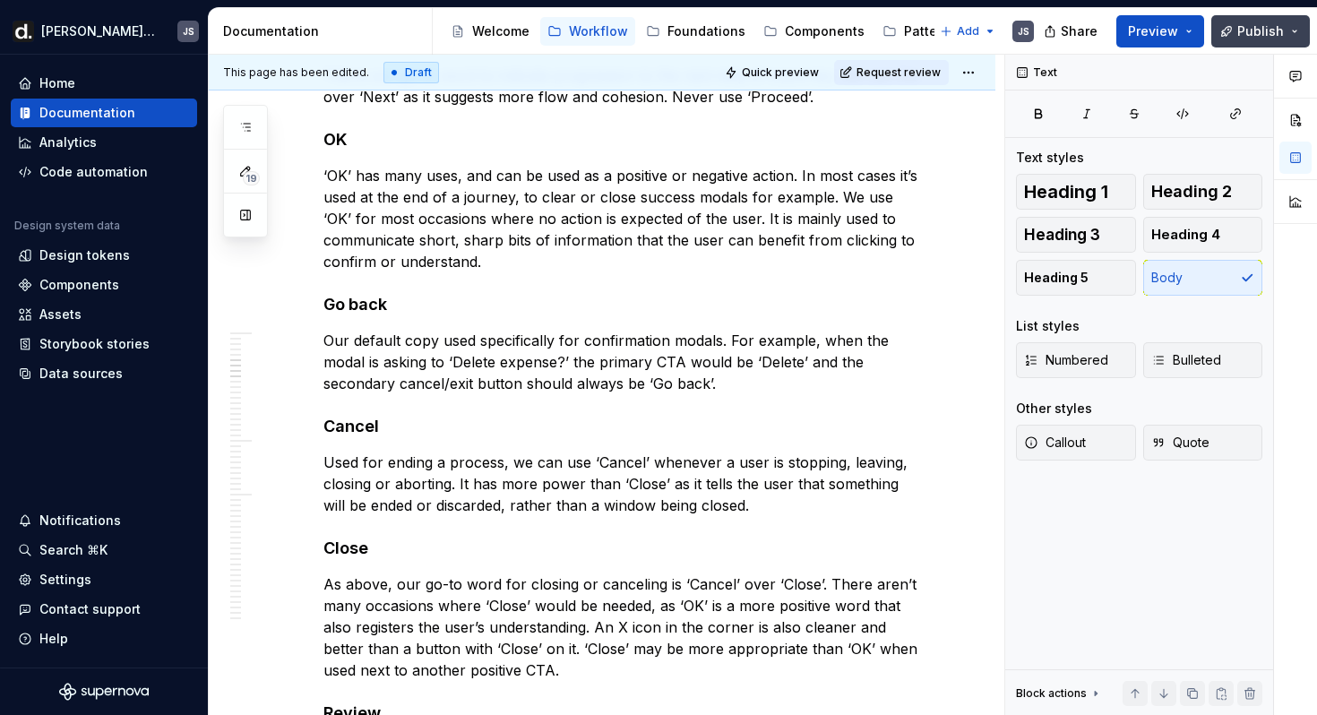
click at [1243, 33] on span "Publish" at bounding box center [1260, 31] width 47 height 18
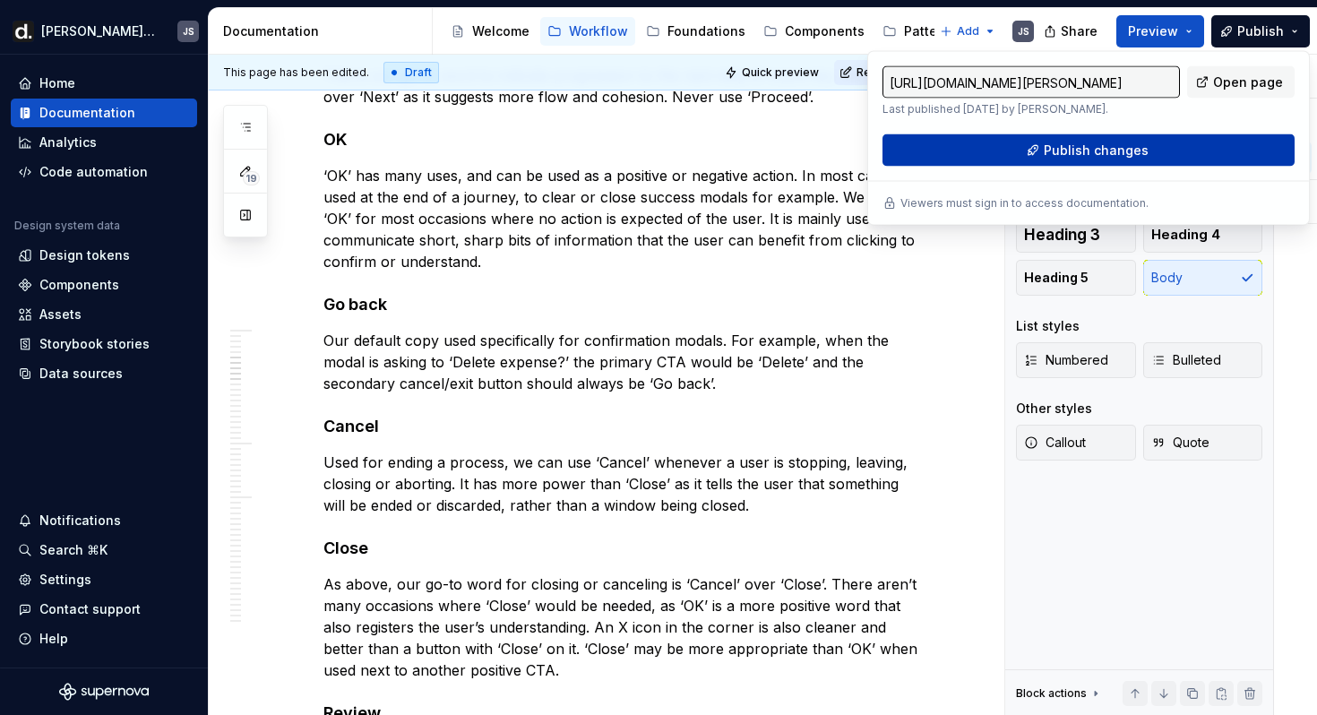
click at [1143, 134] on button "Publish changes" at bounding box center [1089, 150] width 412 height 32
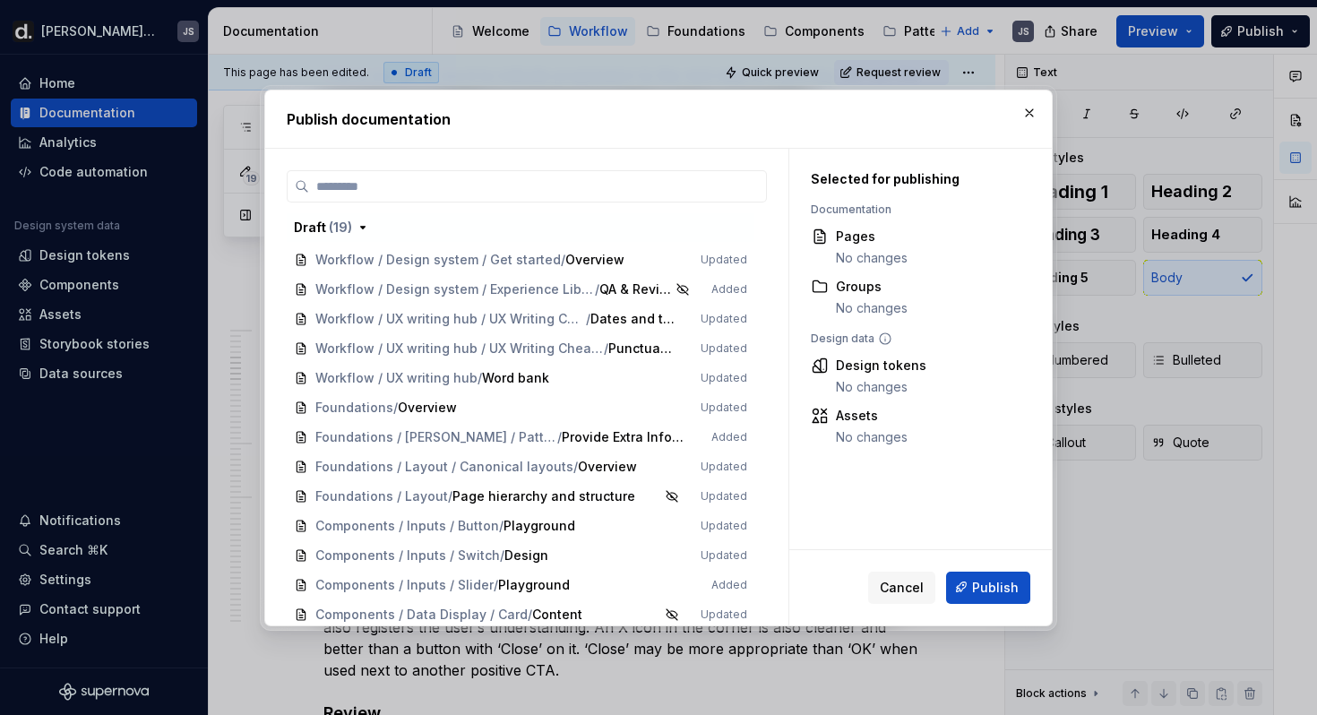
click at [511, 375] on span "Workflow / UX writing hub / Word bank Updated" at bounding box center [521, 379] width 468 height 30
click at [975, 582] on span "Publish" at bounding box center [995, 587] width 47 height 18
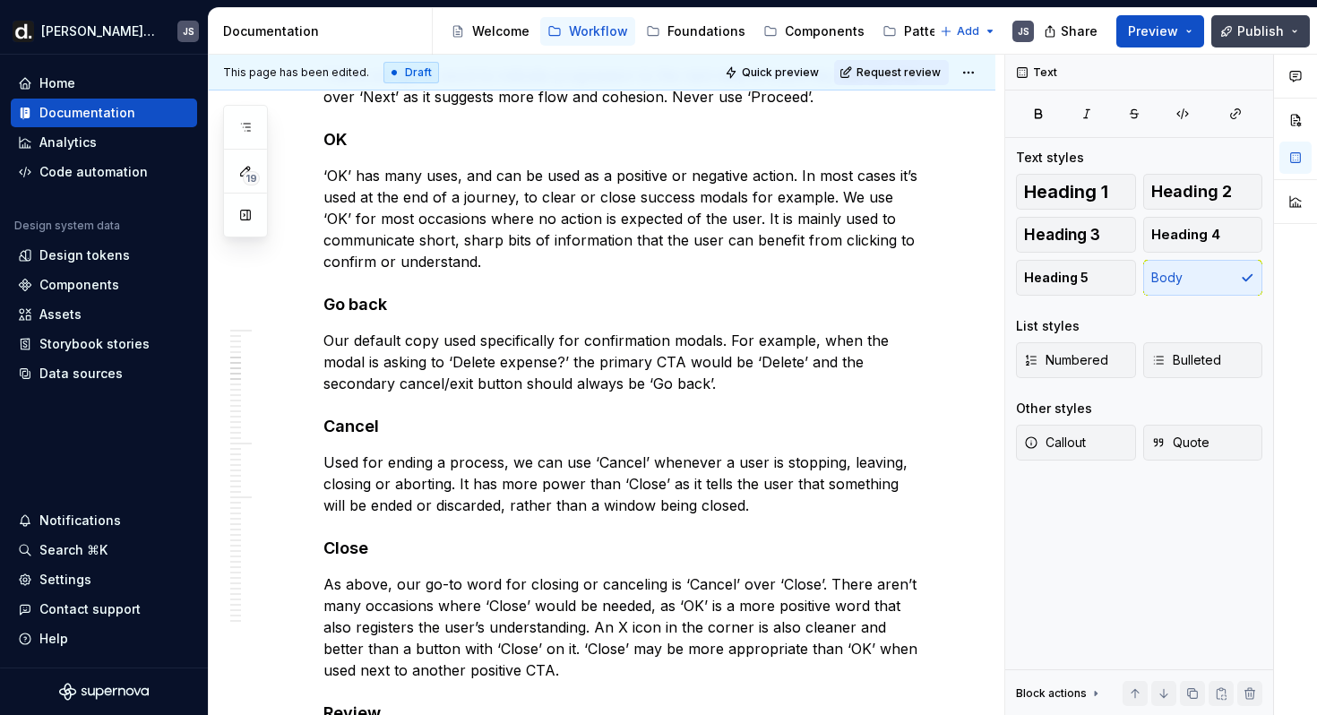
click at [1248, 36] on span "Publish" at bounding box center [1260, 31] width 47 height 18
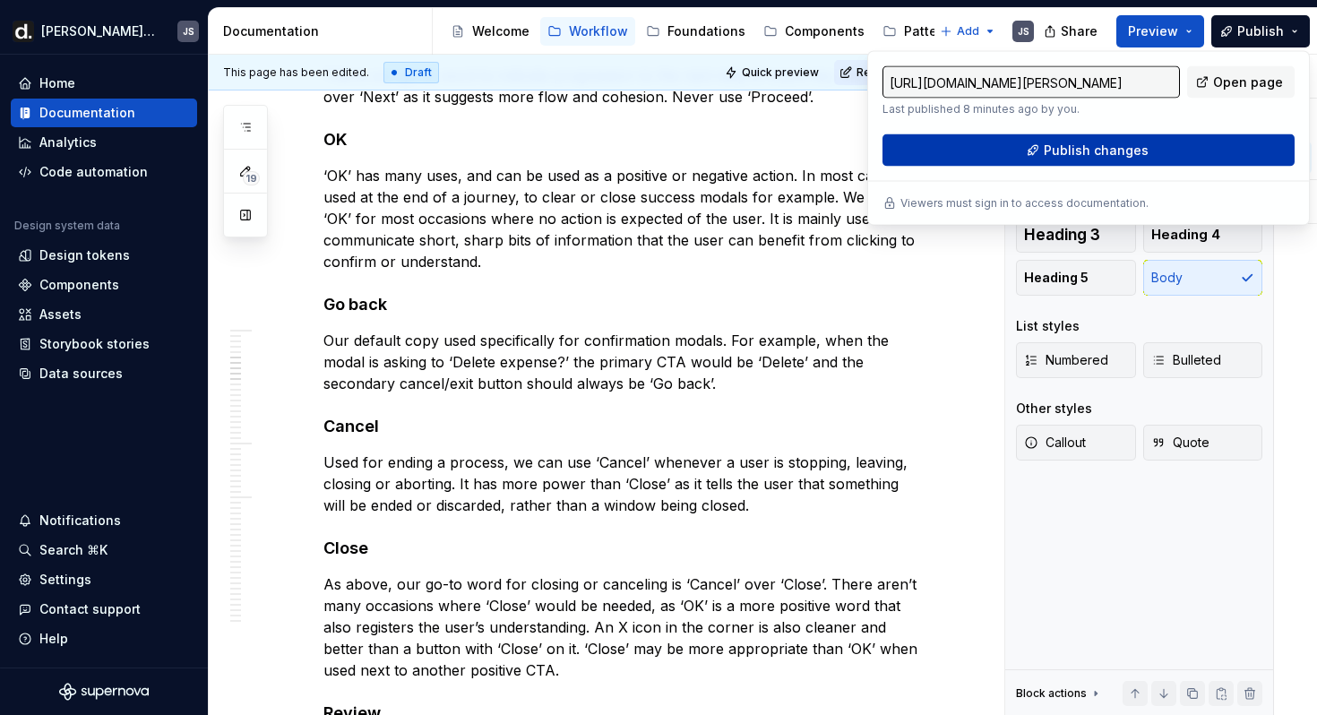
click at [1100, 147] on span "Publish changes" at bounding box center [1096, 151] width 105 height 18
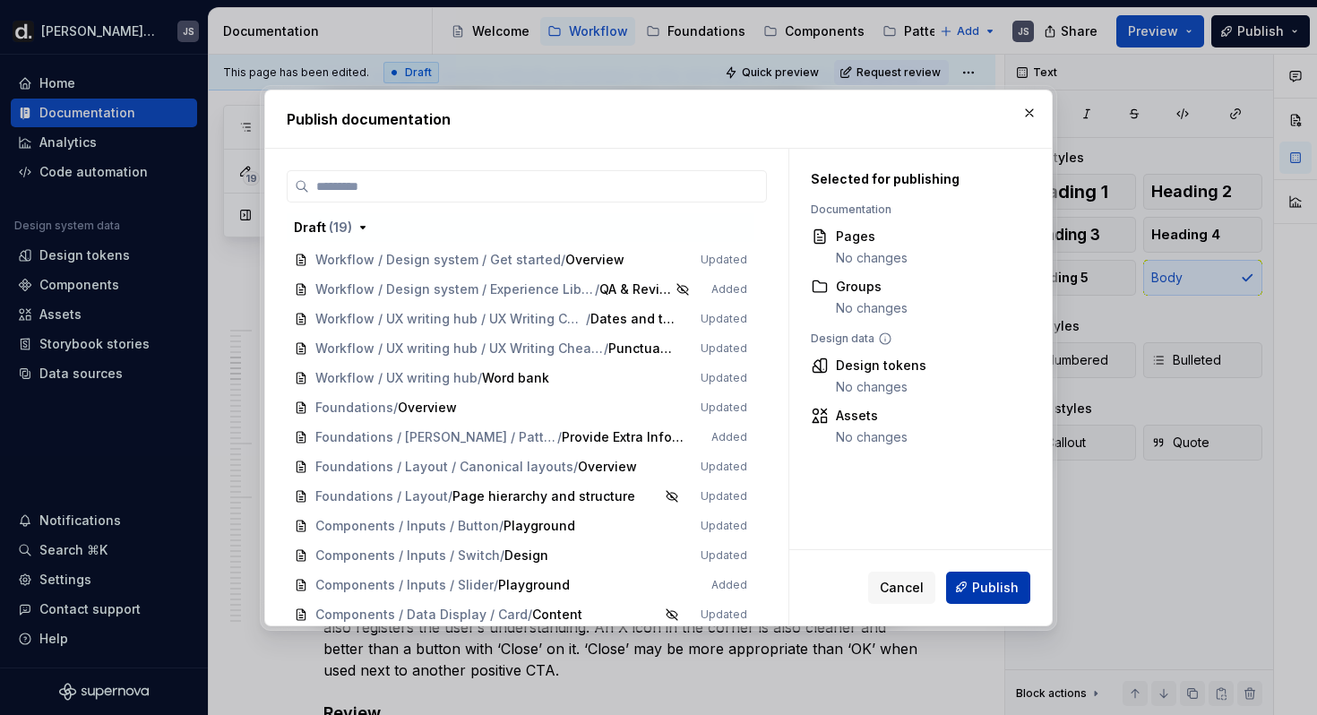
click at [985, 591] on span "Publish" at bounding box center [995, 587] width 47 height 18
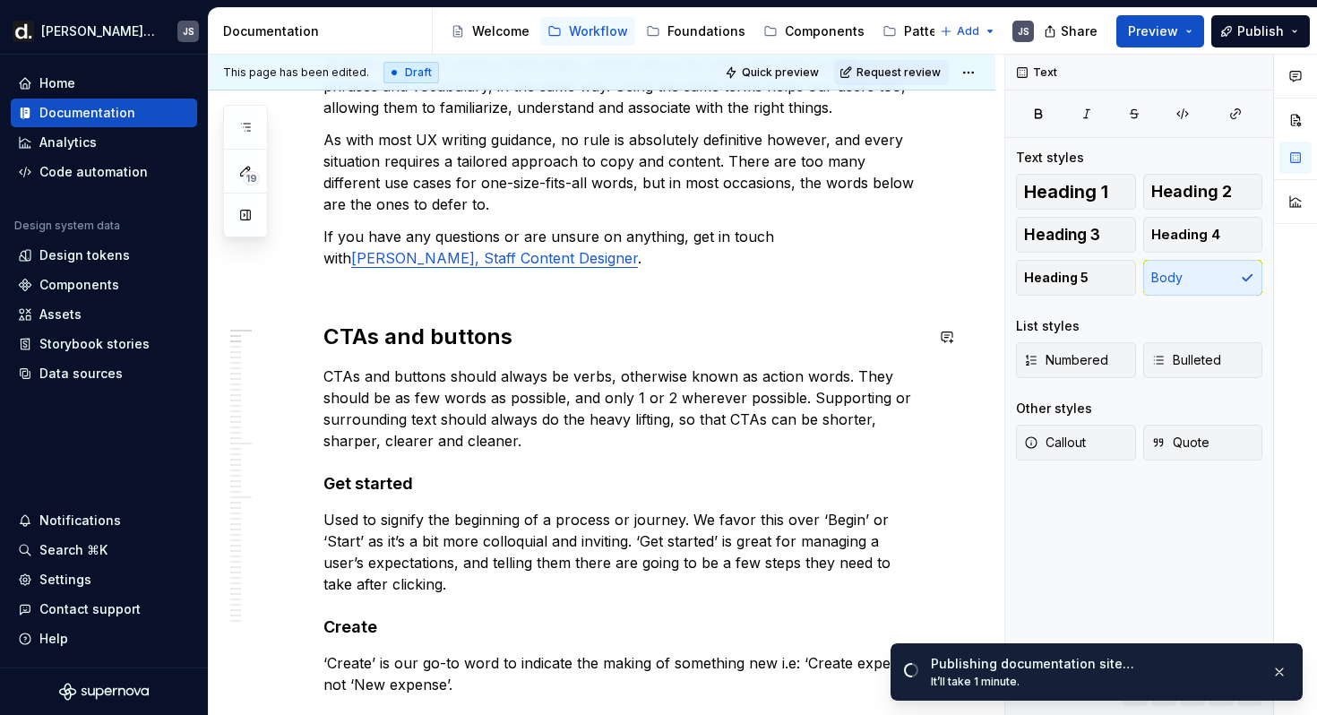
scroll to position [384, 0]
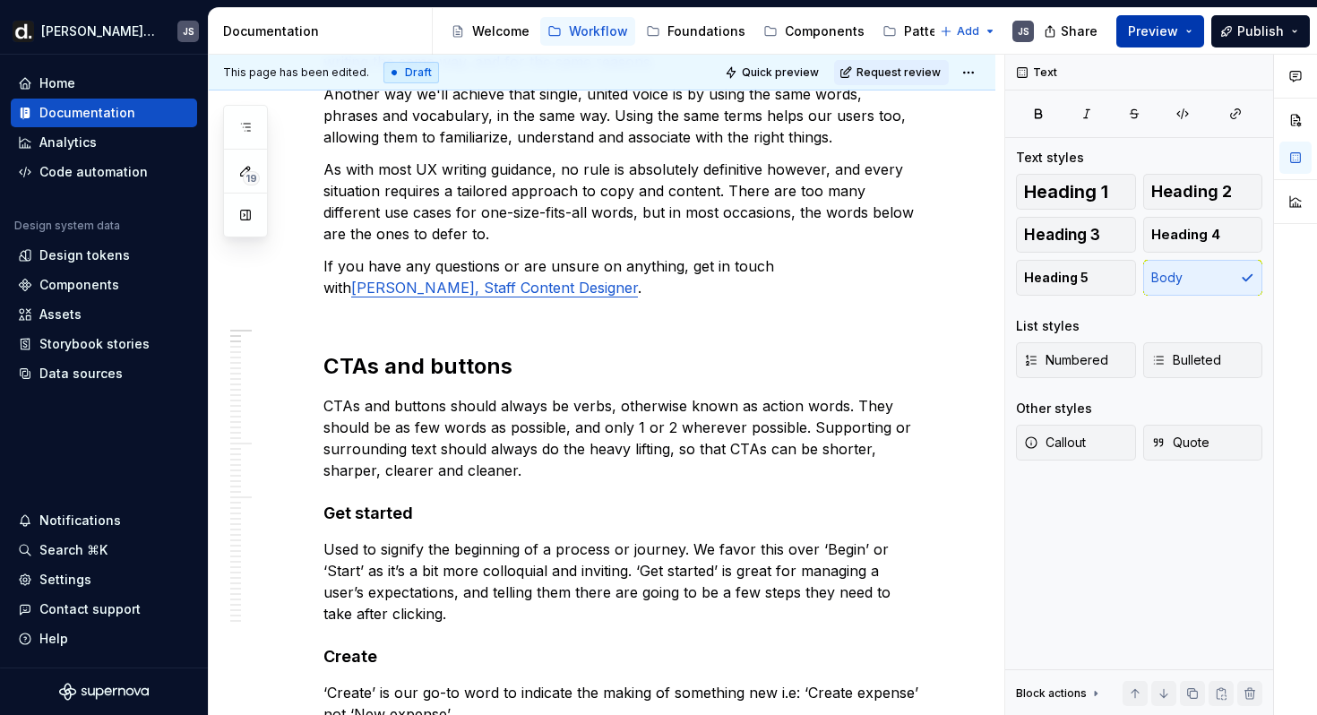
click at [1163, 21] on button "Preview" at bounding box center [1160, 31] width 88 height 32
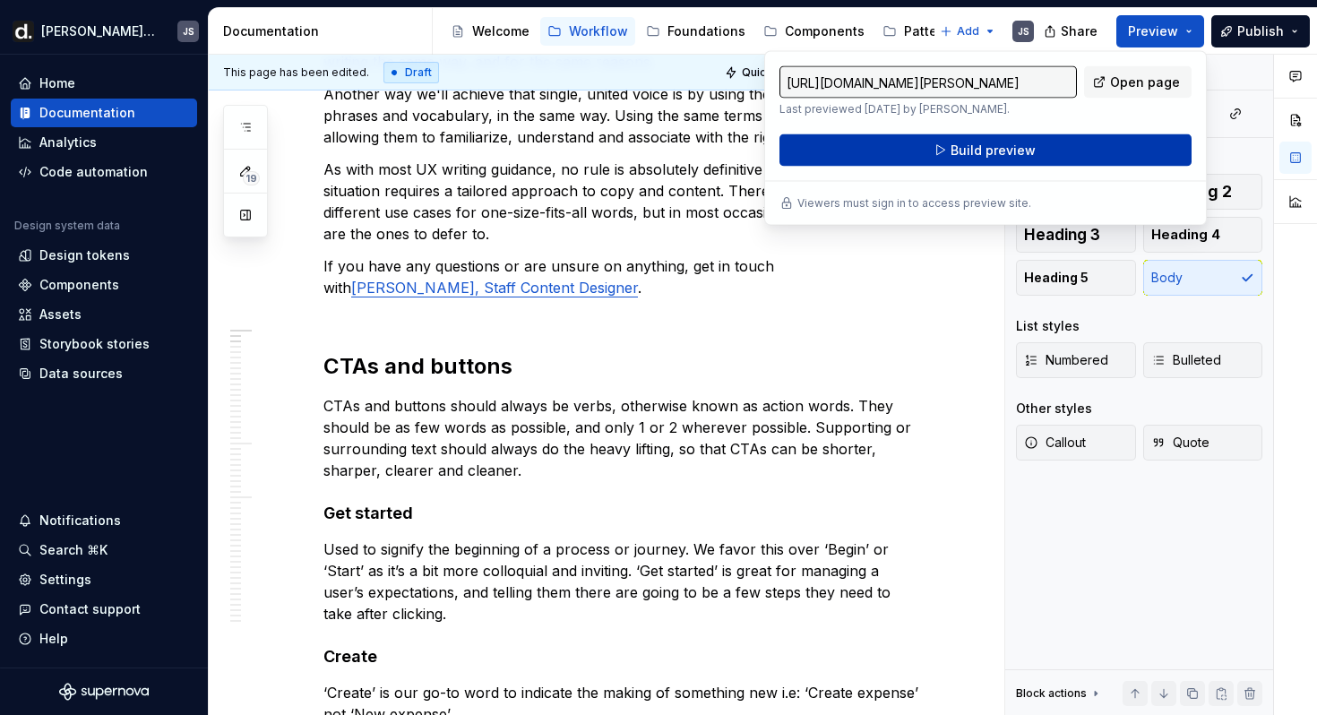
click at [994, 152] on span "Build preview" at bounding box center [993, 151] width 85 height 18
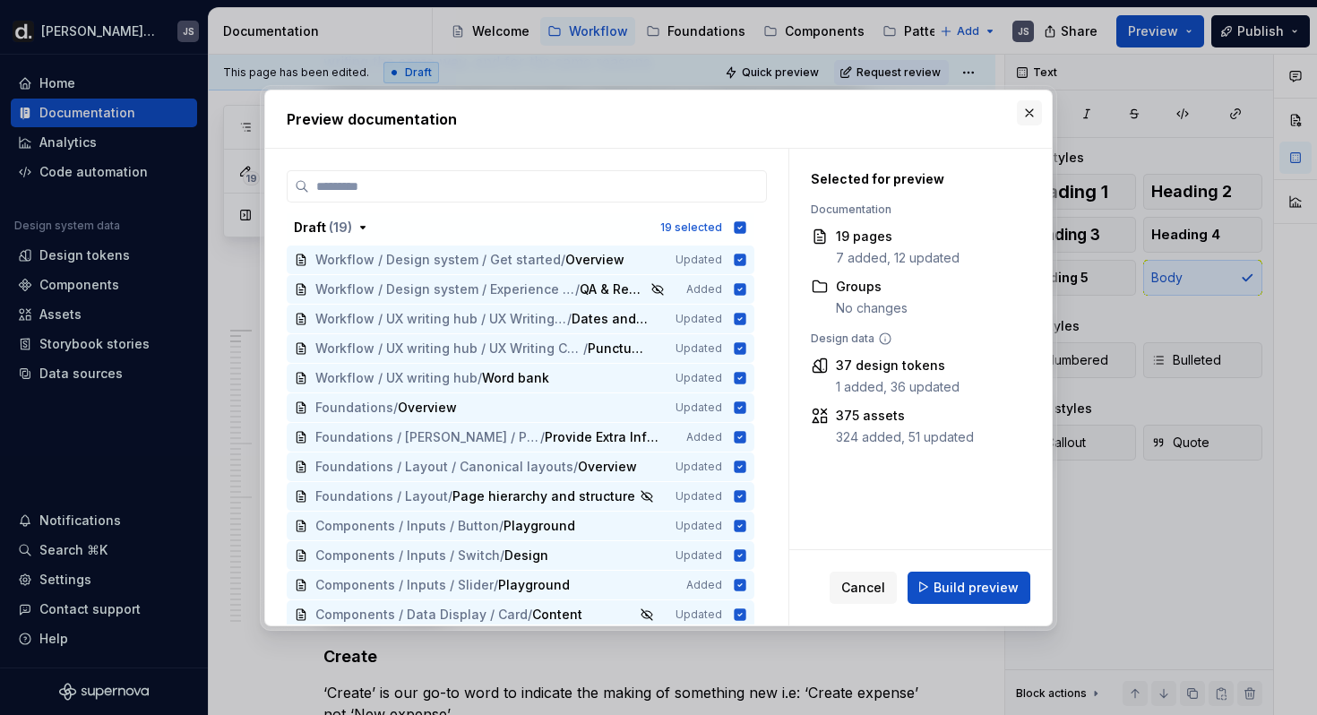
click at [1040, 116] on button "button" at bounding box center [1029, 112] width 25 height 25
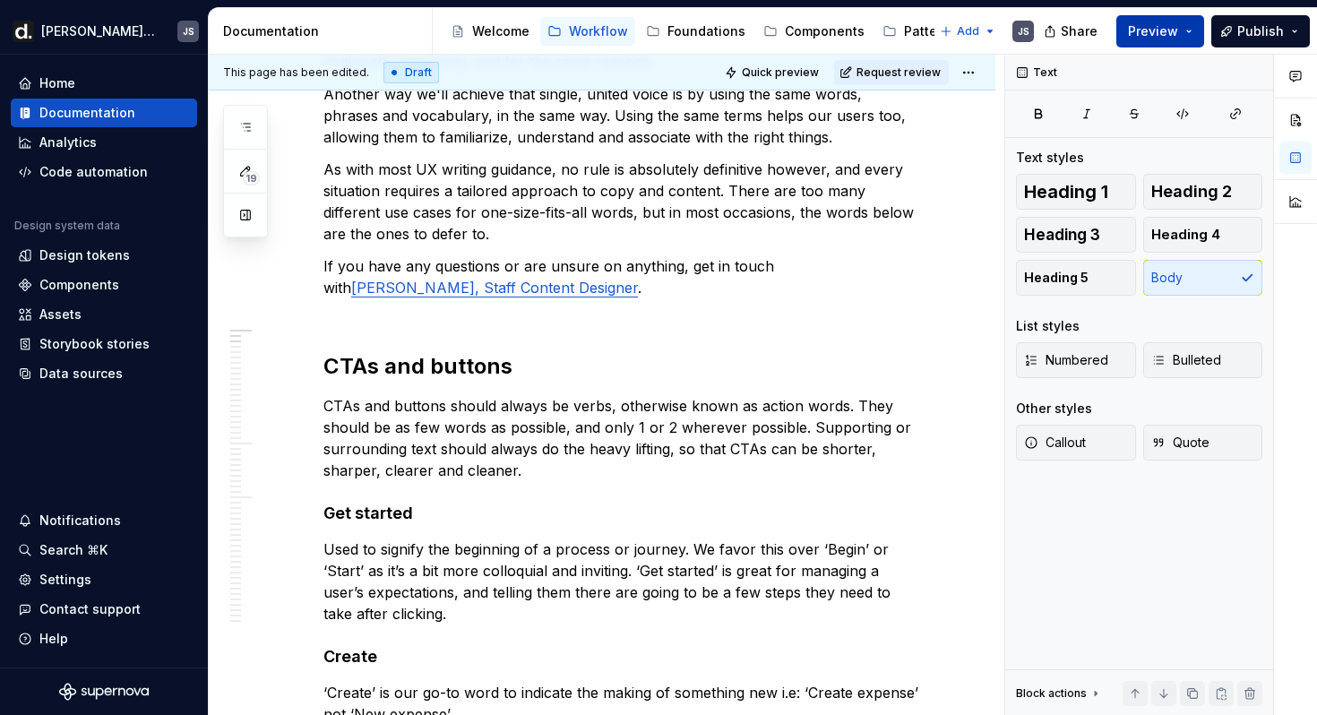
click at [1153, 24] on span "Preview" at bounding box center [1153, 31] width 50 height 18
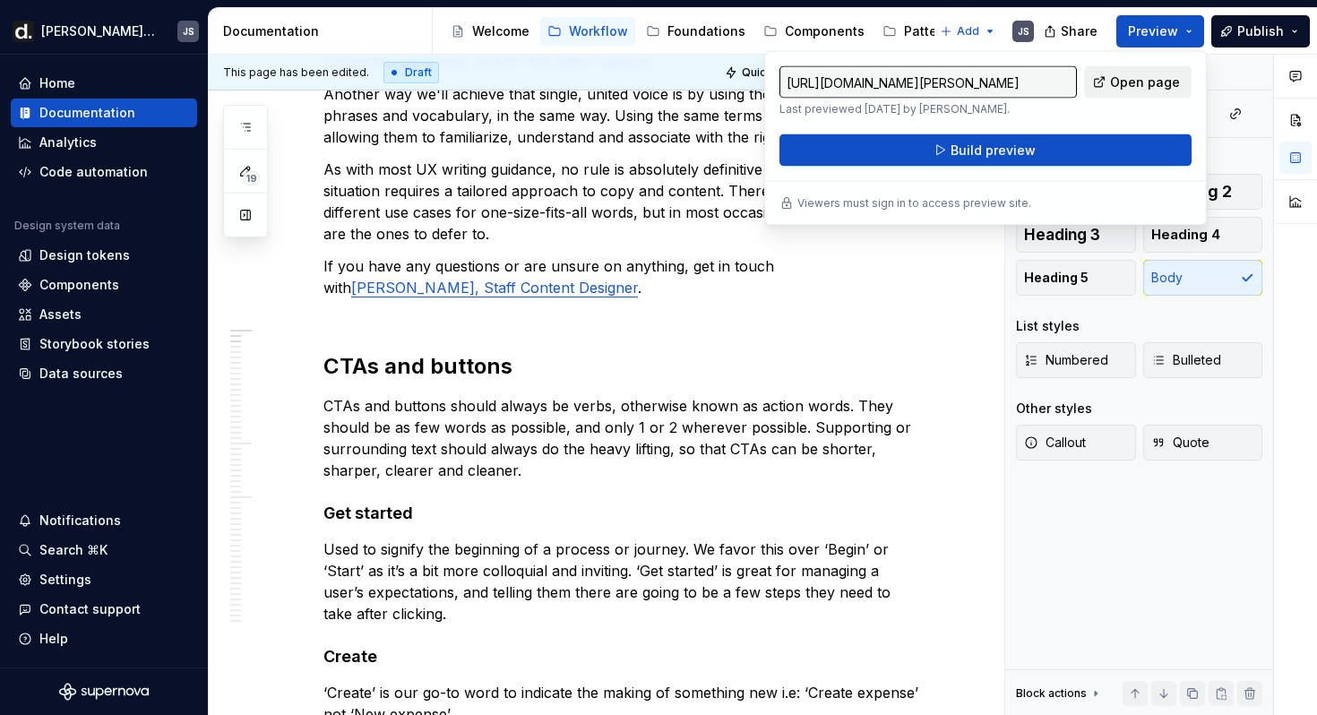
click at [1123, 94] on link "Open page" at bounding box center [1138, 82] width 108 height 32
type textarea "*"
